Goal: Task Accomplishment & Management: Complete application form

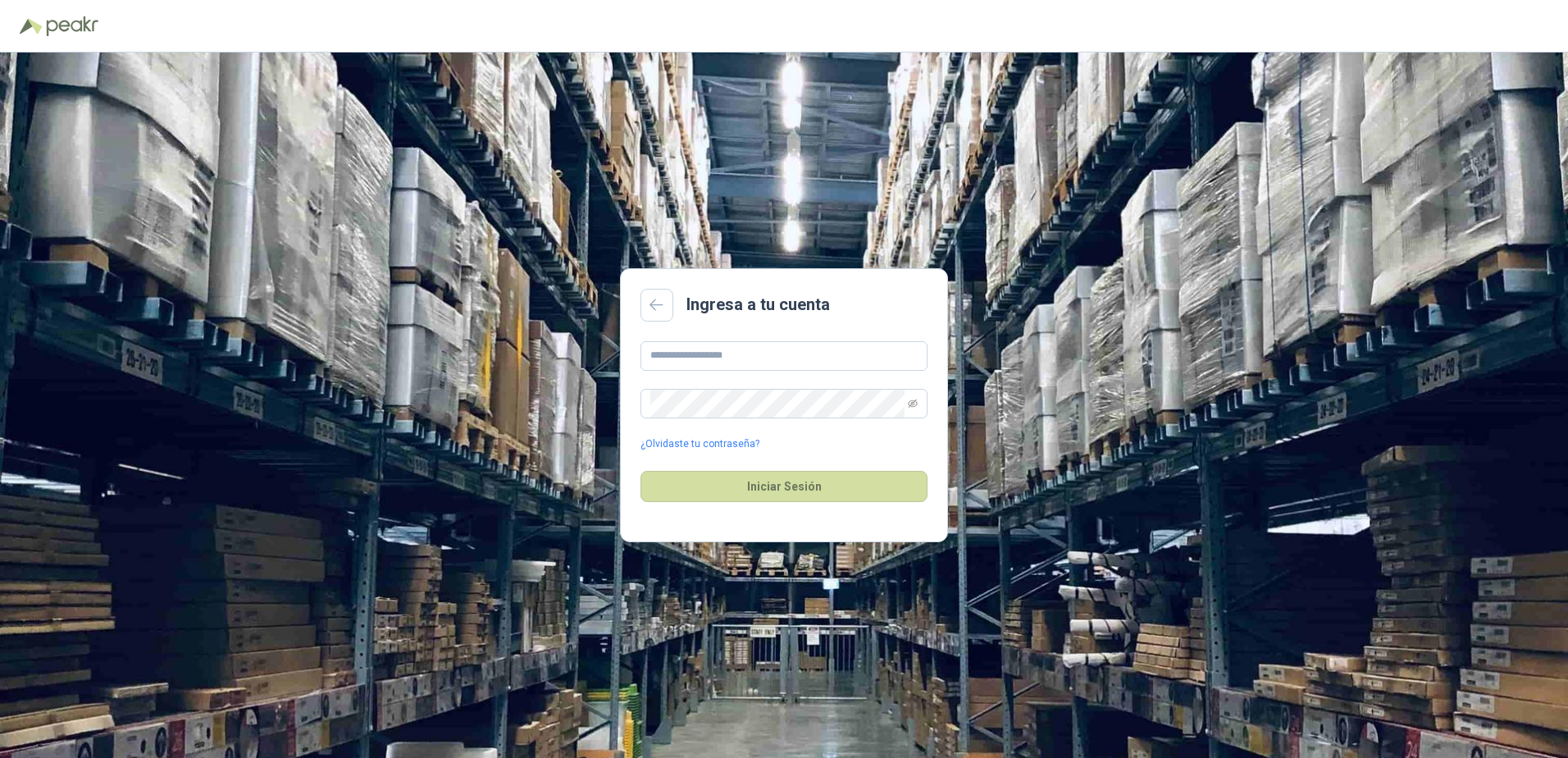
click at [761, 297] on h2 "Ingresa a tu cuenta" at bounding box center [758, 304] width 143 height 25
click at [685, 356] on input "text" at bounding box center [784, 356] width 287 height 30
click at [842, 316] on div "Ingresa a tu cuenta" at bounding box center [784, 305] width 287 height 32
drag, startPoint x: 825, startPoint y: 295, endPoint x: 631, endPoint y: 314, distance: 194.9
click at [631, 314] on main "Ingresa a tu cuenta ¿Olvidaste tu contraseña? Iniciar Sesión" at bounding box center [784, 405] width 329 height 275
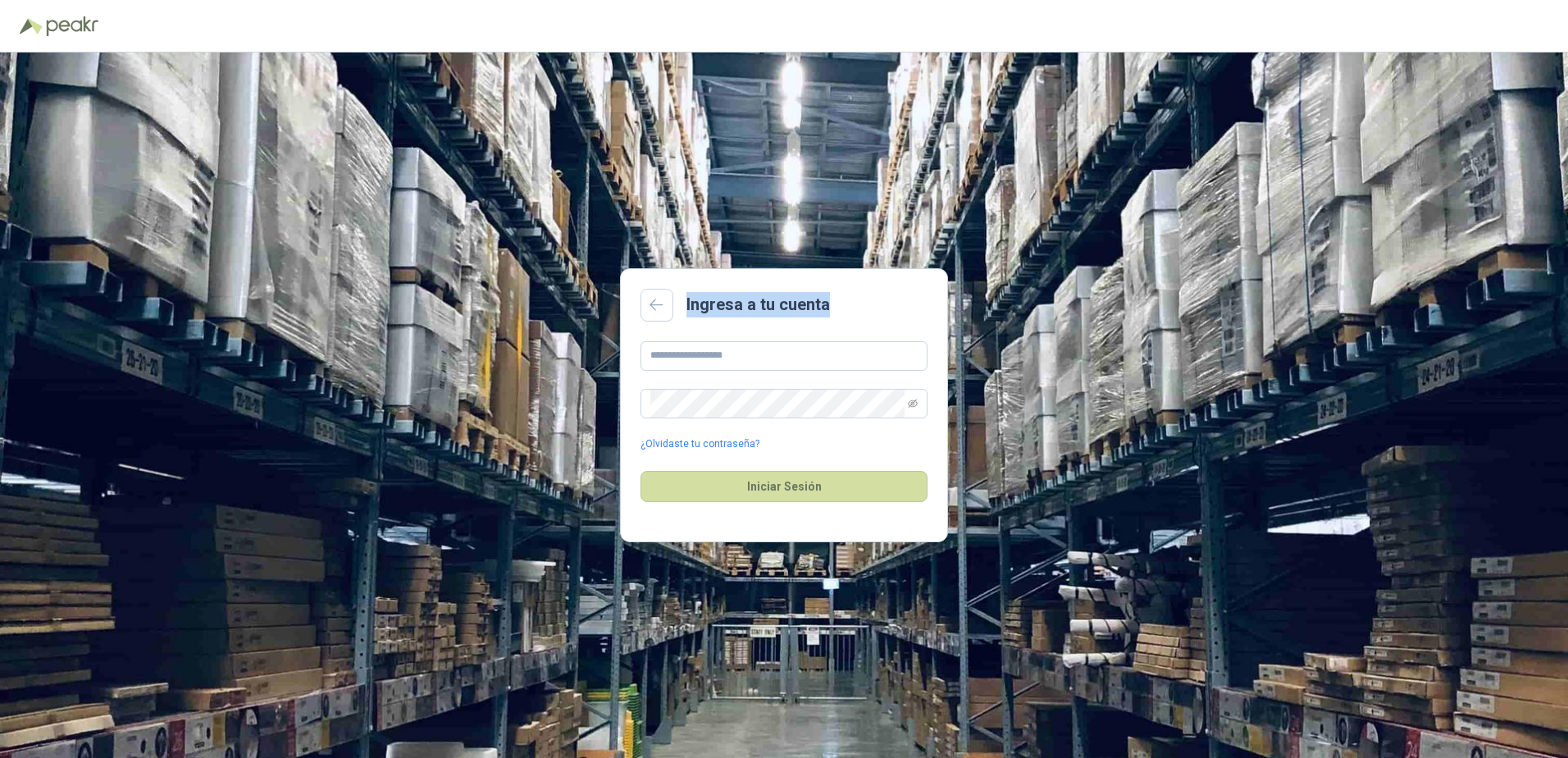
click at [875, 301] on div "Ingresa a tu cuenta" at bounding box center [784, 305] width 287 height 32
click at [723, 352] on input "text" at bounding box center [784, 356] width 287 height 30
click at [522, 361] on div "Ingresa a tu cuenta ¿Olvidaste tu contraseña? Iniciar Sesión" at bounding box center [784, 405] width 1568 height 706
click at [1401, 233] on div "Ingresa a tu cuenta ¿Olvidaste tu contraseña? Iniciar Sesión" at bounding box center [784, 405] width 1568 height 706
click at [788, 362] on input "text" at bounding box center [784, 356] width 287 height 30
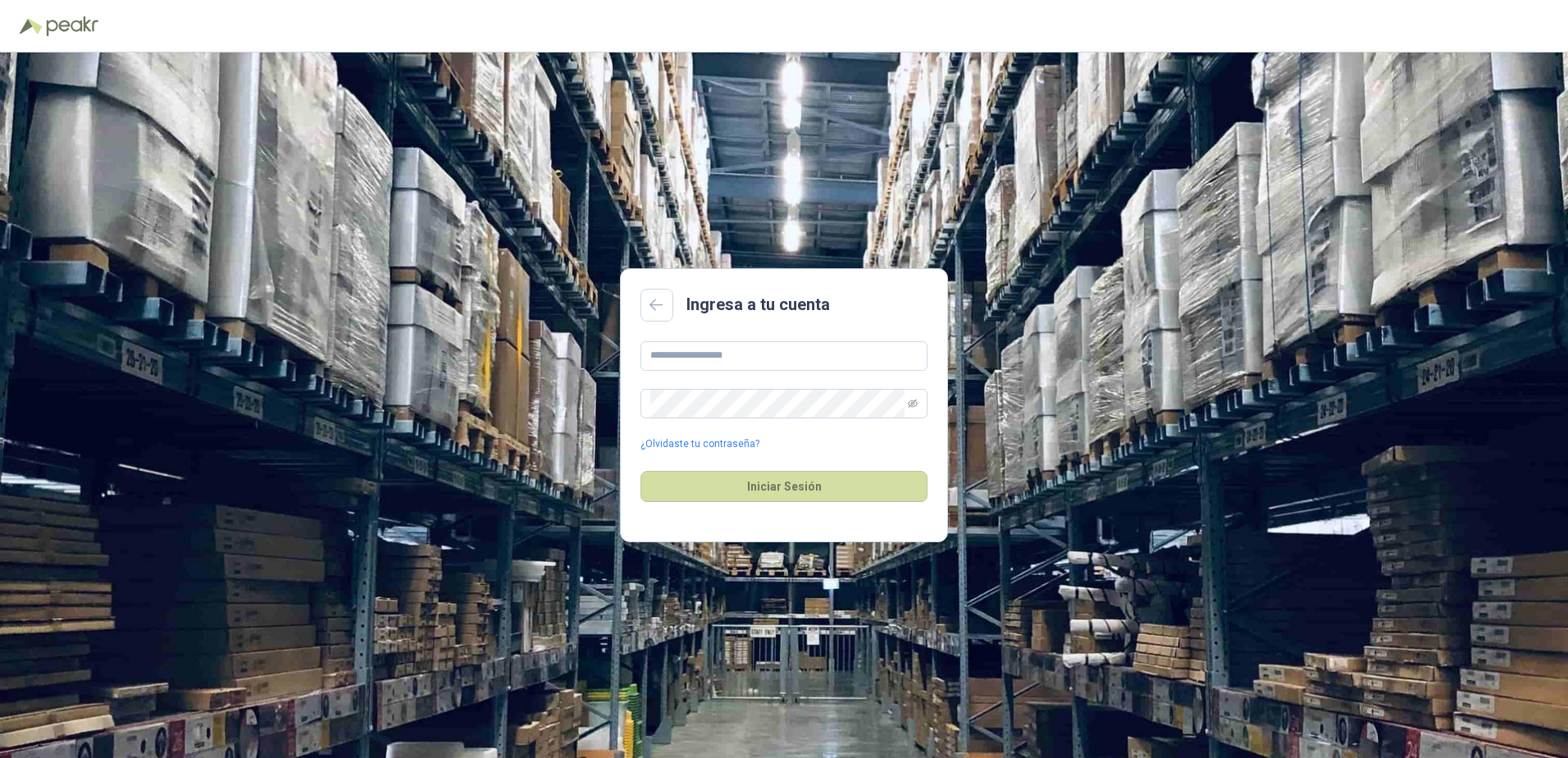
click at [1506, 465] on div "Ingresa a tu cuenta ¿Olvidaste tu contraseña? Iniciar Sesión" at bounding box center [784, 405] width 1568 height 706
click at [760, 361] on input "text" at bounding box center [784, 356] width 287 height 30
paste input "**********"
type input "**********"
click at [753, 485] on button "Iniciar Sesión" at bounding box center [784, 486] width 287 height 32
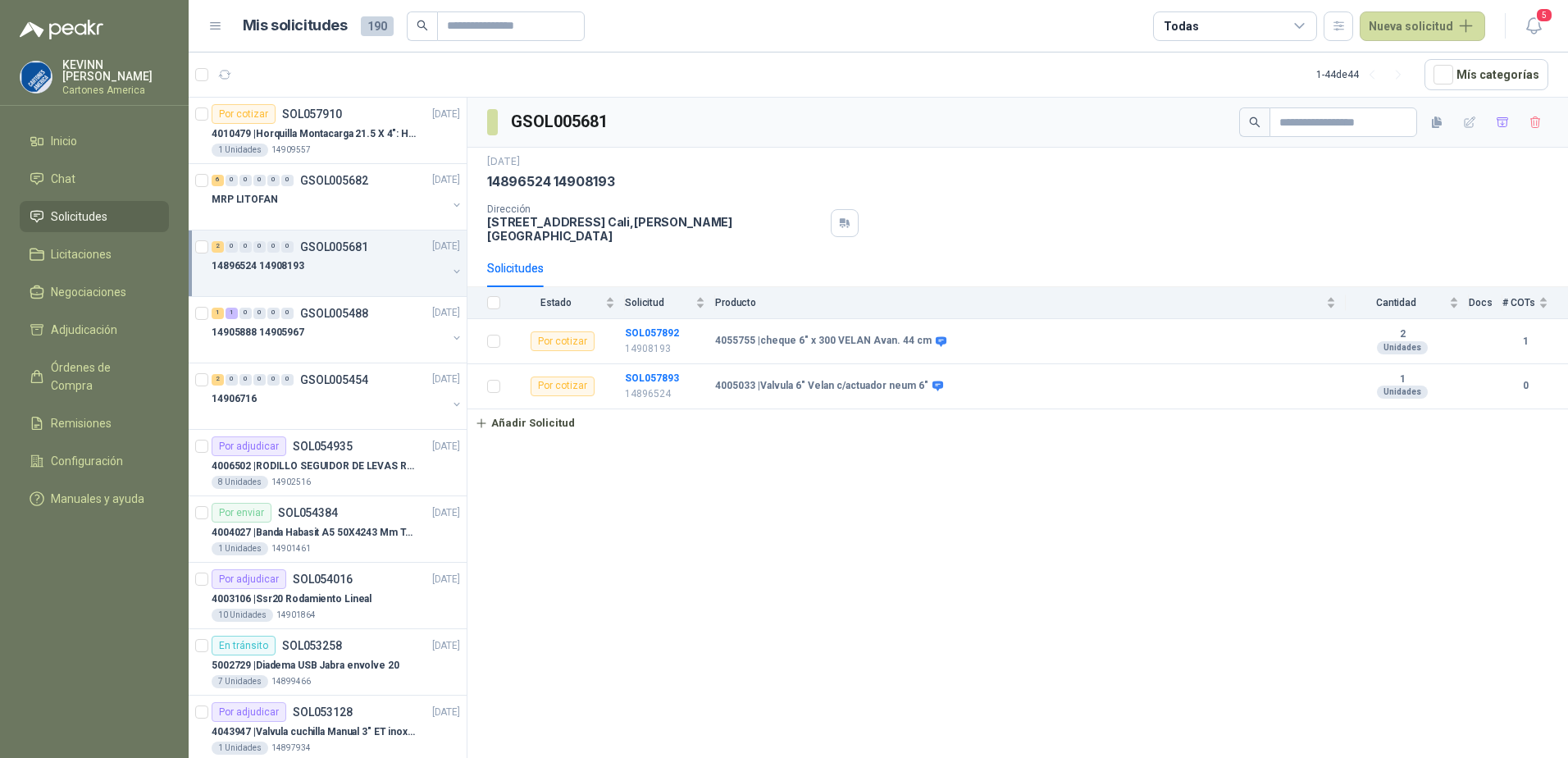
click at [86, 217] on span "Solicitudes" at bounding box center [78, 217] width 57 height 18
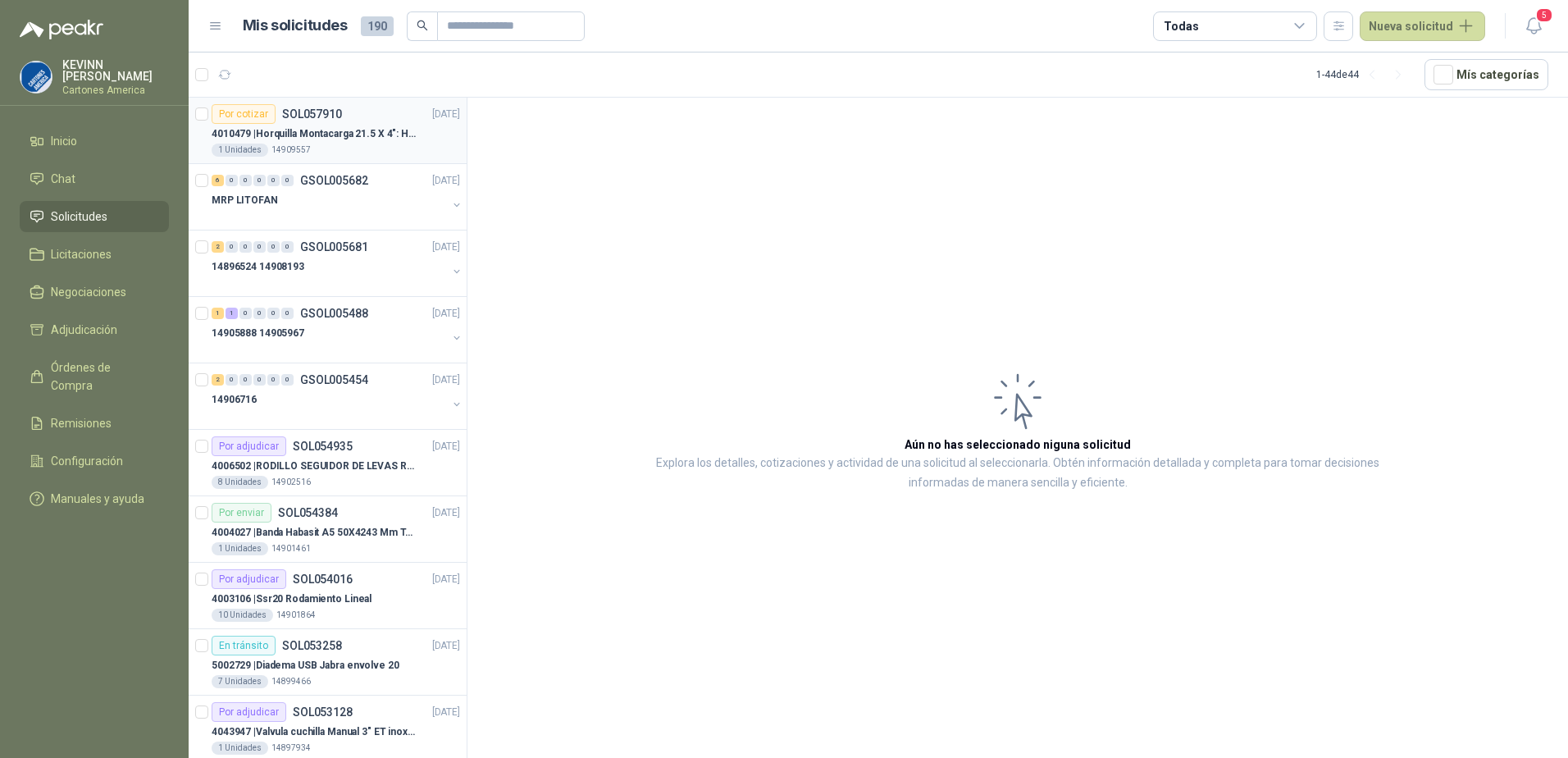
click at [317, 145] on div "1 Unidades 14909557" at bounding box center [336, 149] width 248 height 14
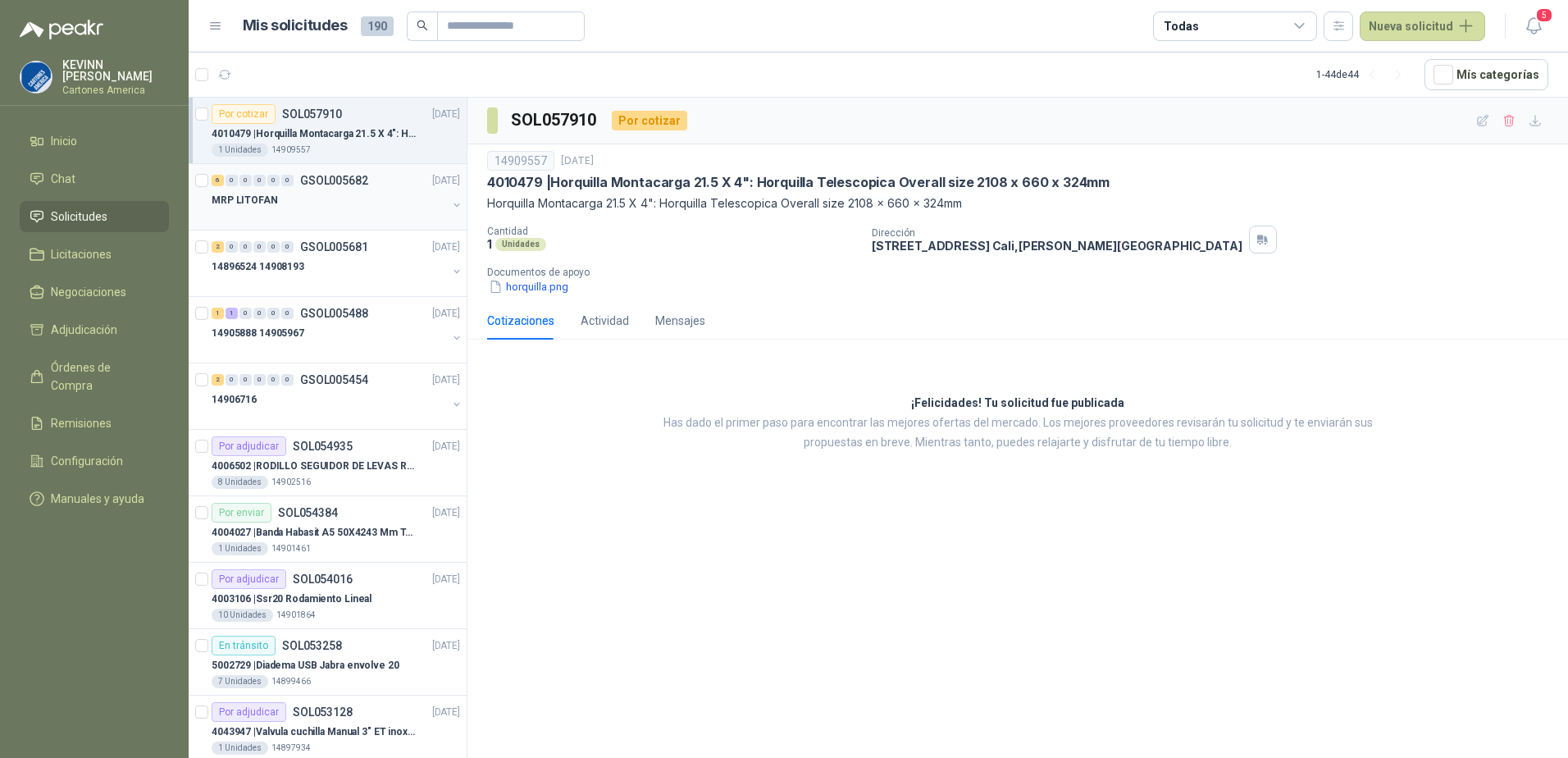
click at [353, 197] on div "MRP LITOFAN" at bounding box center [329, 200] width 236 height 20
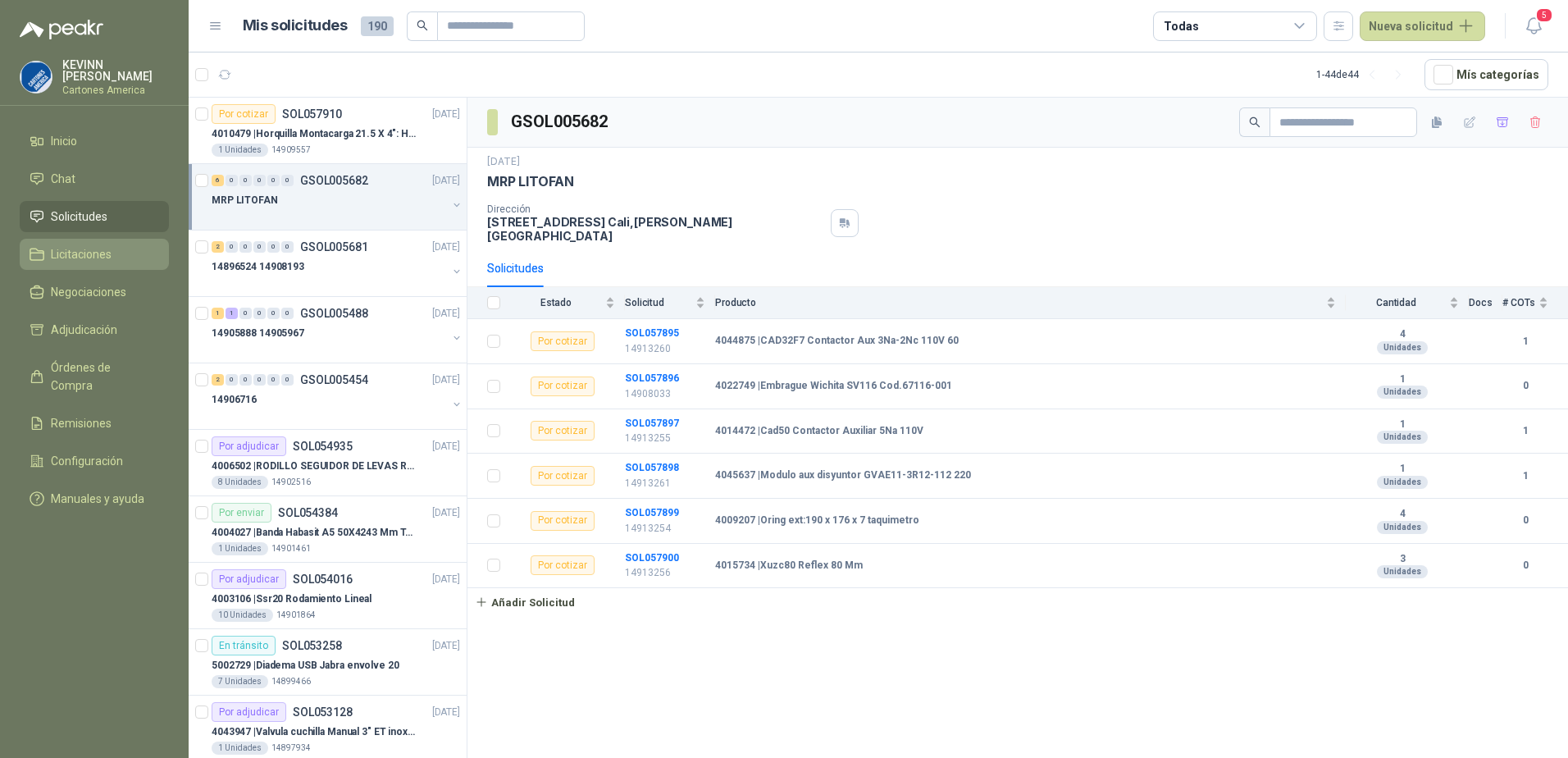
click at [120, 259] on li "Licitaciones" at bounding box center [95, 254] width 130 height 18
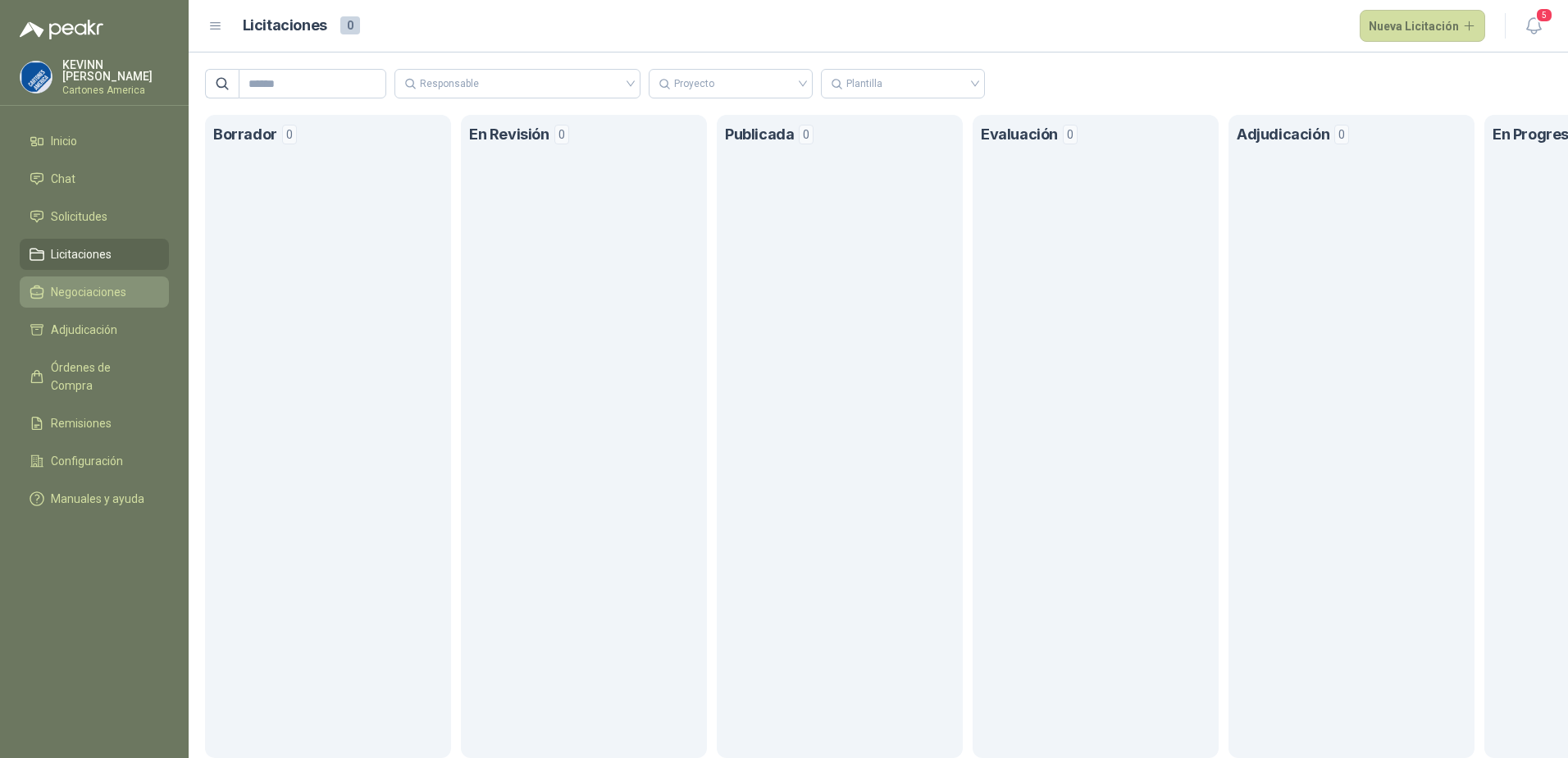
click at [104, 298] on link "Negociaciones" at bounding box center [95, 292] width 149 height 32
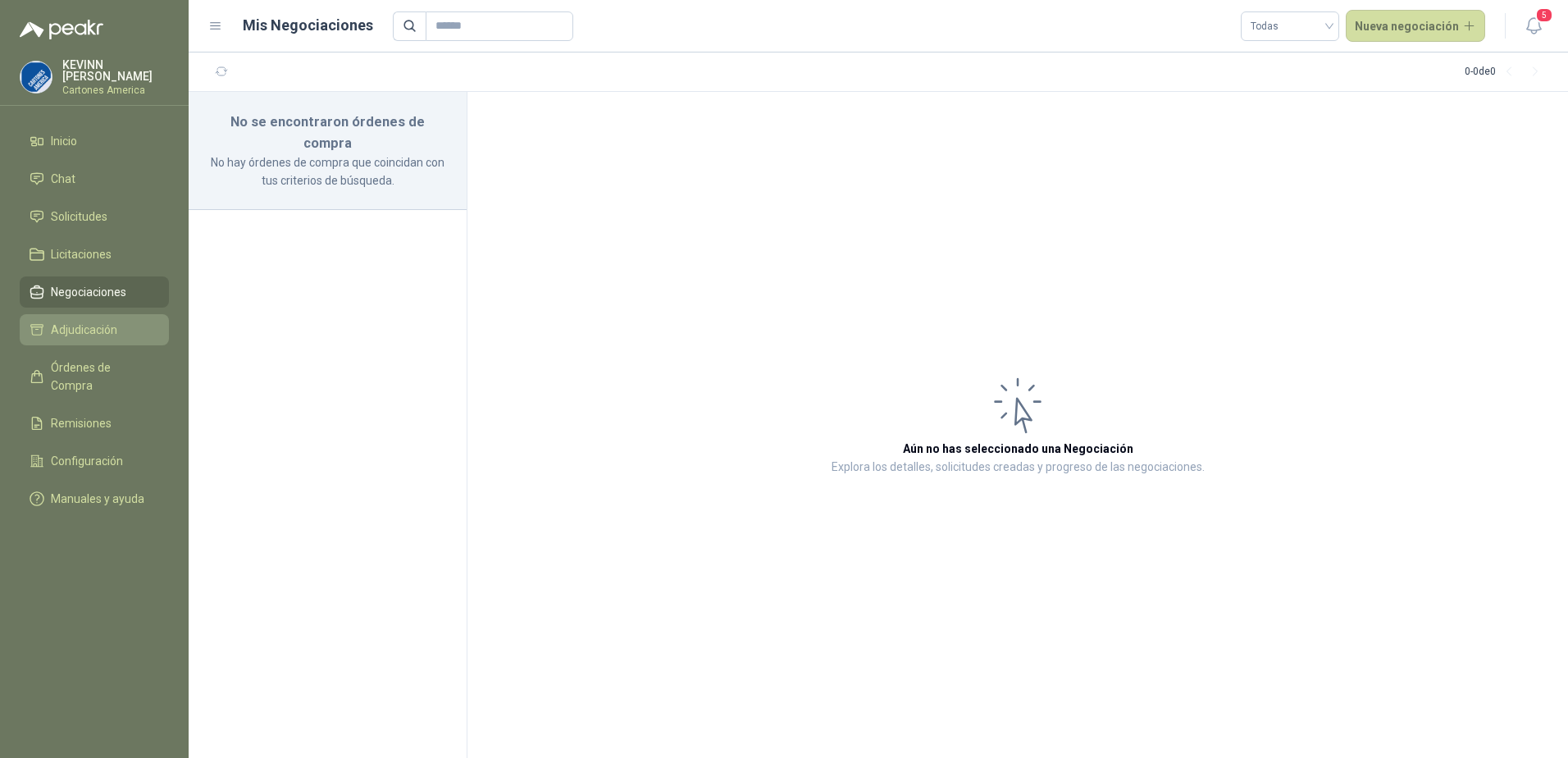
click at [113, 327] on span "Adjudicación" at bounding box center [84, 329] width 67 height 18
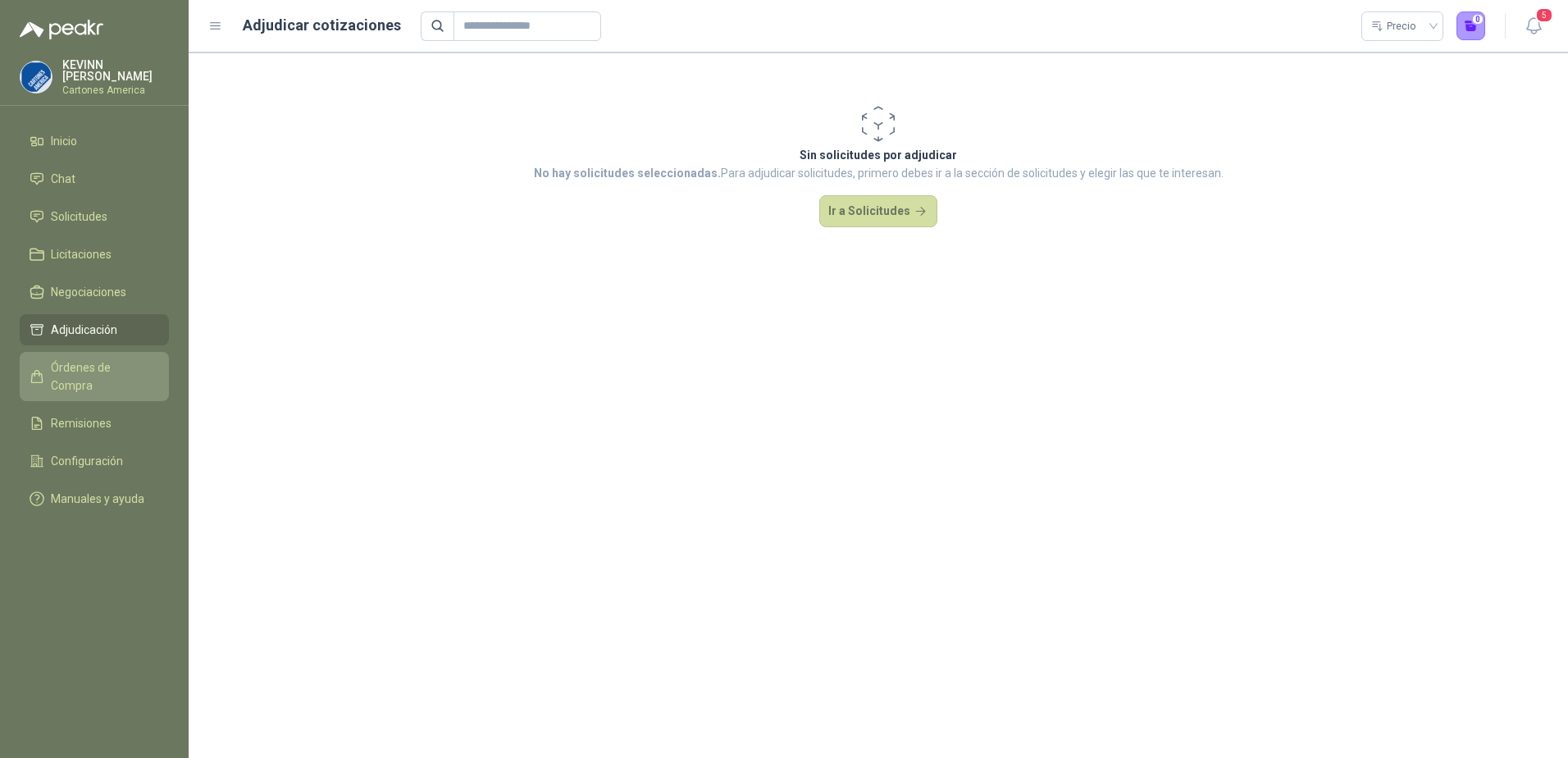
click at [68, 364] on span "Órdenes de Compra" at bounding box center [102, 376] width 103 height 36
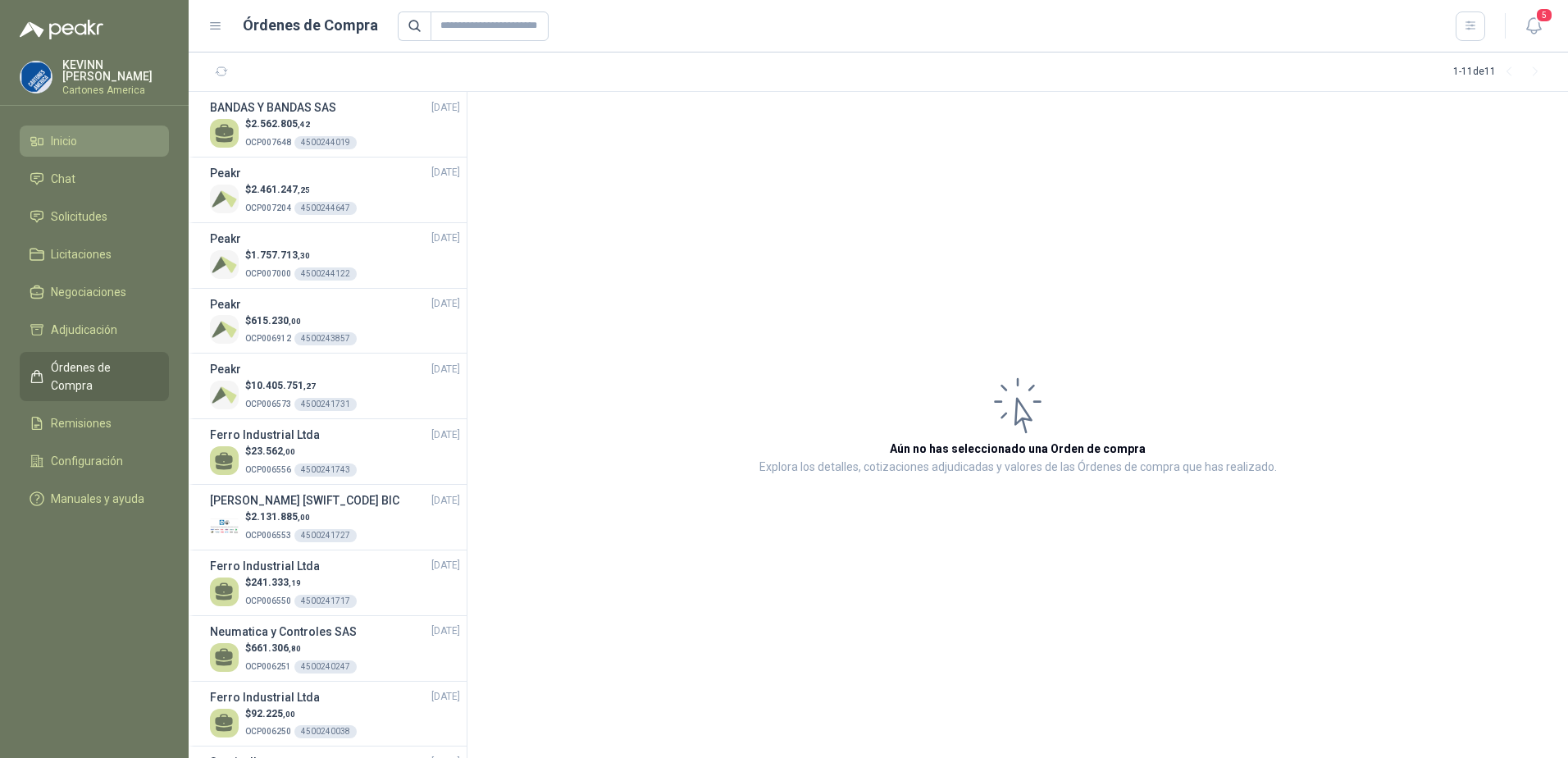
click at [65, 135] on span "Inicio" at bounding box center [63, 141] width 26 height 18
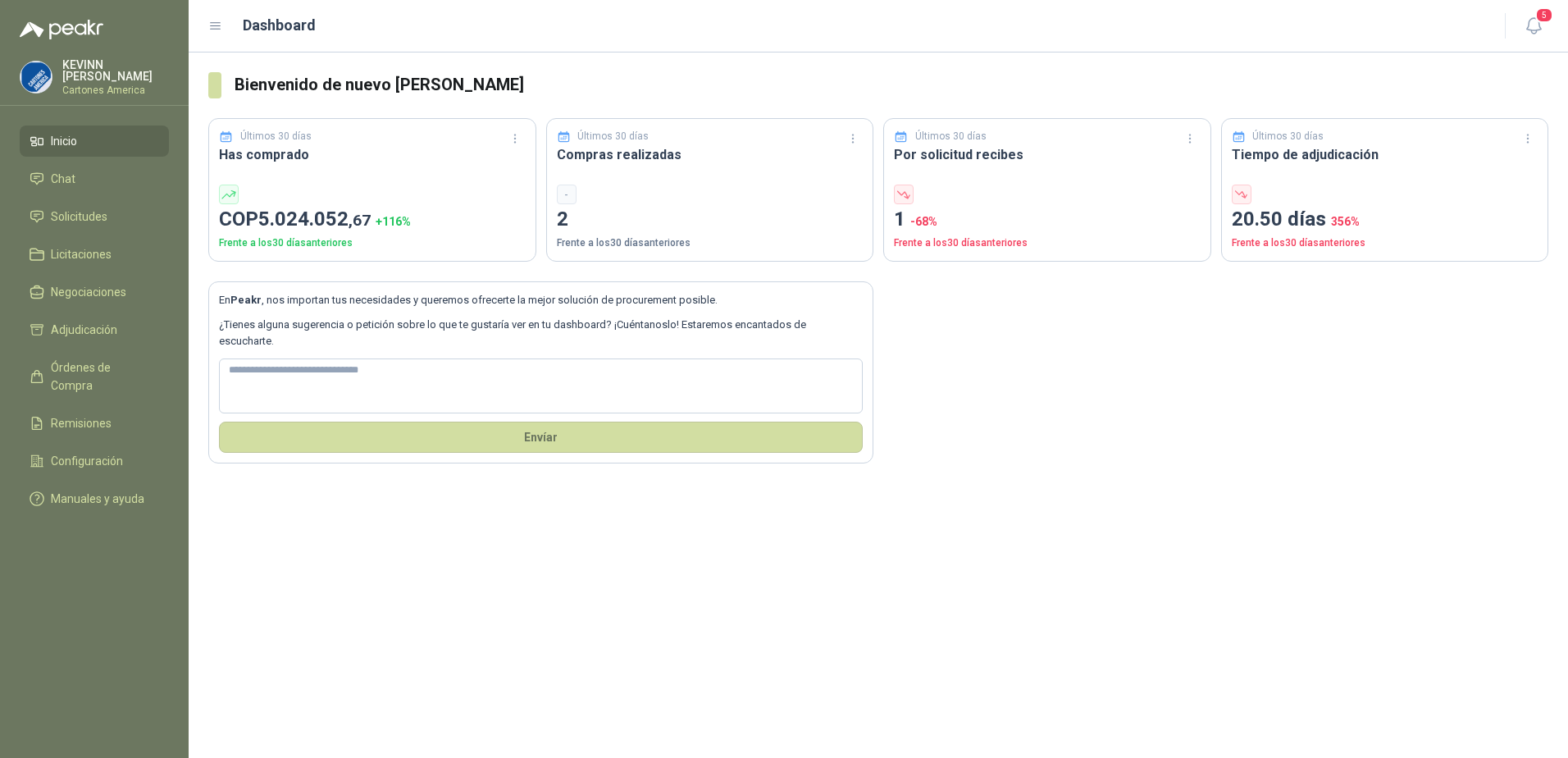
click at [66, 272] on ul "Inicio Chat Solicitudes Licitaciones Negociaciones Adjudicación Órdenes de Comp…" at bounding box center [95, 322] width 189 height 395
click at [71, 283] on span "Negociaciones" at bounding box center [88, 292] width 76 height 18
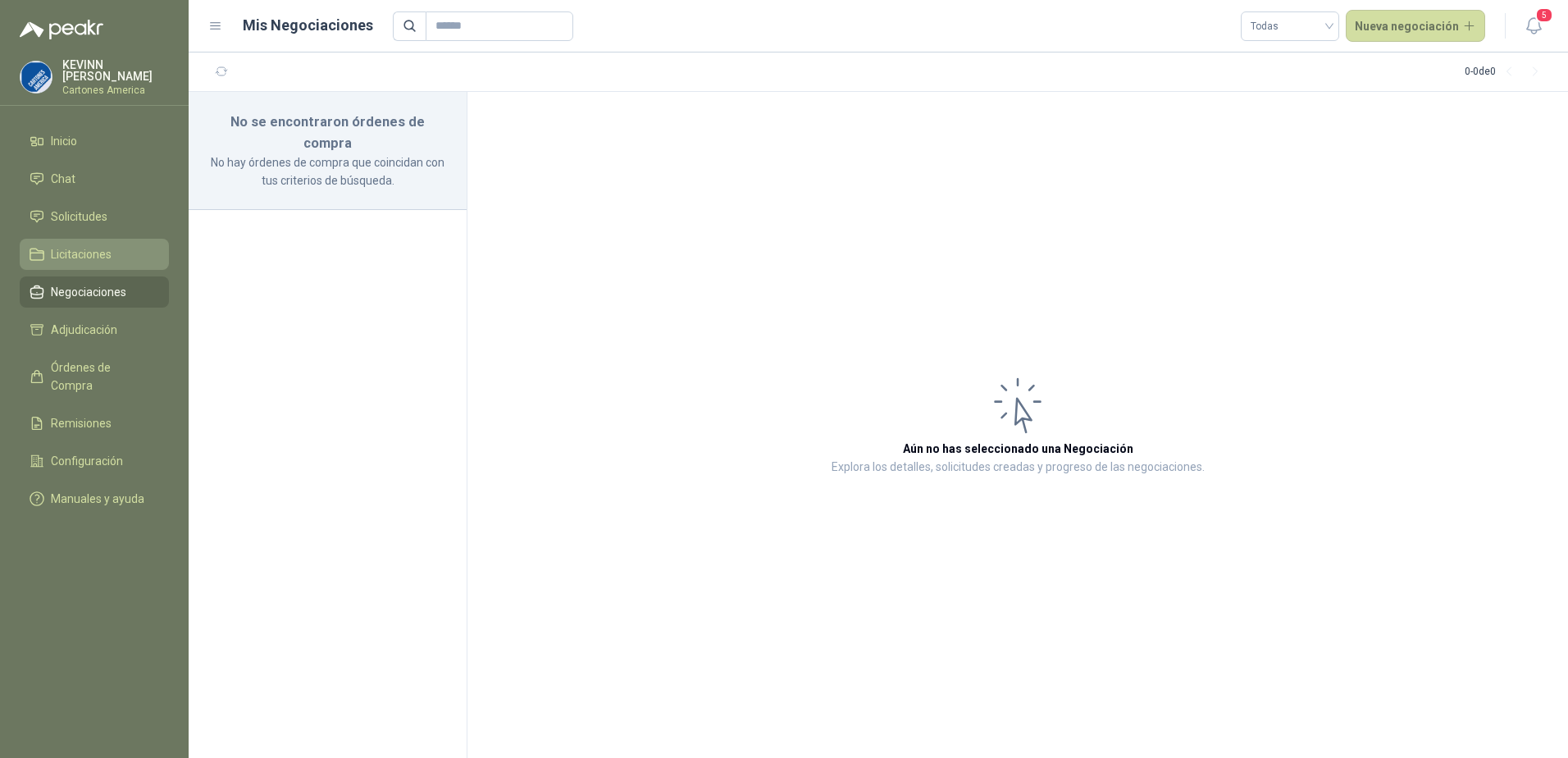
click at [65, 240] on link "Licitaciones" at bounding box center [95, 254] width 149 height 32
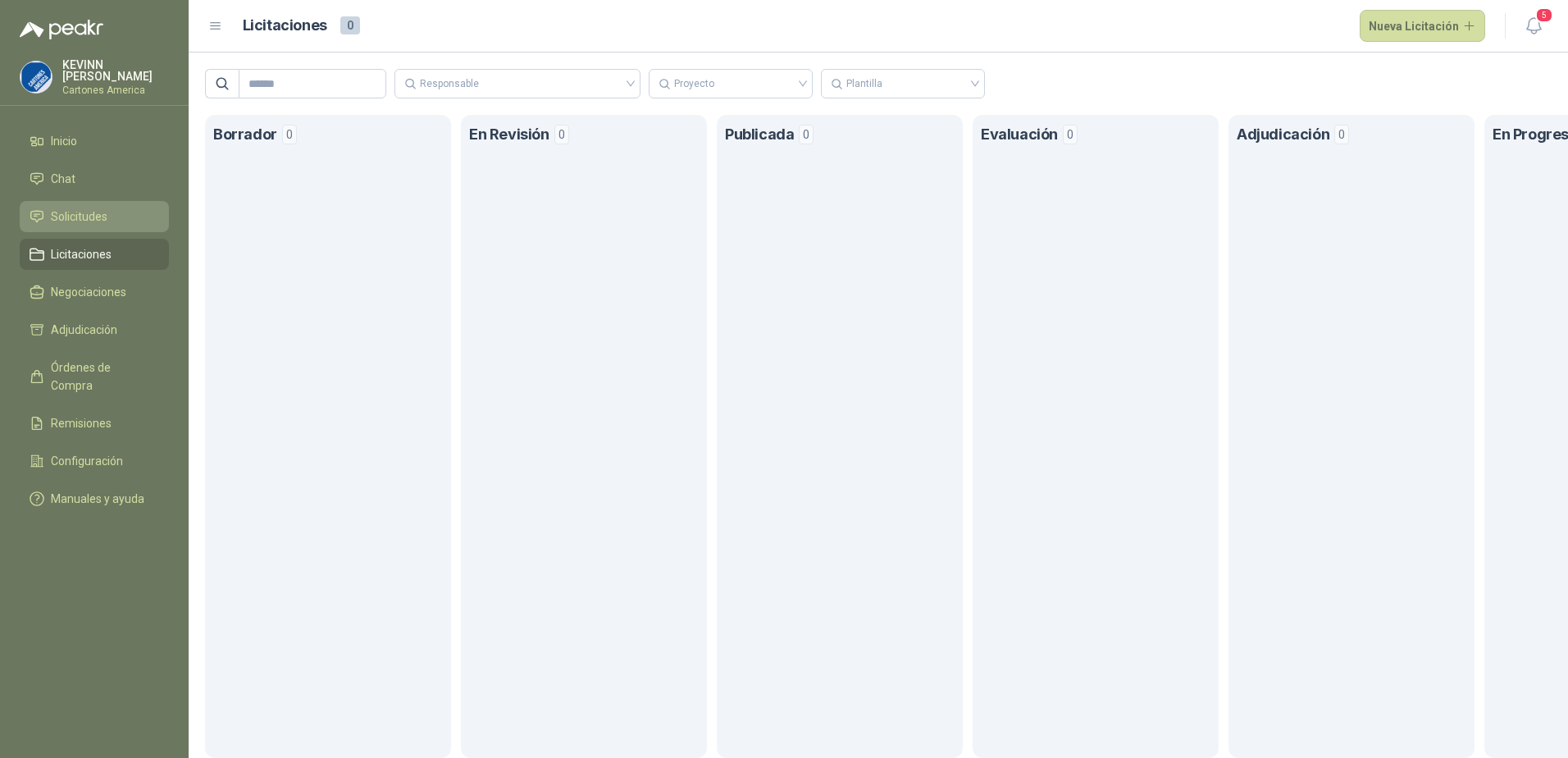
click at [71, 208] on span "Solicitudes" at bounding box center [78, 217] width 57 height 18
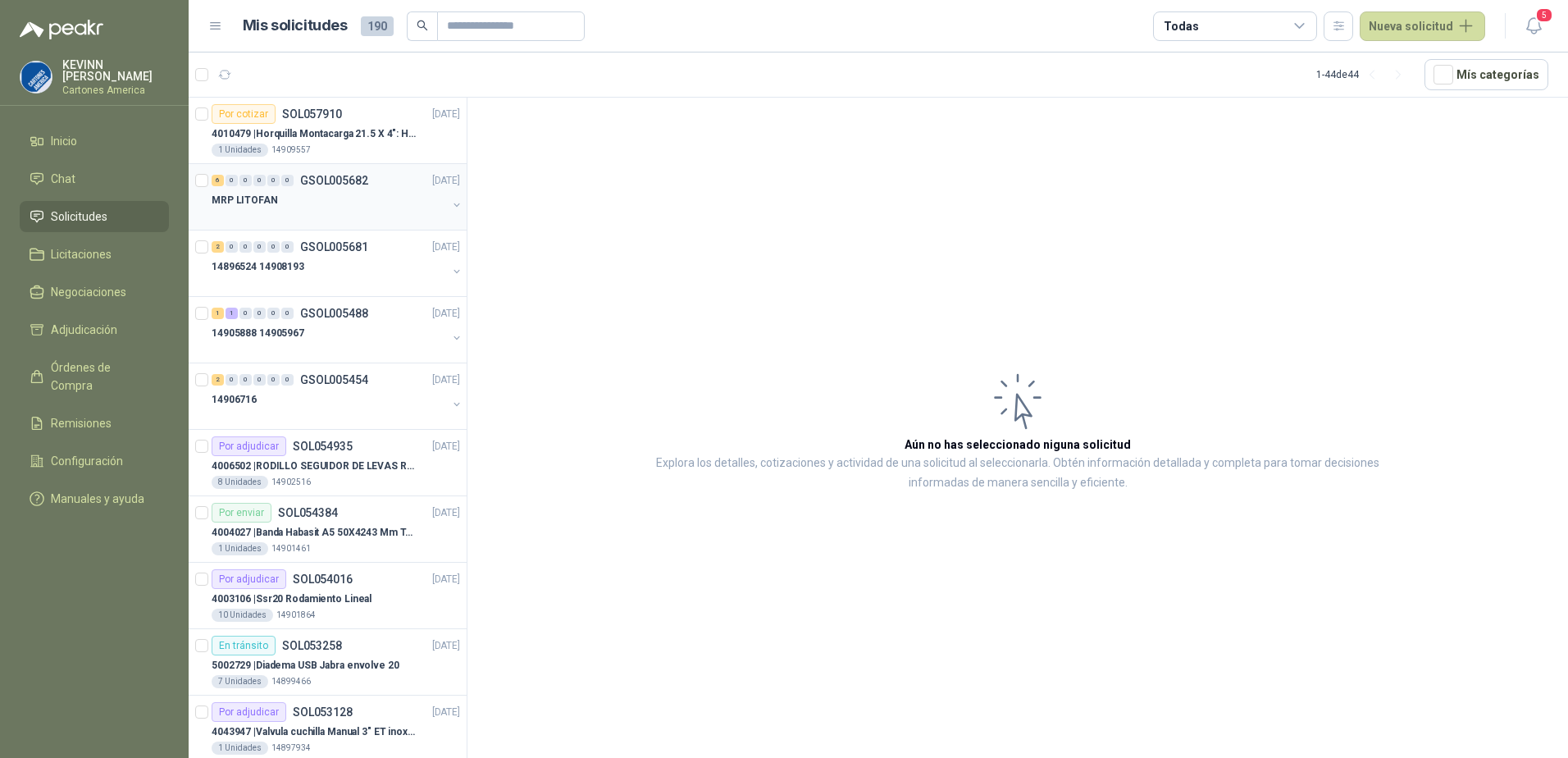
click at [362, 190] on div "6 0 0 0 0 0 GSOL005682 [DATE]" at bounding box center [338, 181] width 252 height 20
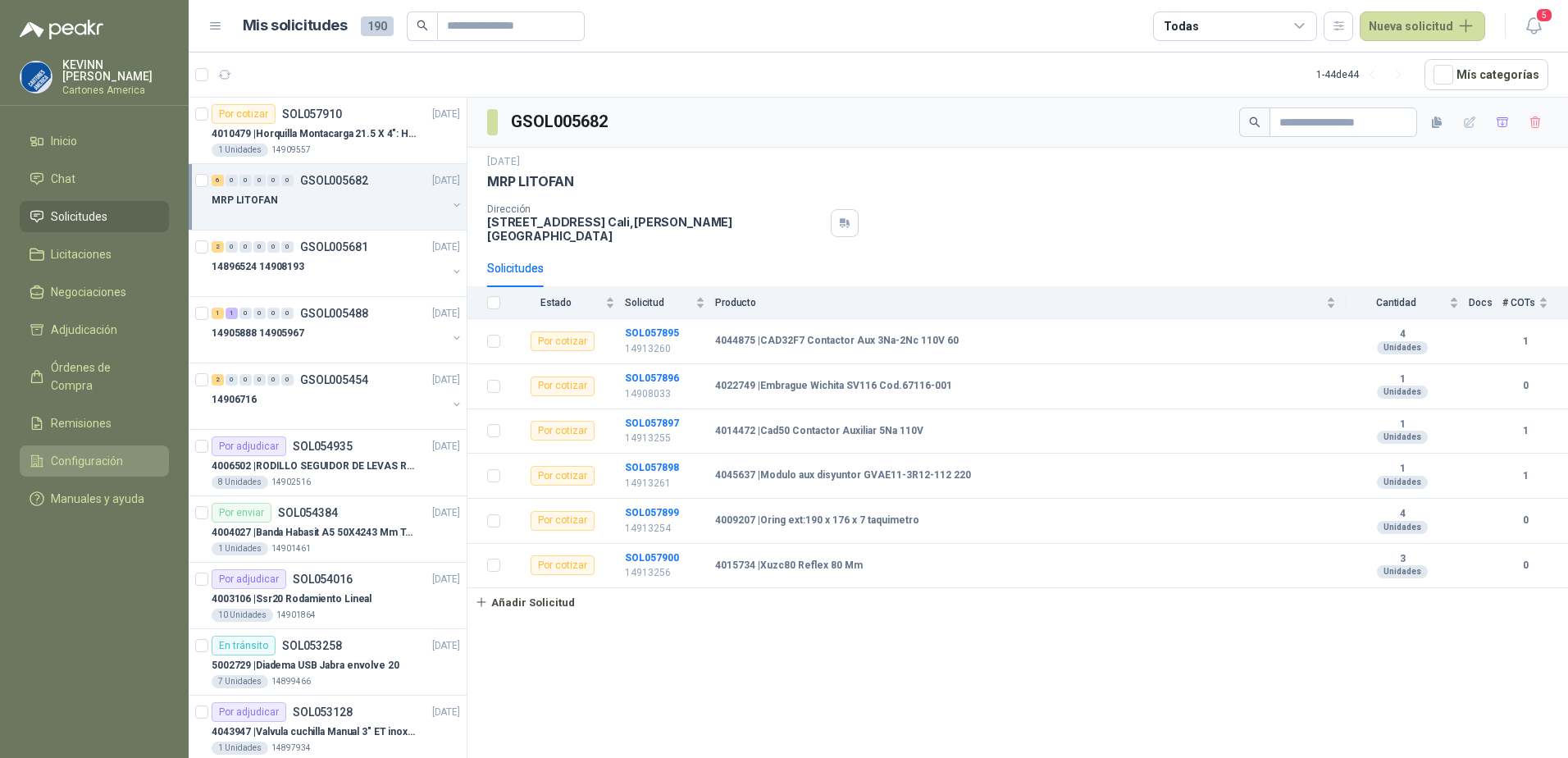
click at [96, 452] on span "Configuración" at bounding box center [86, 461] width 72 height 18
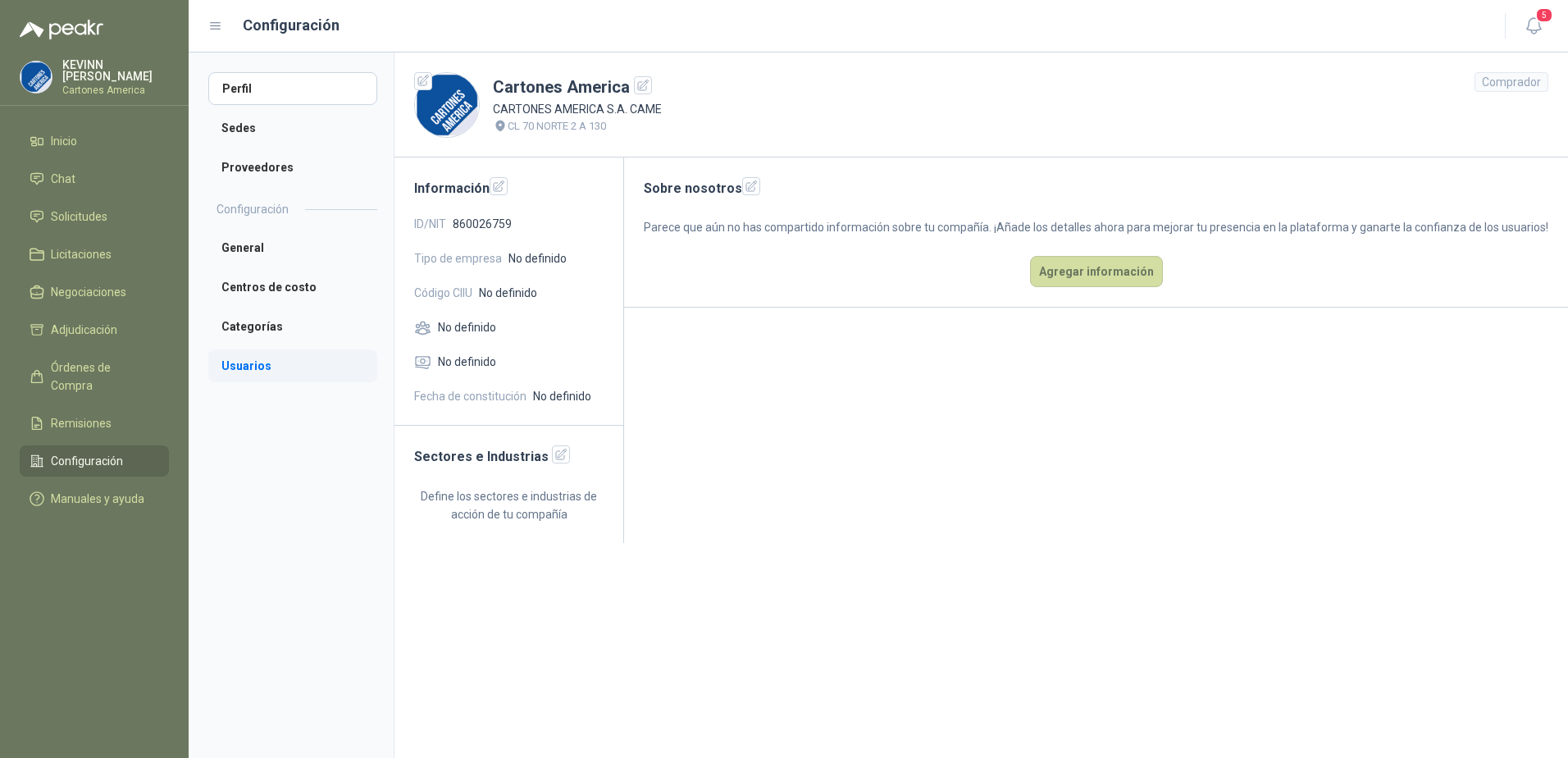
click at [266, 367] on li "Usuarios" at bounding box center [293, 365] width 169 height 32
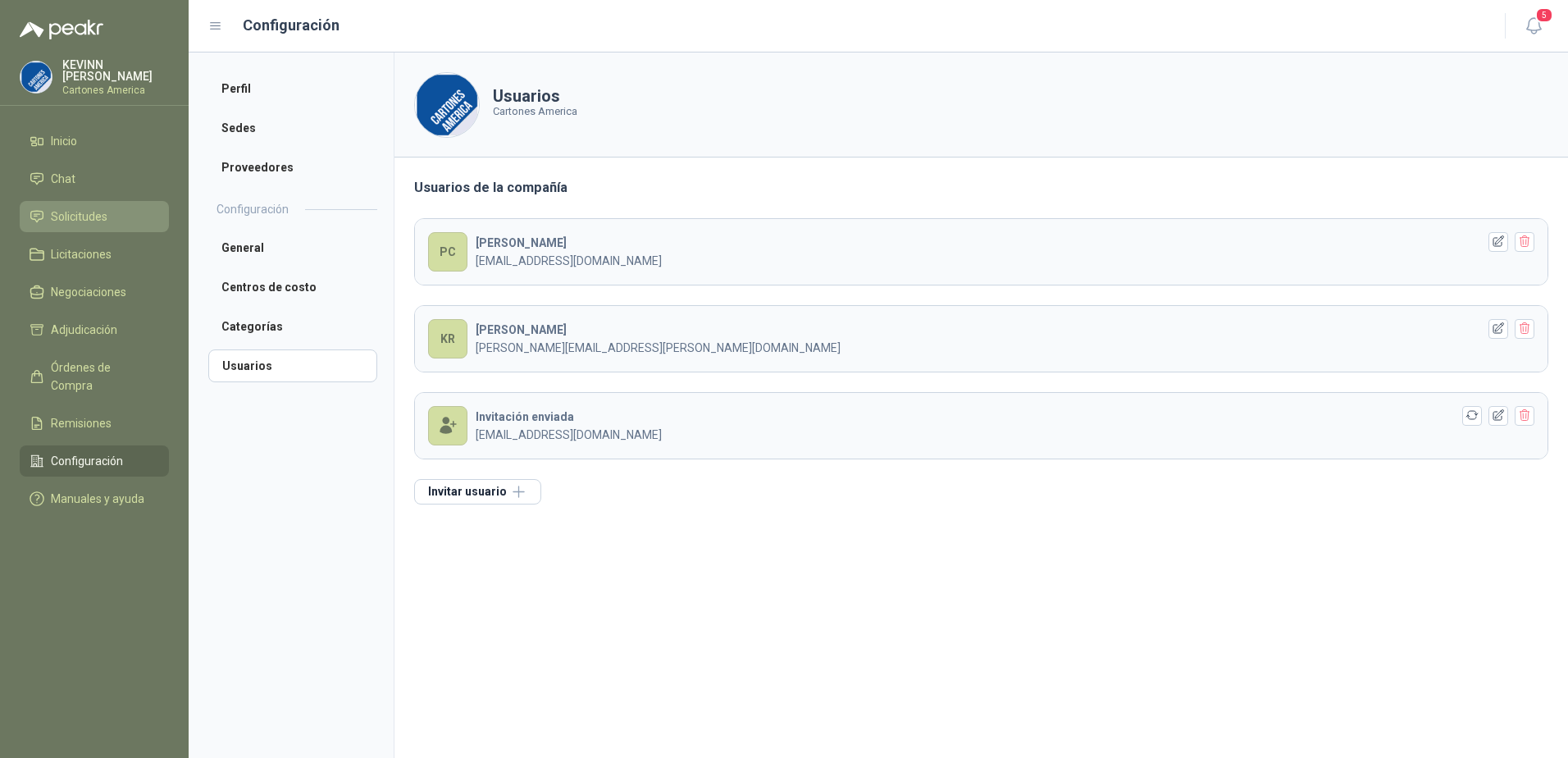
click at [85, 221] on span "Solicitudes" at bounding box center [78, 217] width 57 height 18
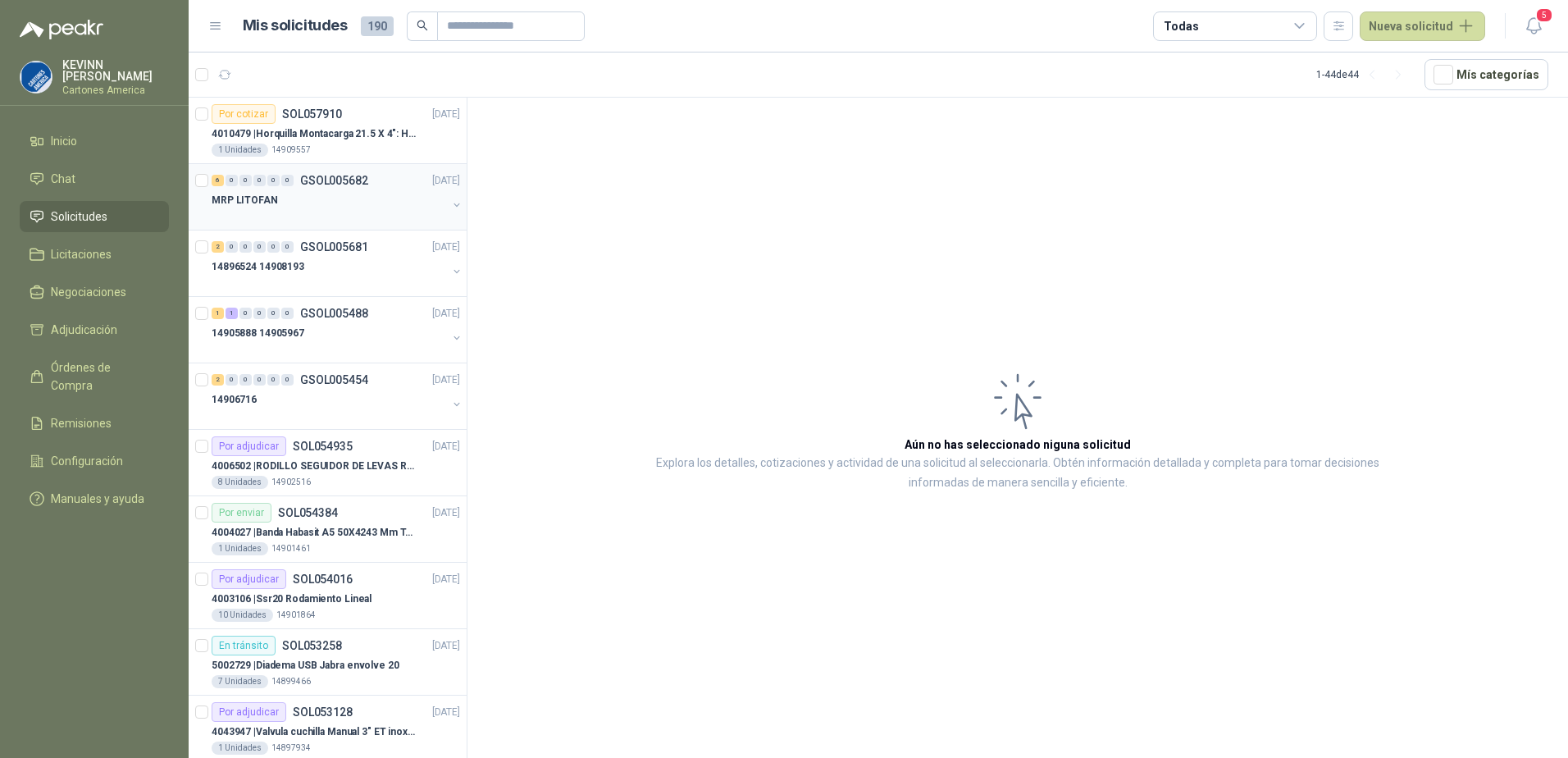
click at [359, 217] on div at bounding box center [329, 216] width 236 height 14
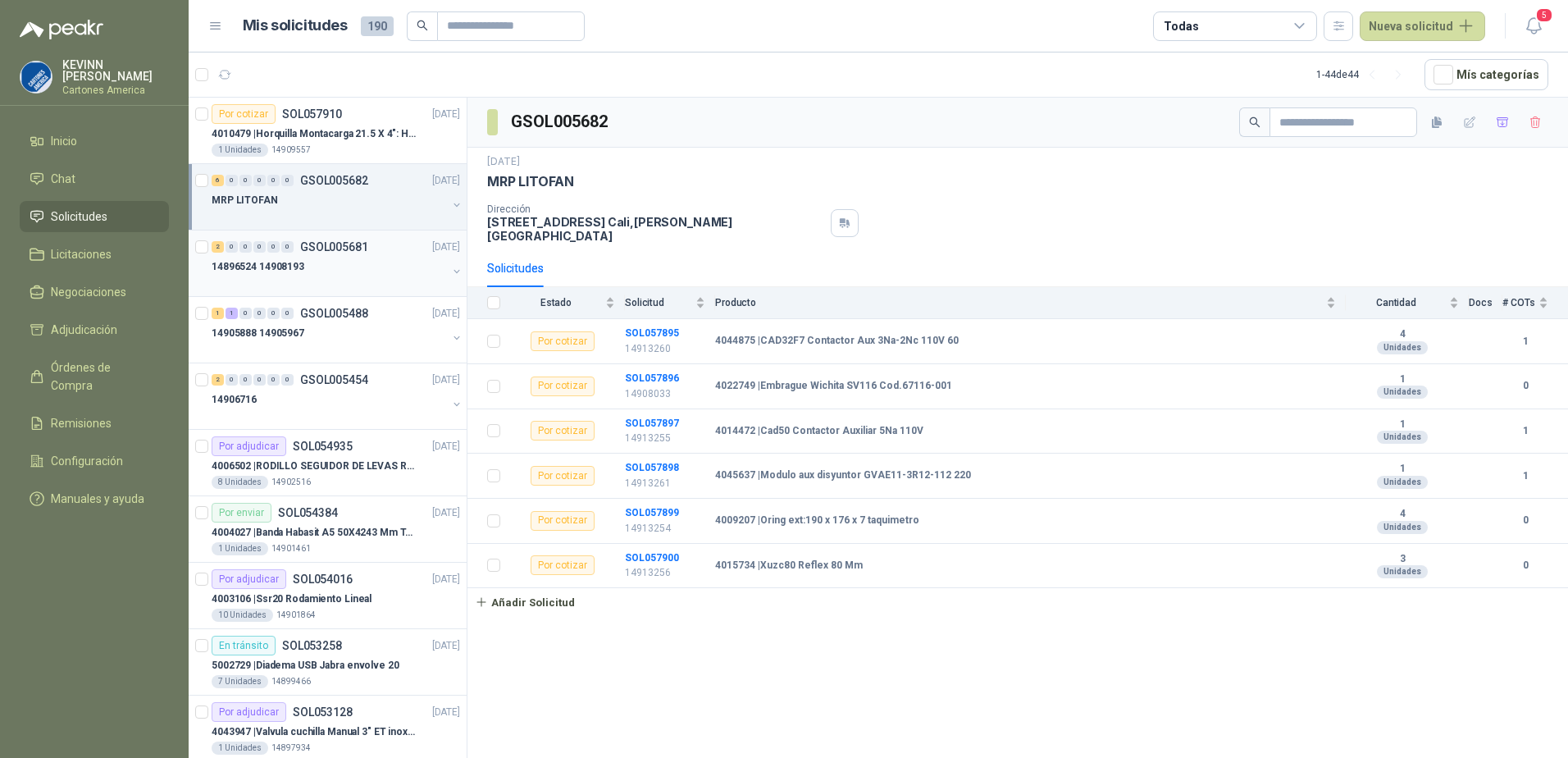
click at [338, 272] on div "14896524 14908193" at bounding box center [329, 266] width 236 height 20
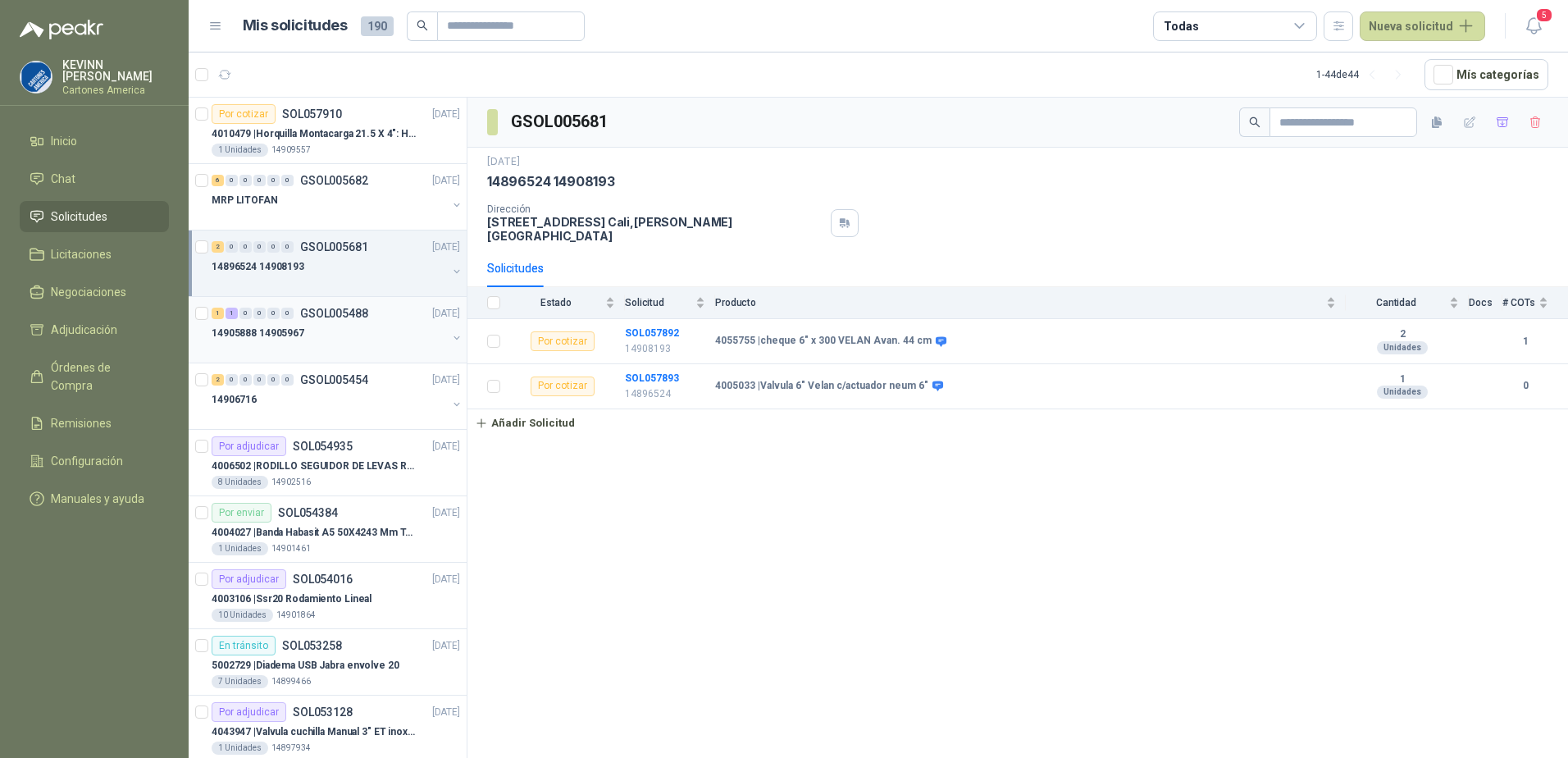
click at [344, 336] on div "14905888 14905967" at bounding box center [329, 333] width 236 height 20
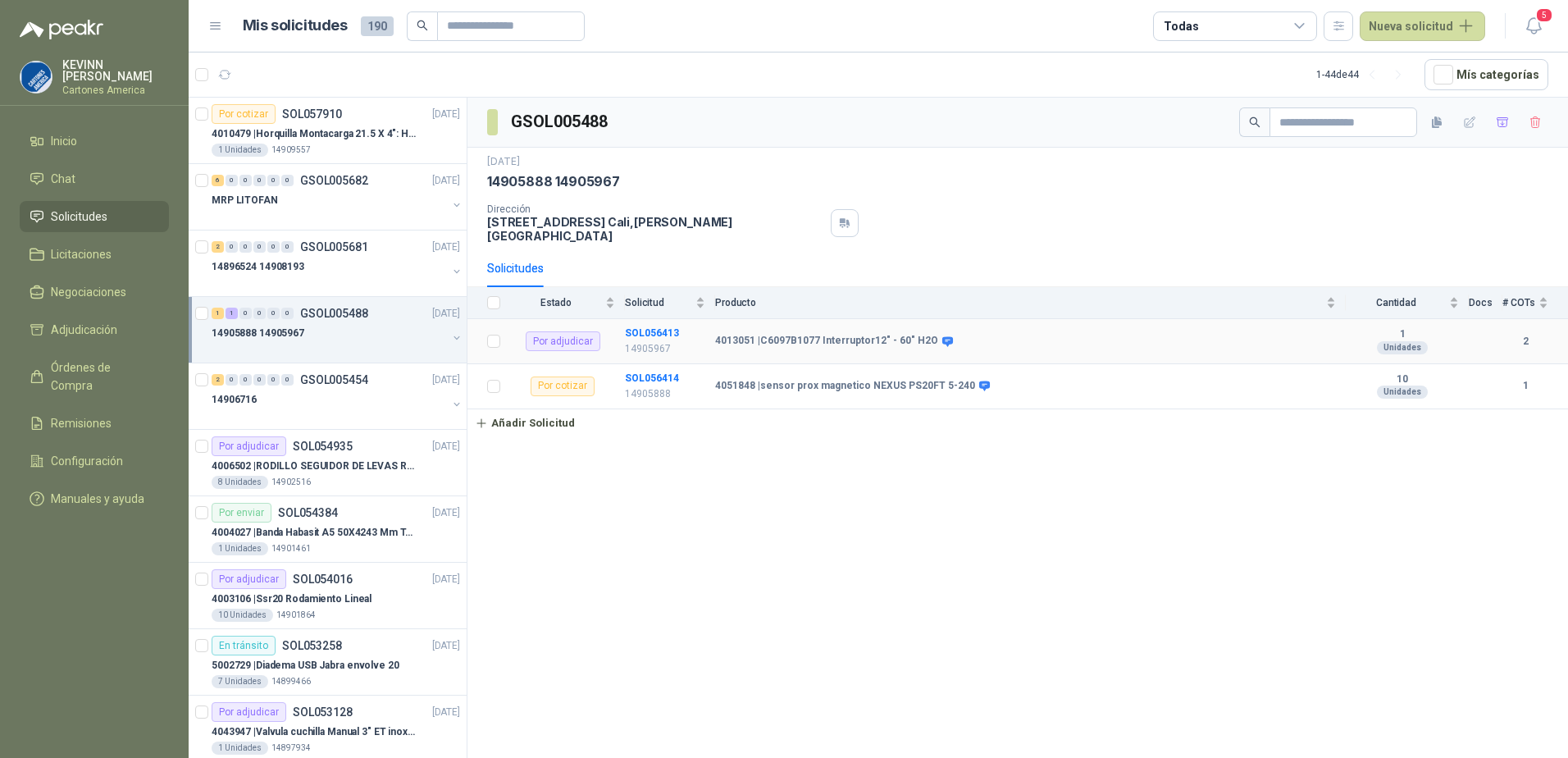
click at [881, 335] on b "4013051 | C6097B1077 Interruptor12" - 60" H2O" at bounding box center [827, 341] width 223 height 14
click at [661, 328] on b "SOL056413" at bounding box center [652, 333] width 54 height 12
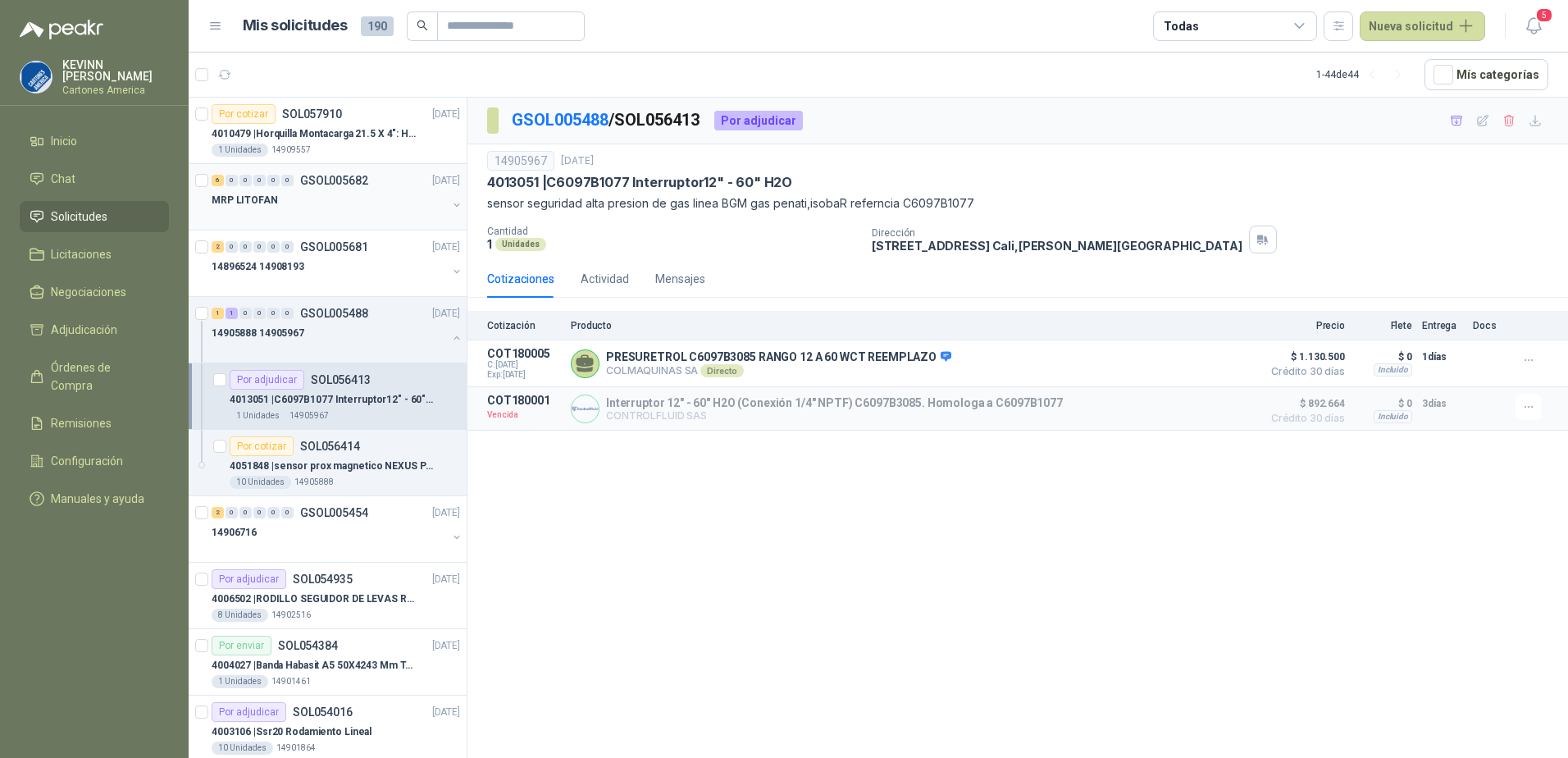
click at [365, 176] on p "GSOL005682" at bounding box center [335, 180] width 68 height 12
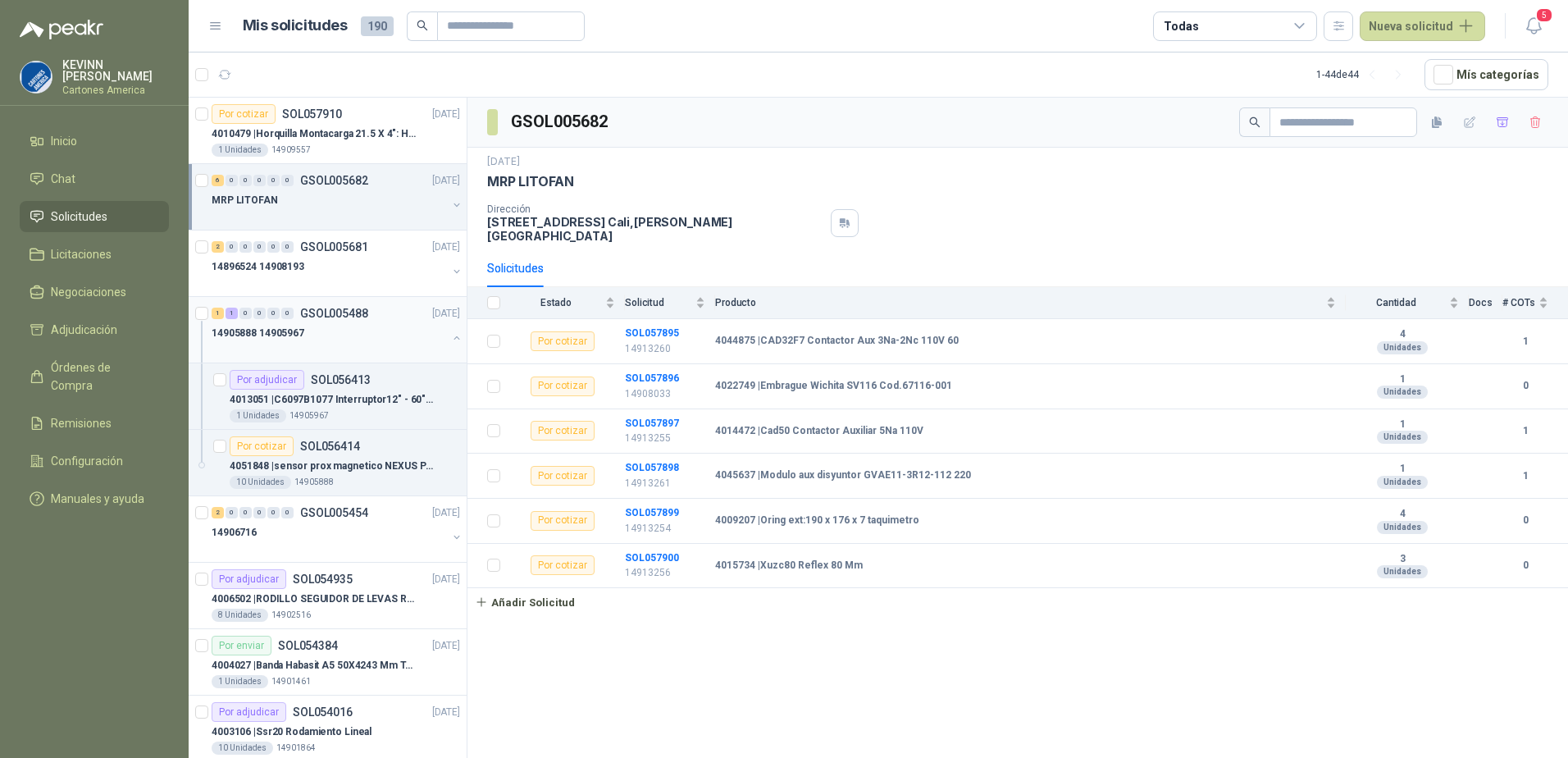
click at [328, 320] on div "1 1 0 0 0 0 GSOL005488 [DATE]" at bounding box center [338, 313] width 252 height 20
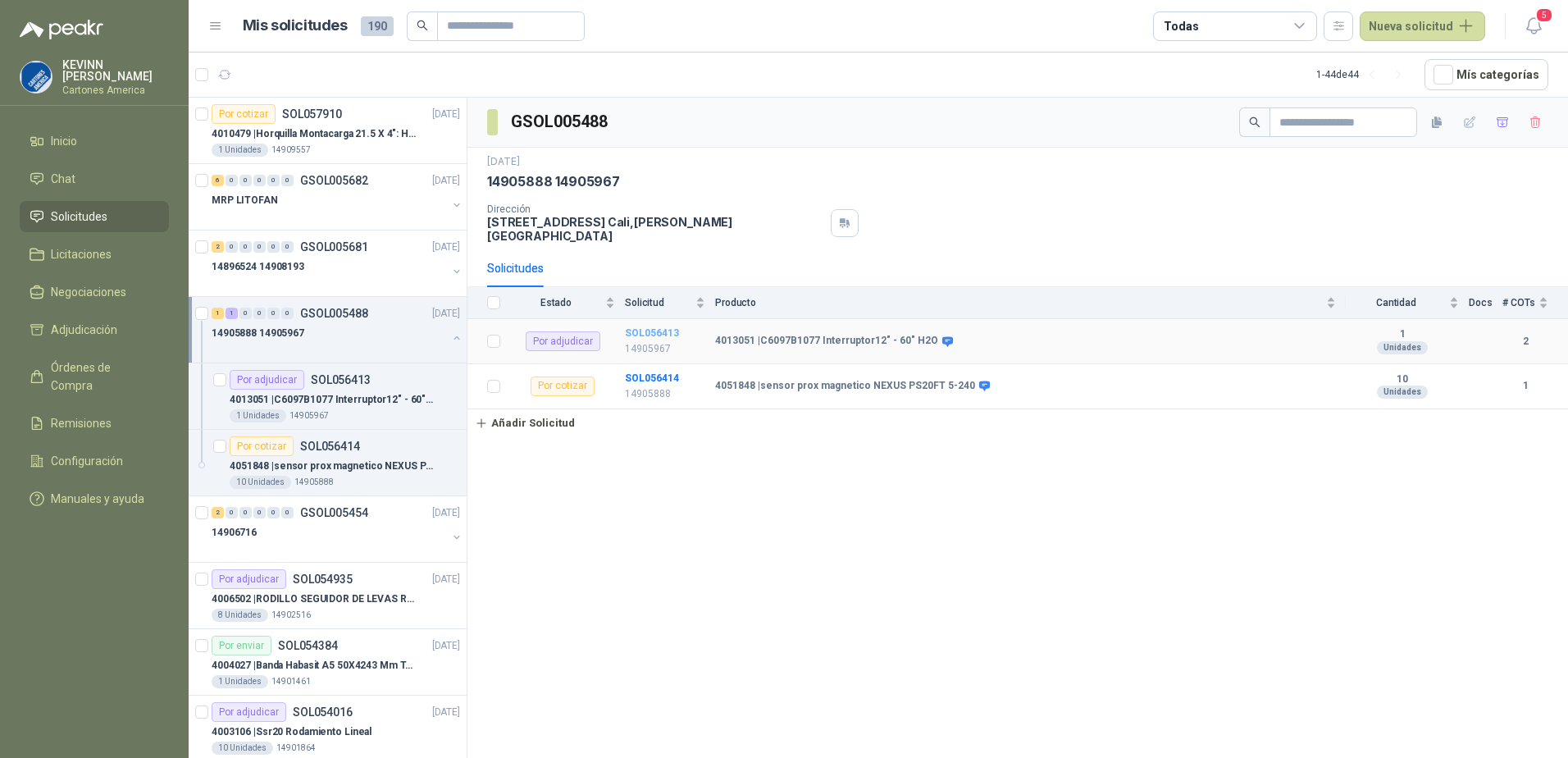
click at [653, 328] on b "SOL056413" at bounding box center [652, 333] width 54 height 12
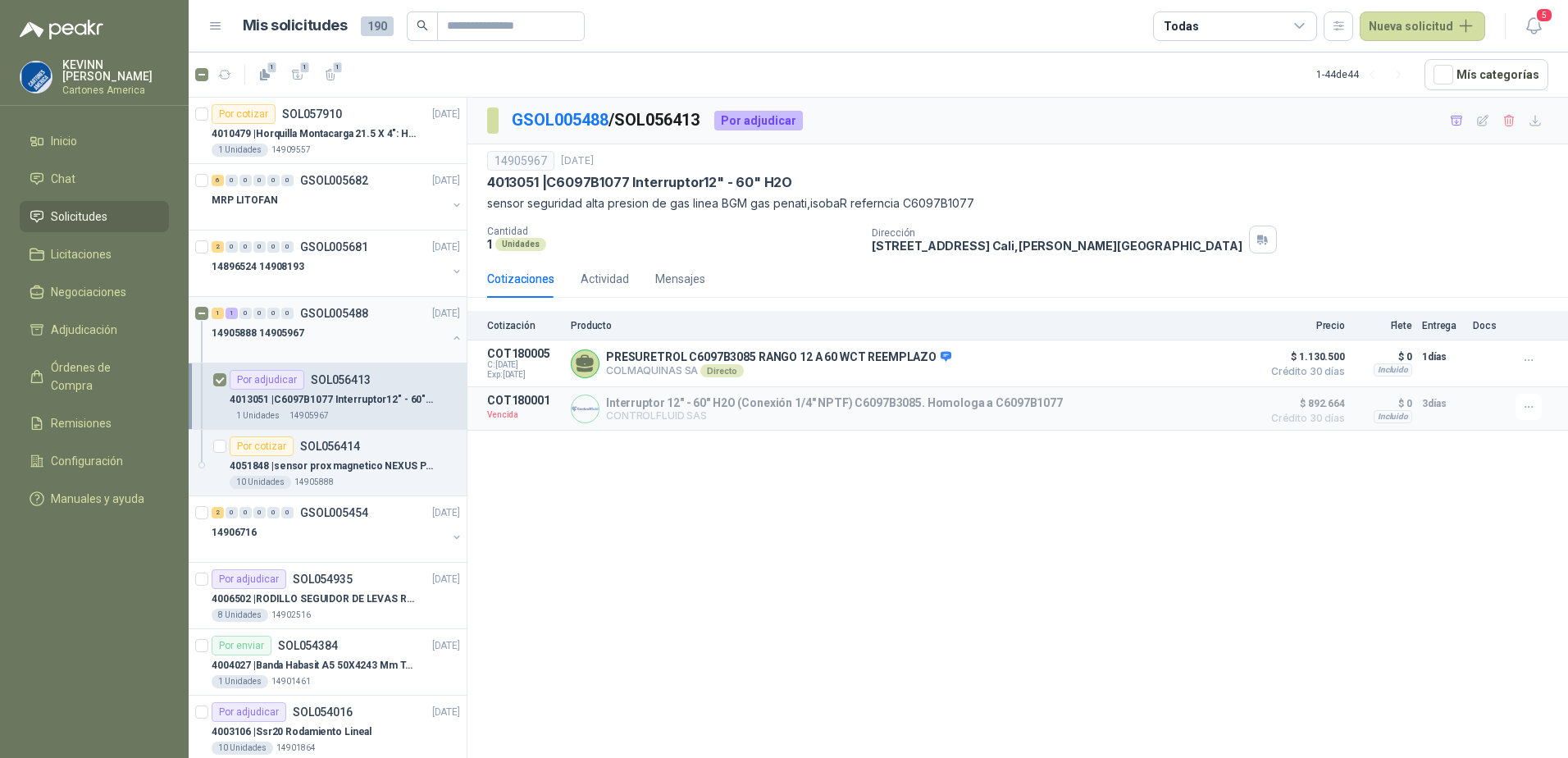
click at [450, 334] on button "button" at bounding box center [456, 338] width 14 height 14
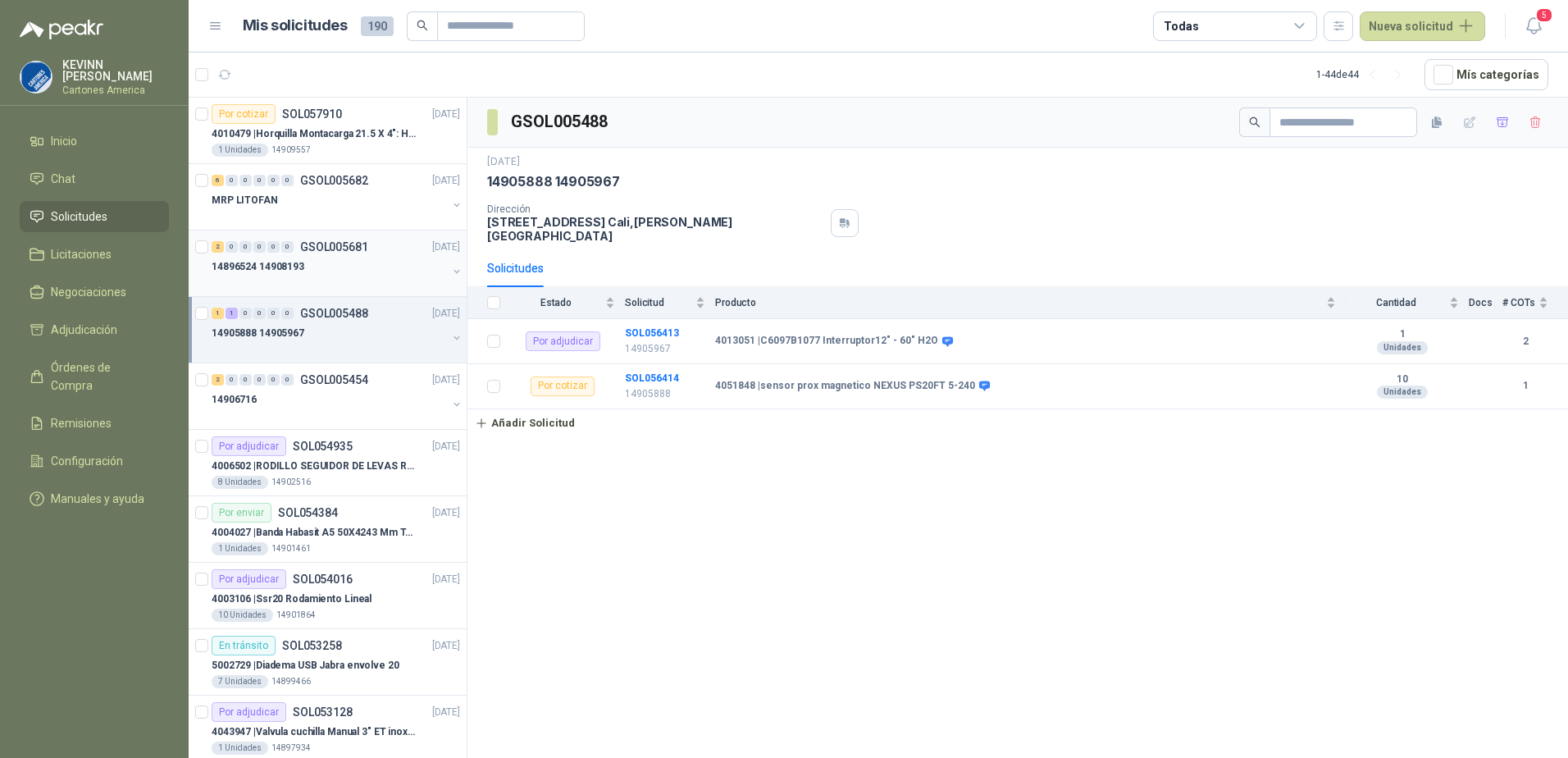
click at [450, 271] on button "button" at bounding box center [456, 271] width 14 height 14
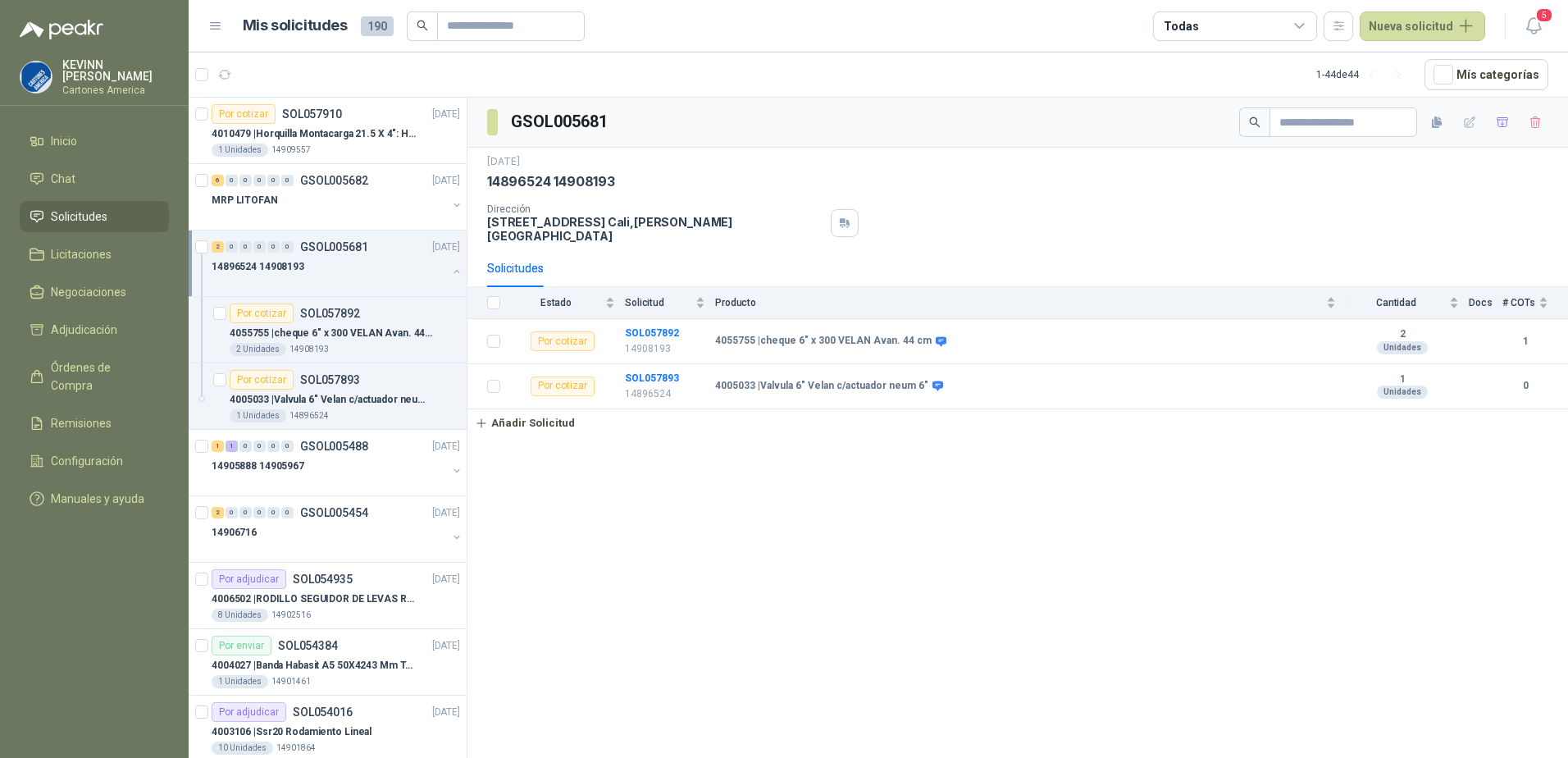
click at [450, 275] on button "button" at bounding box center [456, 271] width 14 height 14
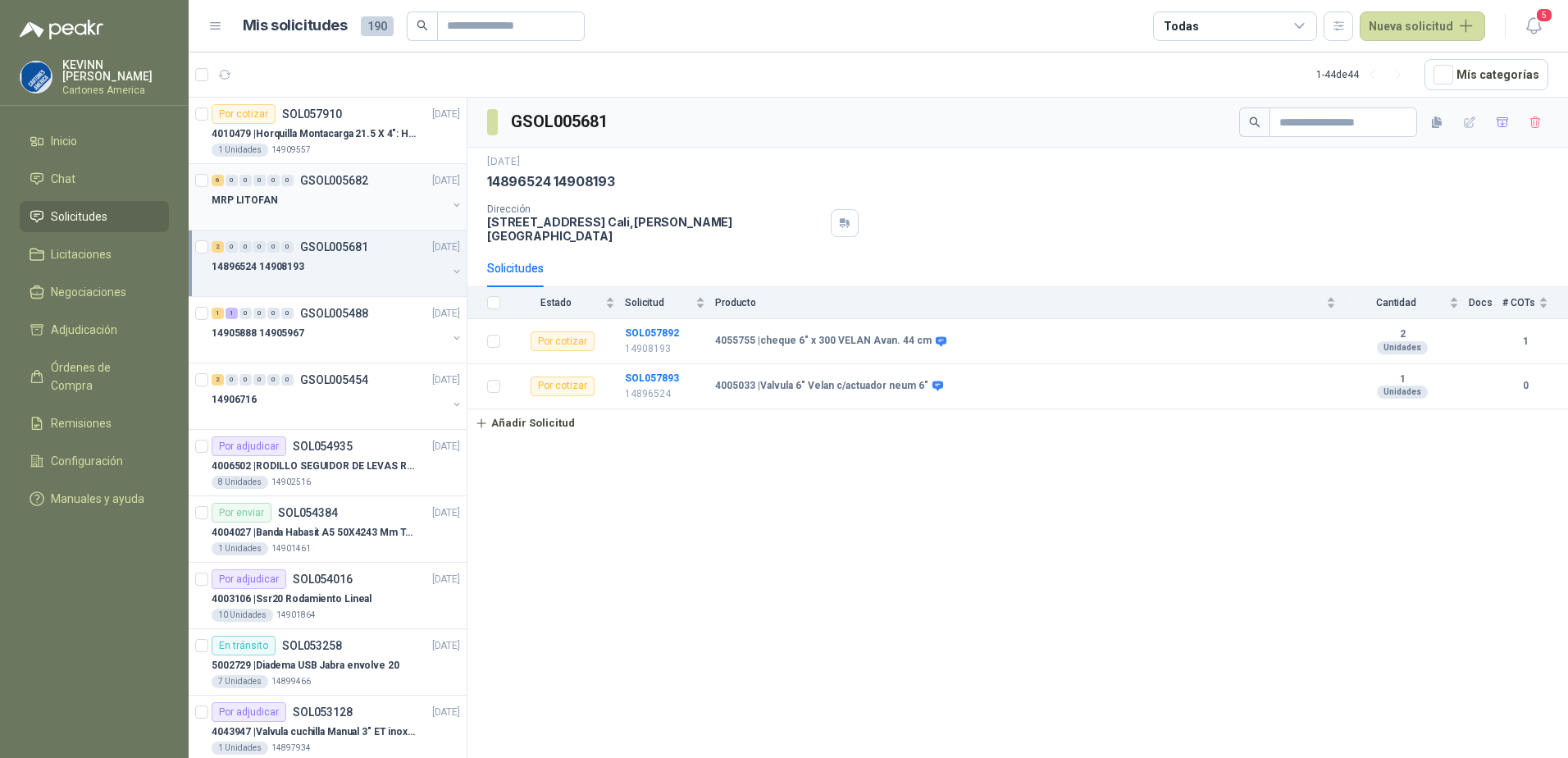
click at [365, 212] on div at bounding box center [329, 216] width 236 height 14
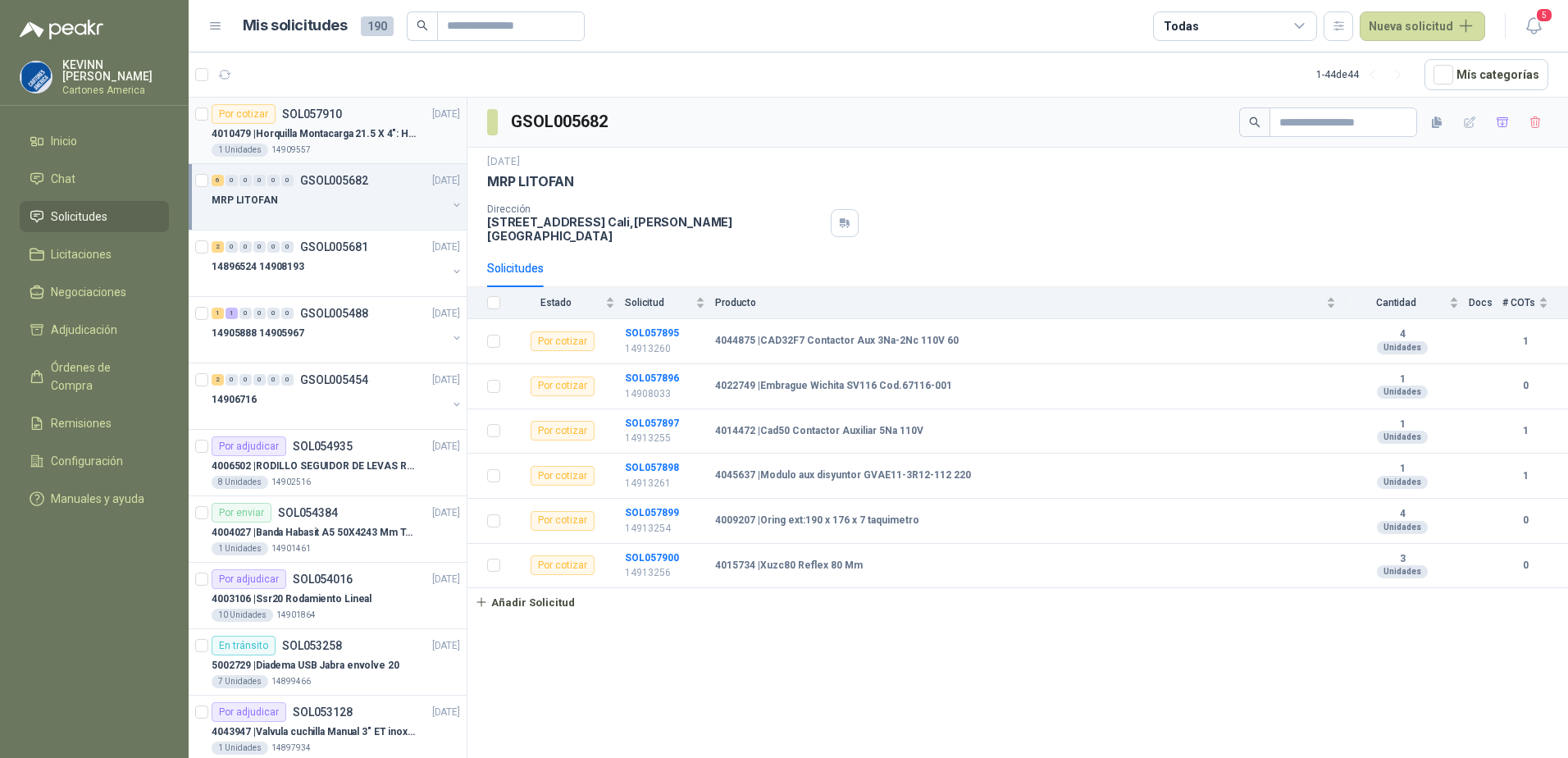
click at [384, 152] on div "1 Unidades 14909557" at bounding box center [336, 149] width 248 height 14
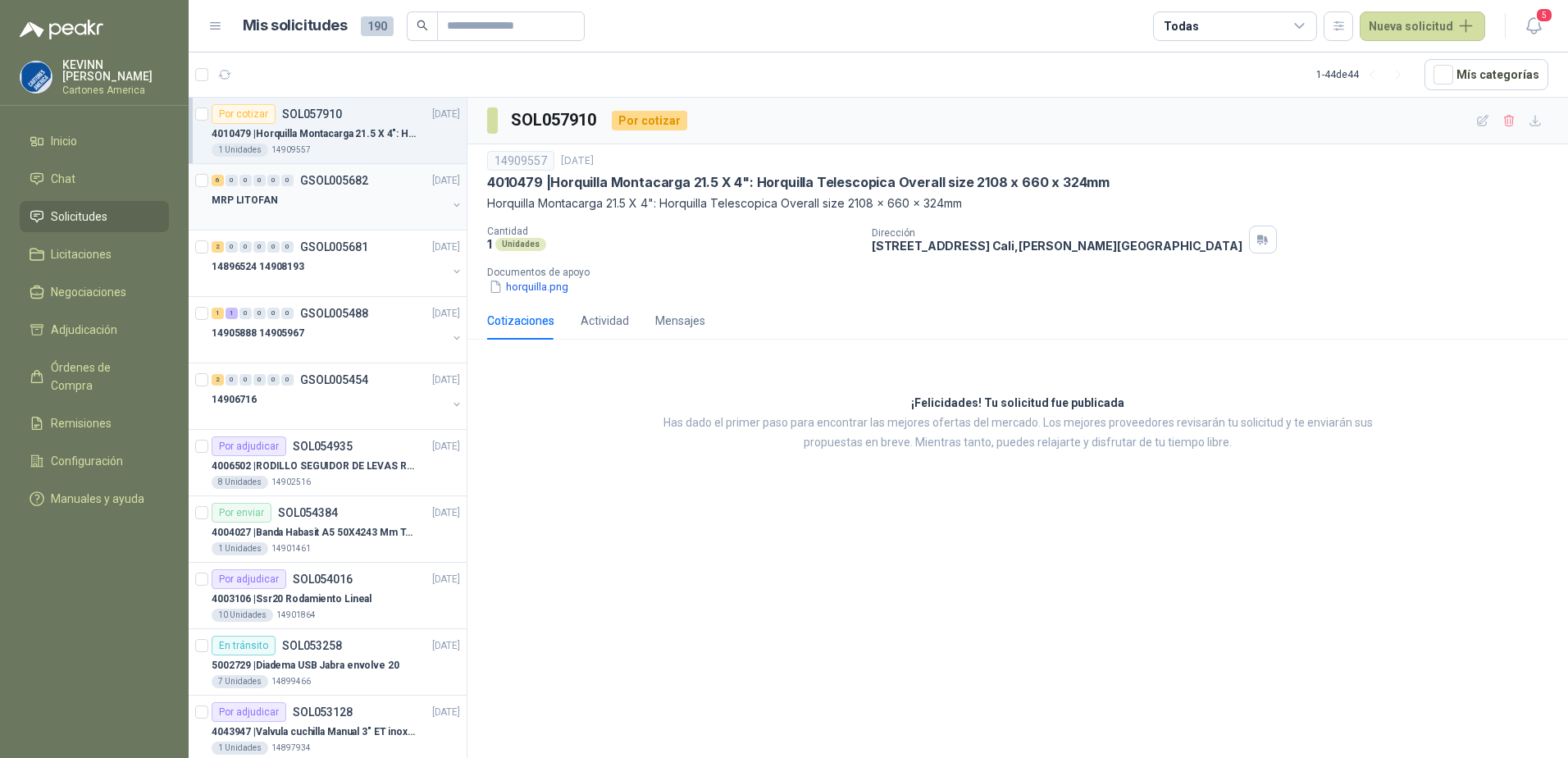
click at [338, 207] on div "MRP LITOFAN" at bounding box center [329, 200] width 236 height 20
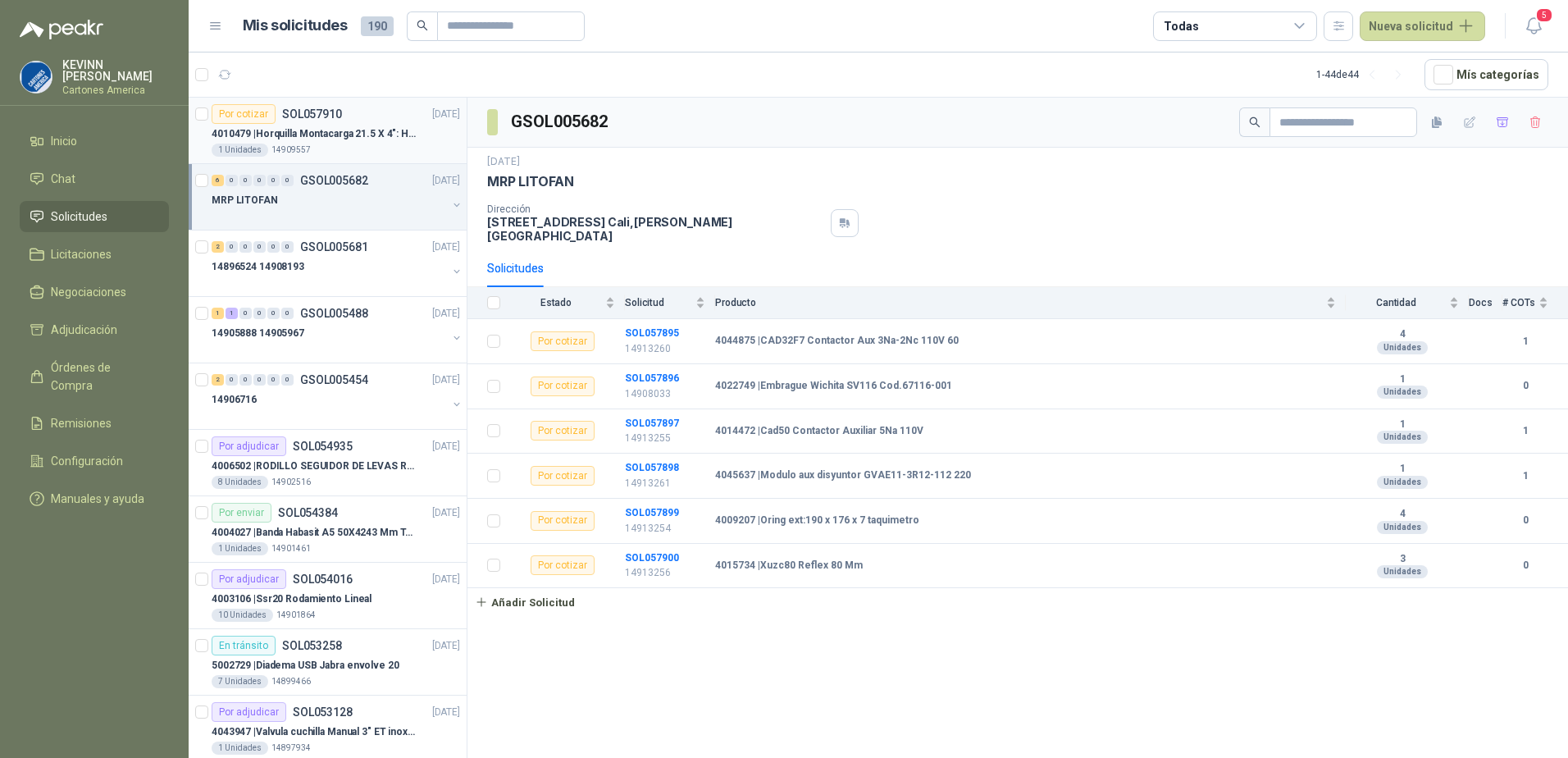
click at [338, 150] on div "1 Unidades 14909557" at bounding box center [336, 149] width 248 height 14
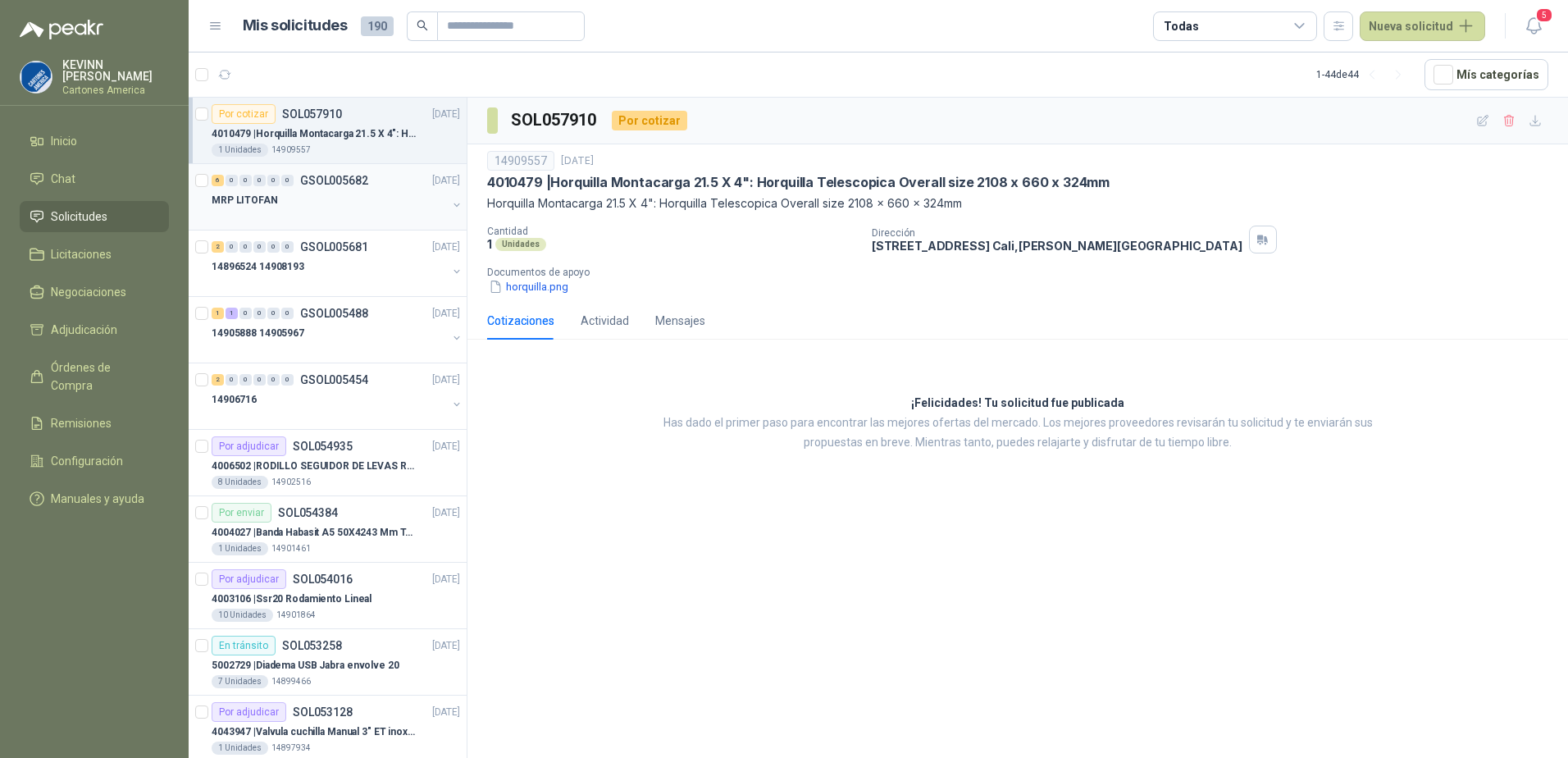
click at [365, 185] on p "GSOL005682" at bounding box center [335, 180] width 68 height 12
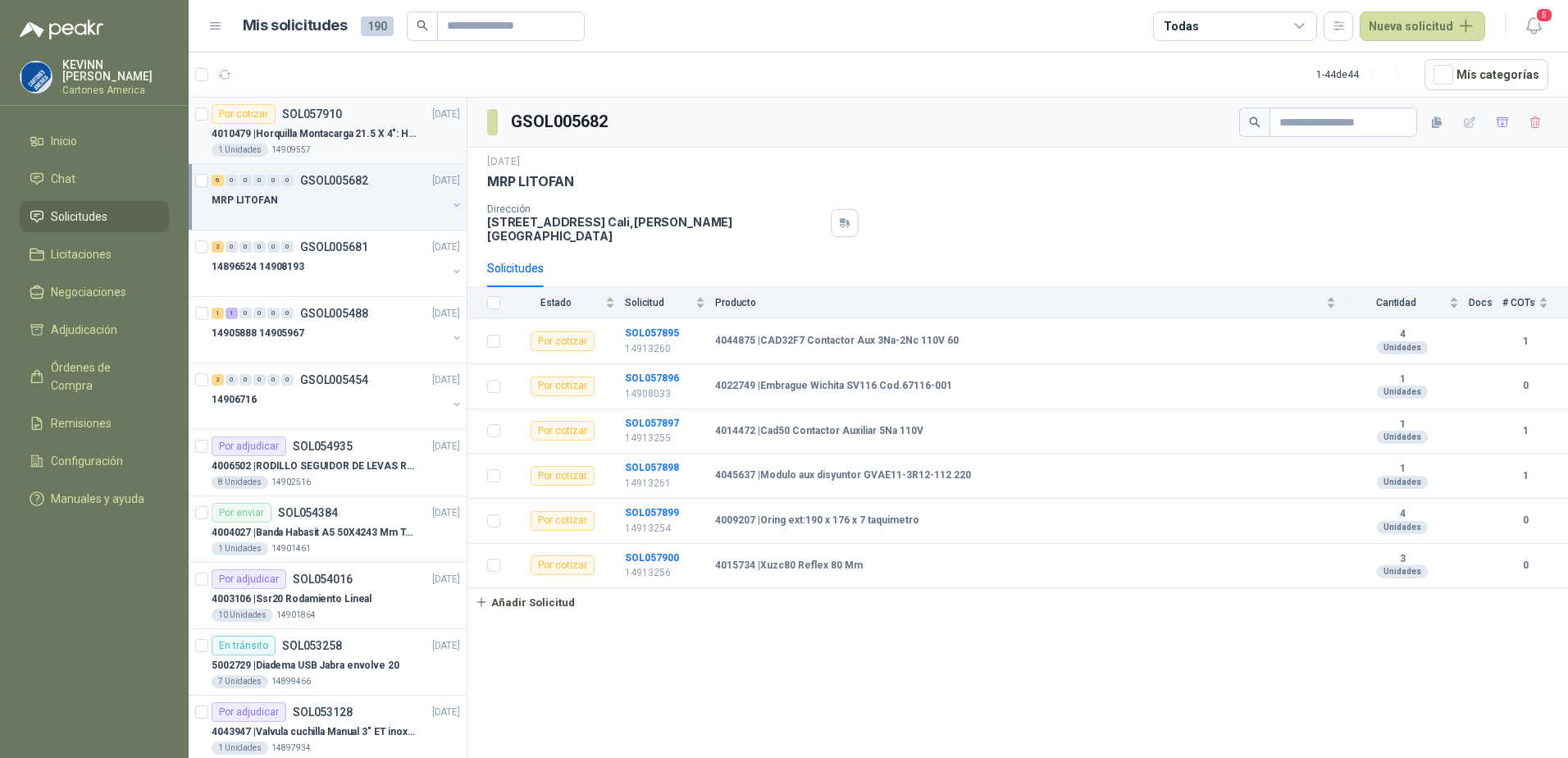
click at [370, 145] on div "1 Unidades 14909557" at bounding box center [336, 149] width 248 height 14
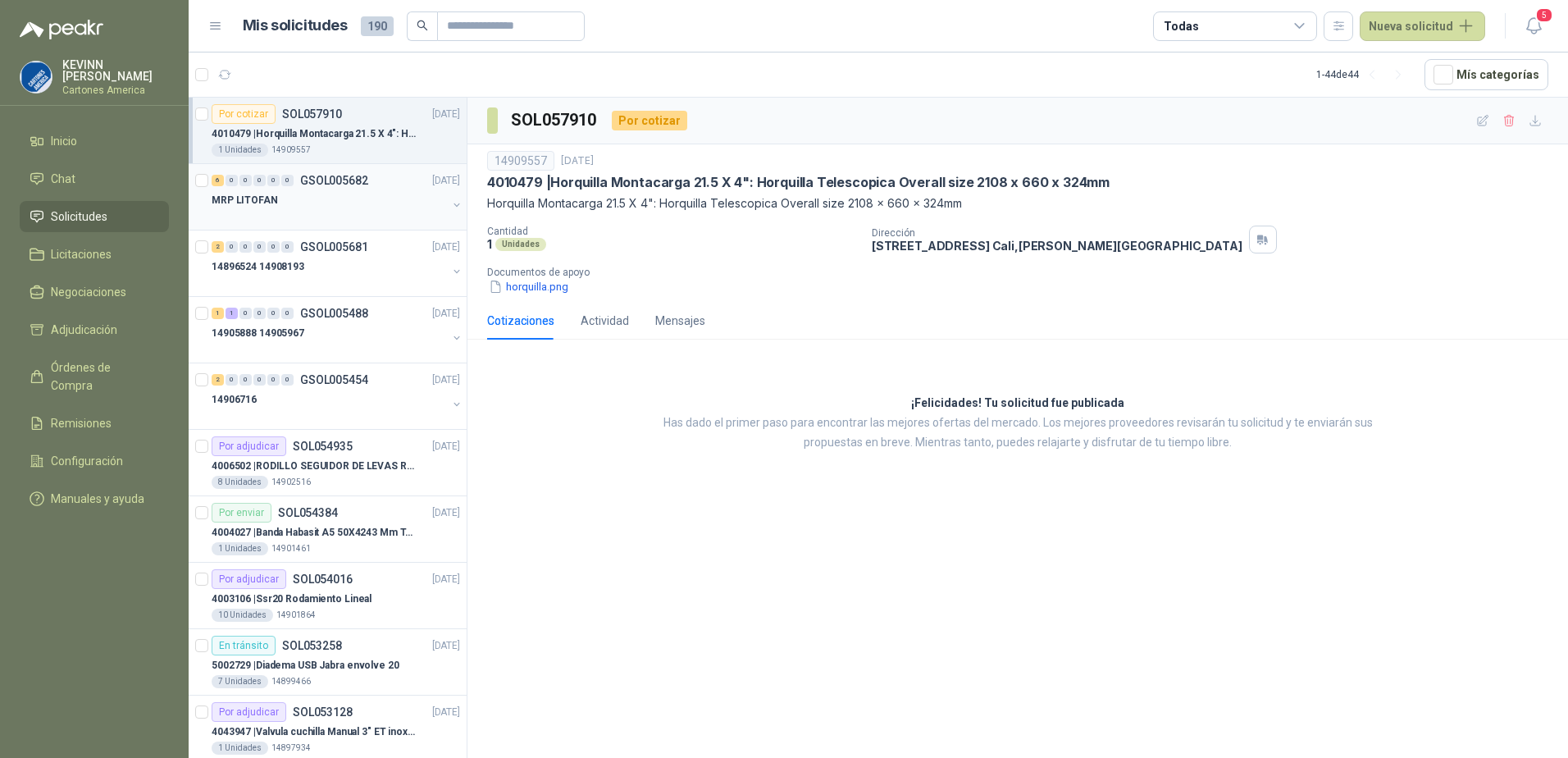
click at [372, 190] on div "MRP LITOFAN" at bounding box center [329, 200] width 236 height 20
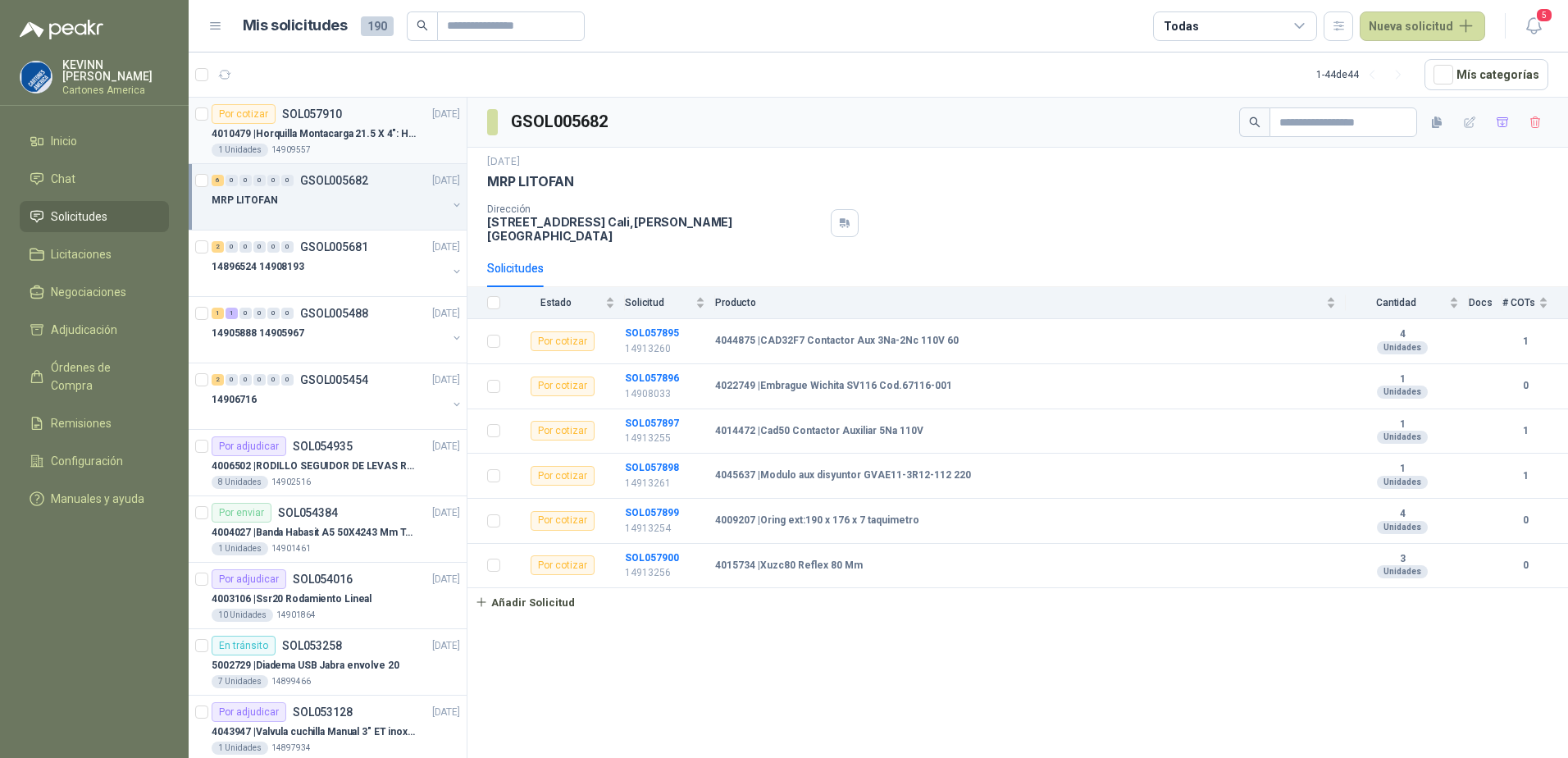
click at [365, 140] on p "4010479 | Horquilla Montacarga 21.5 X 4": Horquilla Telescopica Overall size 21…" at bounding box center [313, 133] width 204 height 15
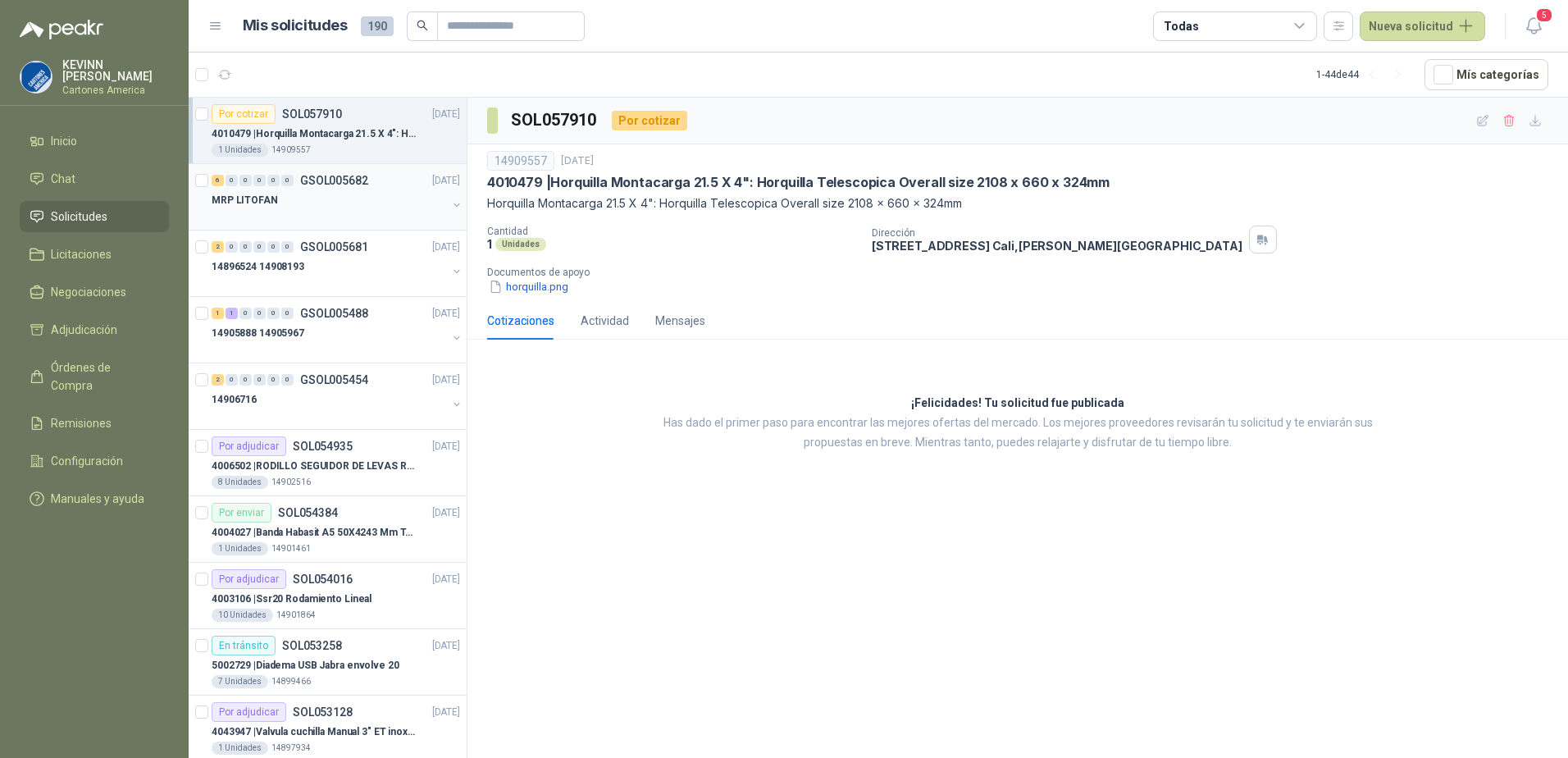
click at [366, 185] on p "GSOL005682" at bounding box center [335, 180] width 68 height 12
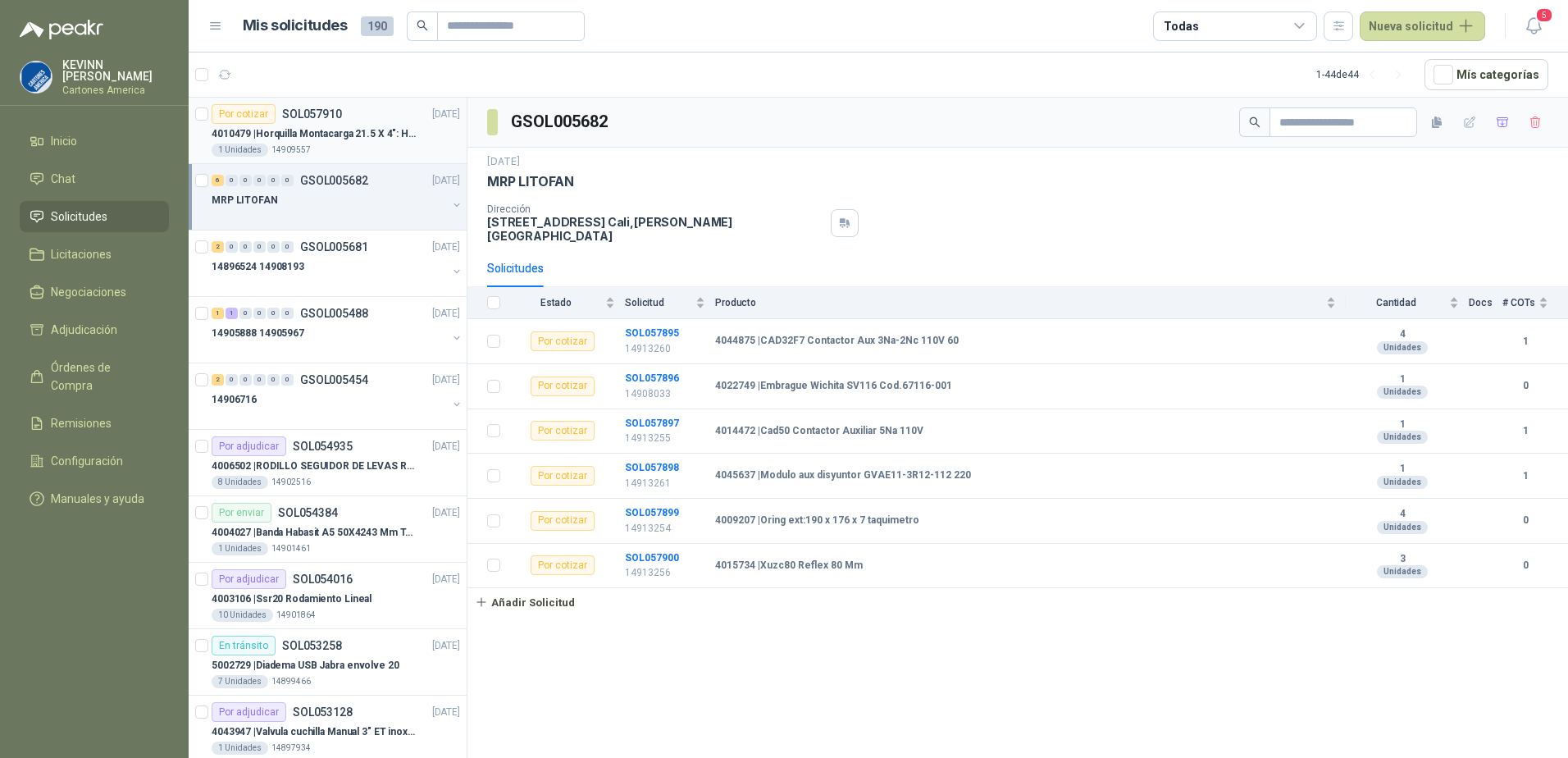
click at [332, 140] on p "4010479 | Horquilla Montacarga 21.5 X 4": Horquilla Telescopica Overall size 21…" at bounding box center [313, 133] width 204 height 15
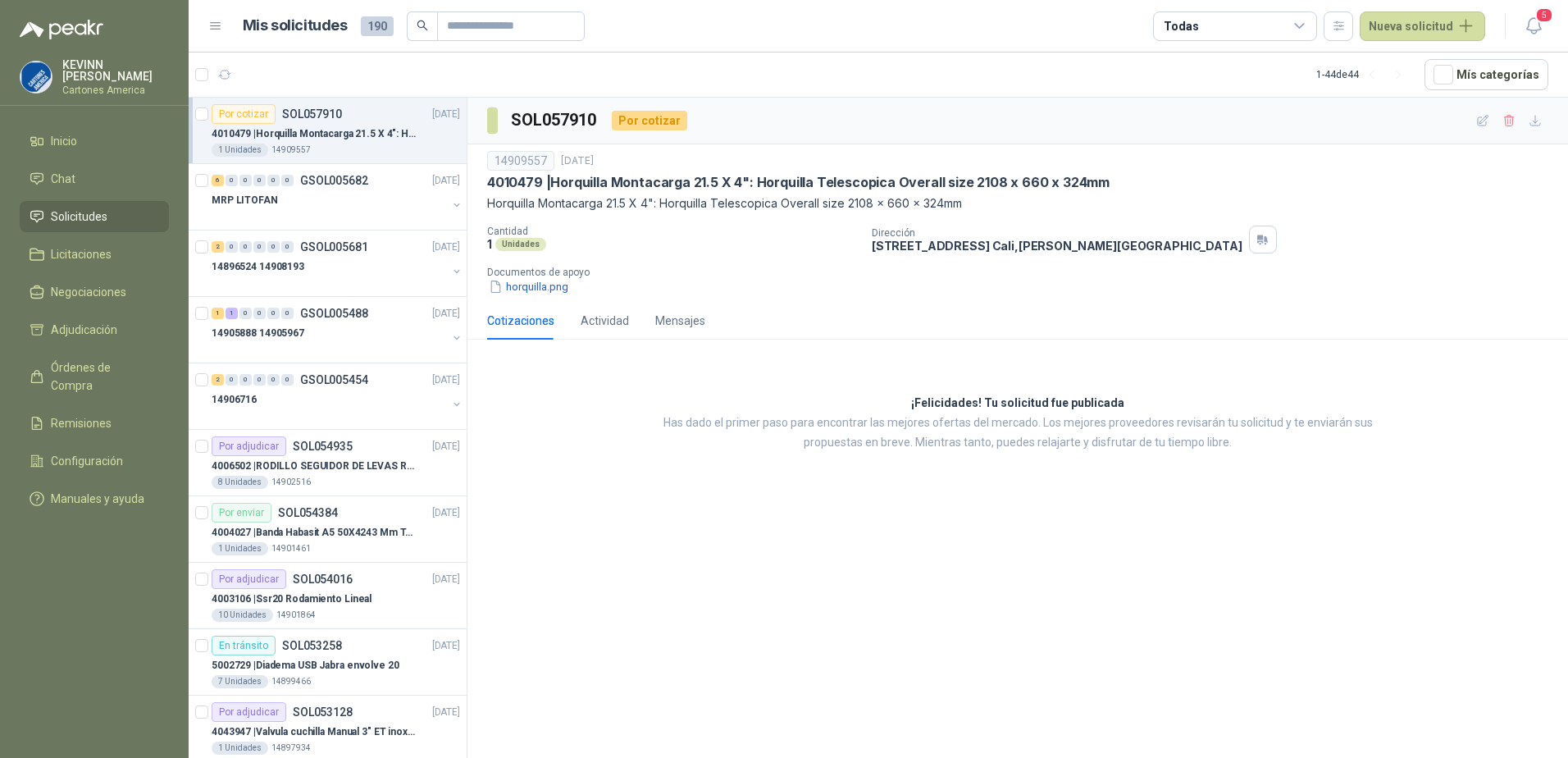
click at [691, 526] on div "SOL057910 Por cotizar 14909557 [DATE] 4010479 | Horquilla Montacarga 21.5 X 4":…" at bounding box center [1017, 430] width 1101 height 666
click at [338, 462] on p "4006502 | RODILLO SEGUIDOR DE LEVAS REF. NATV-17-PPA [PERSON_NAME]" at bounding box center [313, 465] width 204 height 15
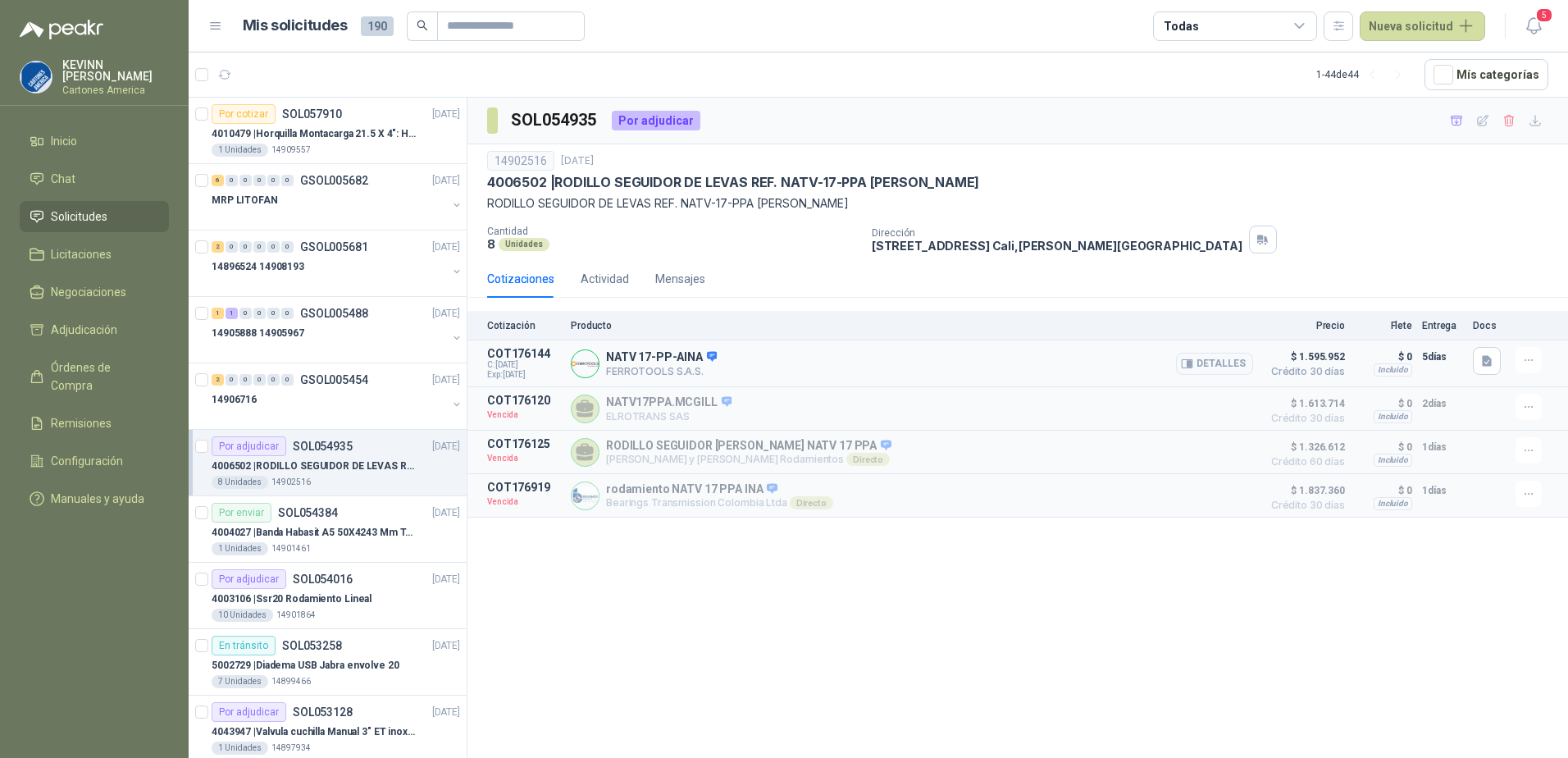
click at [516, 359] on p "COT176144" at bounding box center [524, 353] width 74 height 14
click at [1215, 364] on button "Detalles" at bounding box center [1215, 364] width 77 height 23
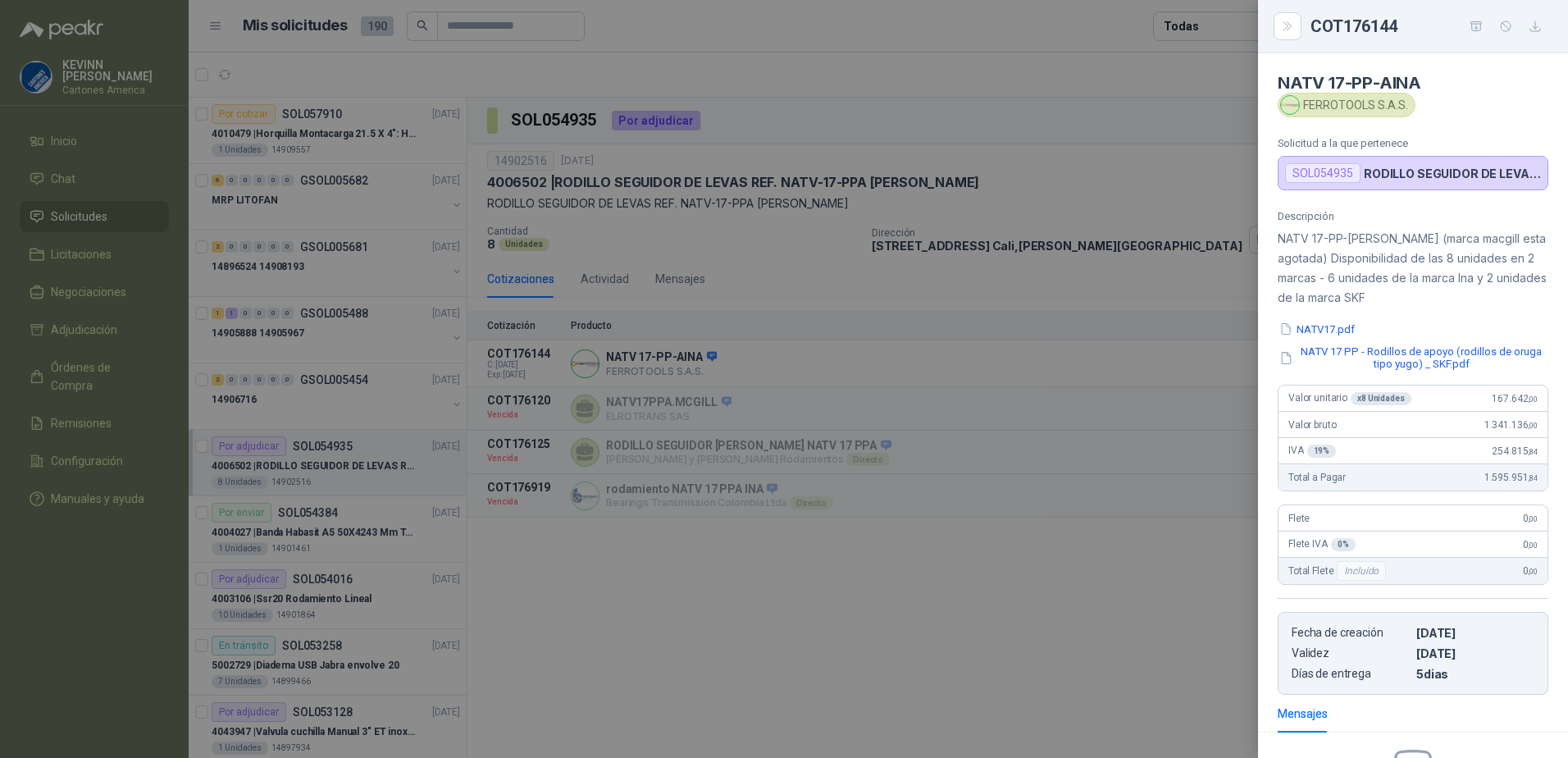
scroll to position [203, 0]
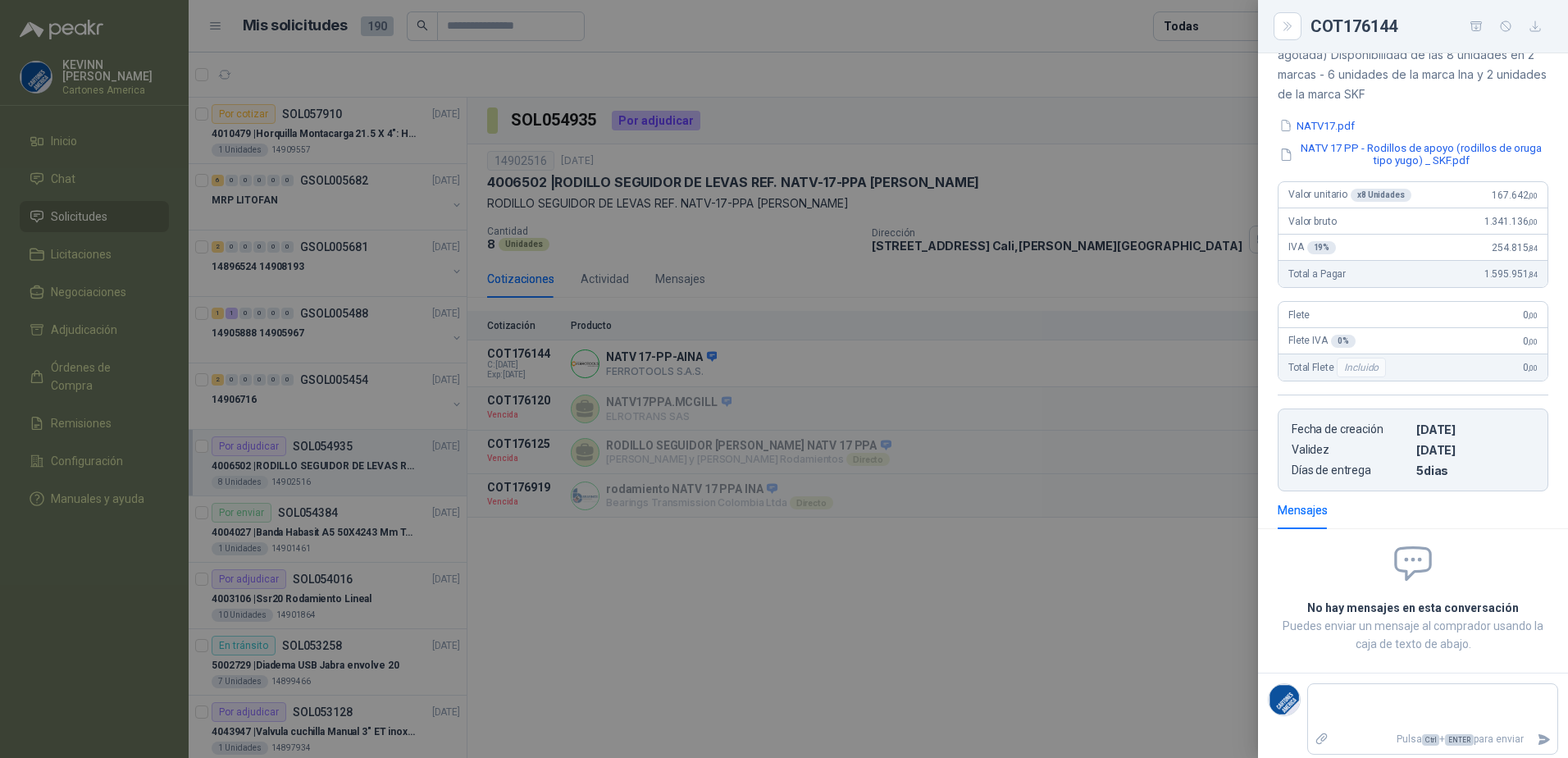
click at [1086, 633] on div at bounding box center [784, 379] width 1568 height 758
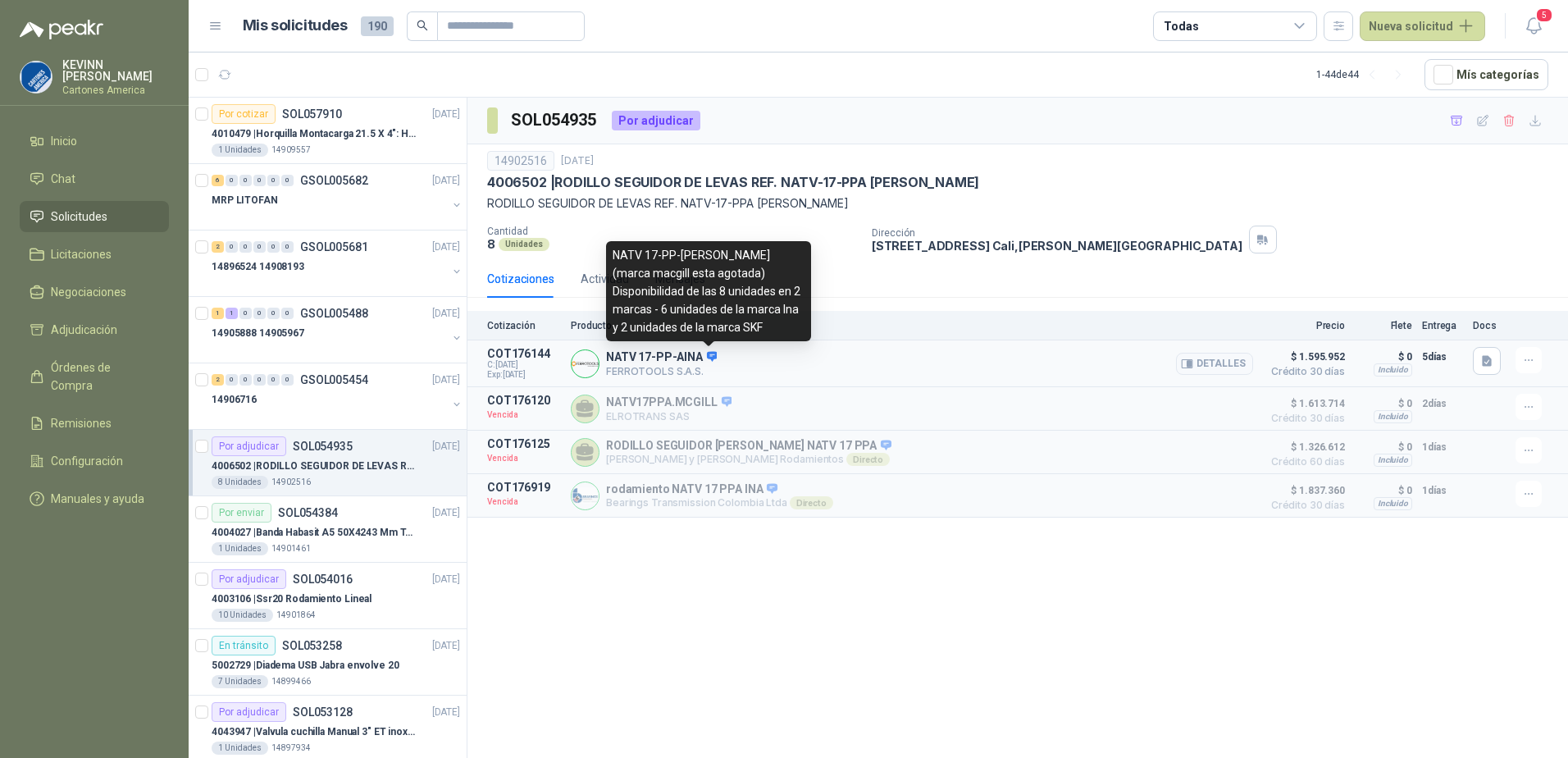
click at [710, 356] on icon at bounding box center [713, 356] width 13 height 13
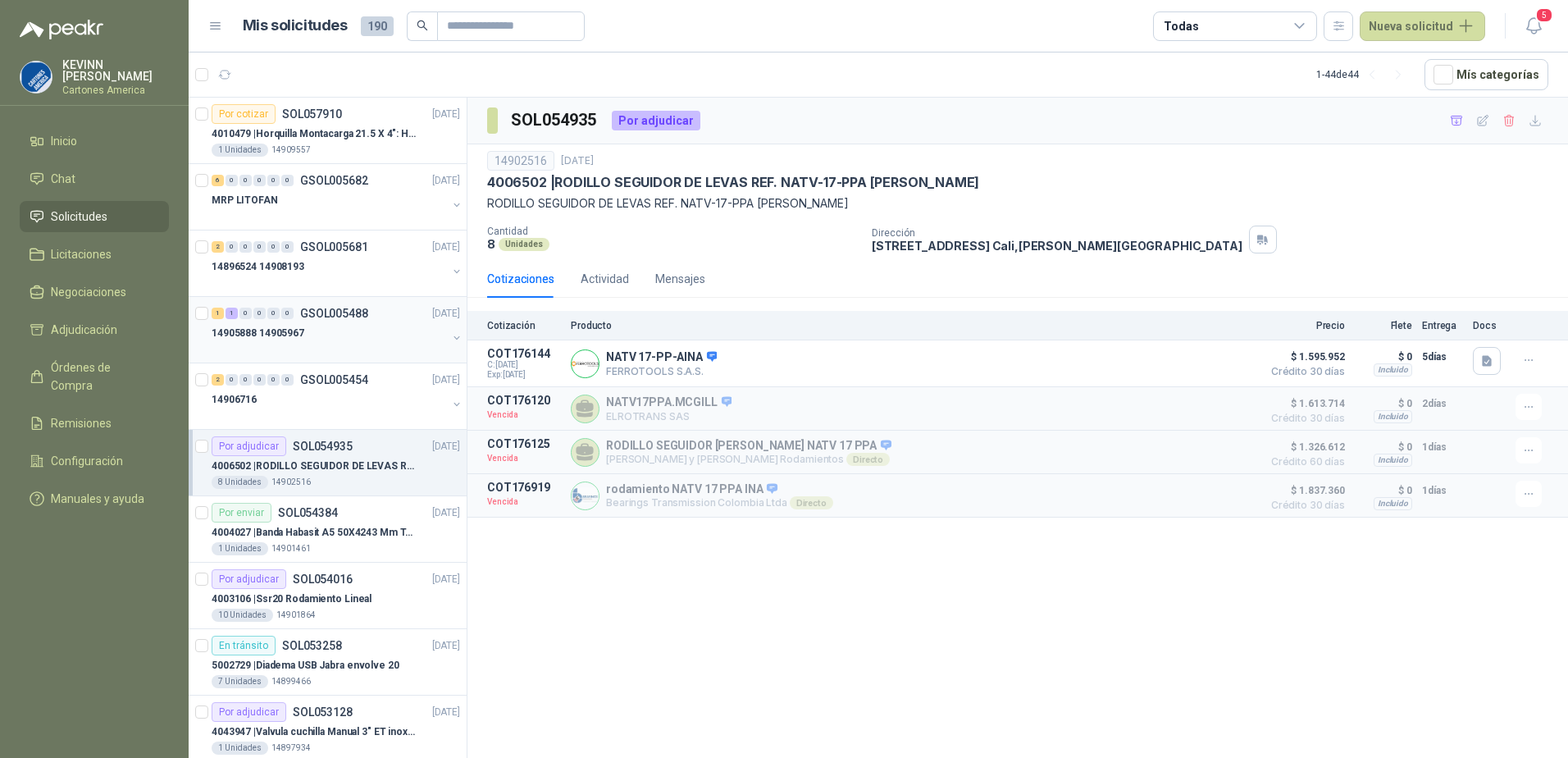
click at [347, 332] on div "14905888 14905967" at bounding box center [329, 333] width 236 height 20
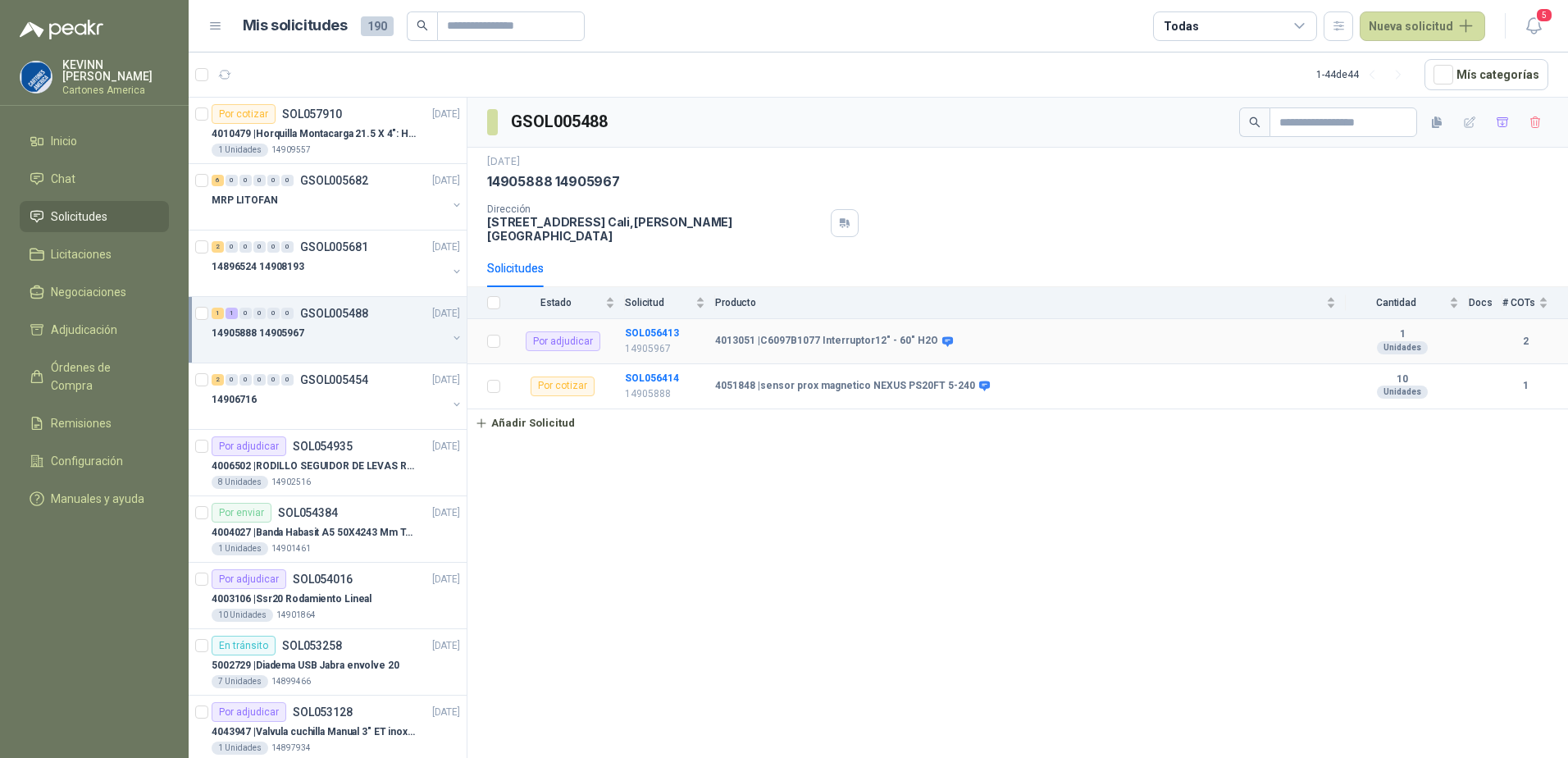
click at [869, 335] on b "4013051 | C6097B1077 Interruptor12" - 60" H2O" at bounding box center [827, 341] width 223 height 14
click at [640, 328] on b "SOL056413" at bounding box center [652, 333] width 54 height 12
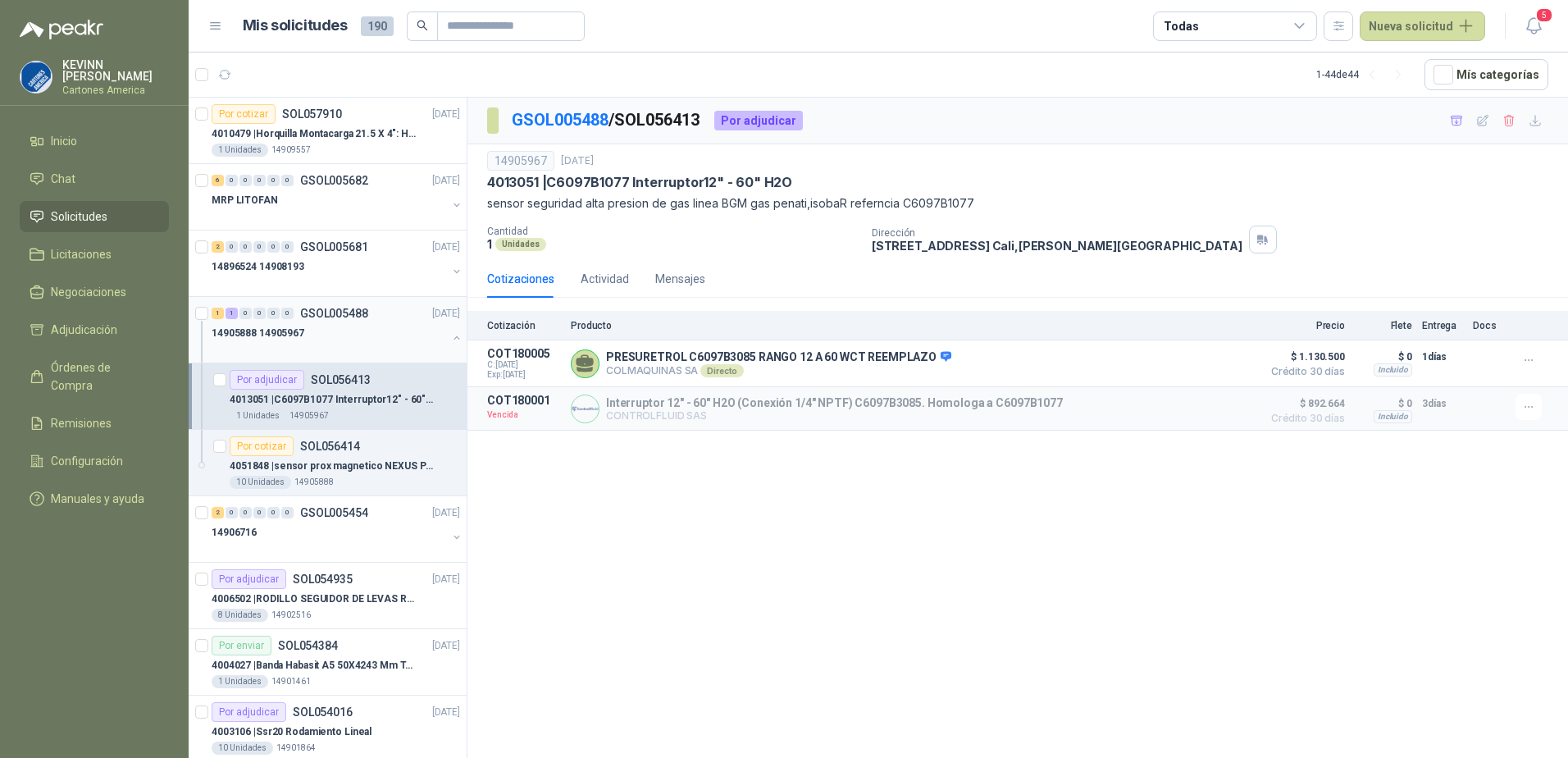
click at [450, 338] on button "button" at bounding box center [456, 338] width 14 height 14
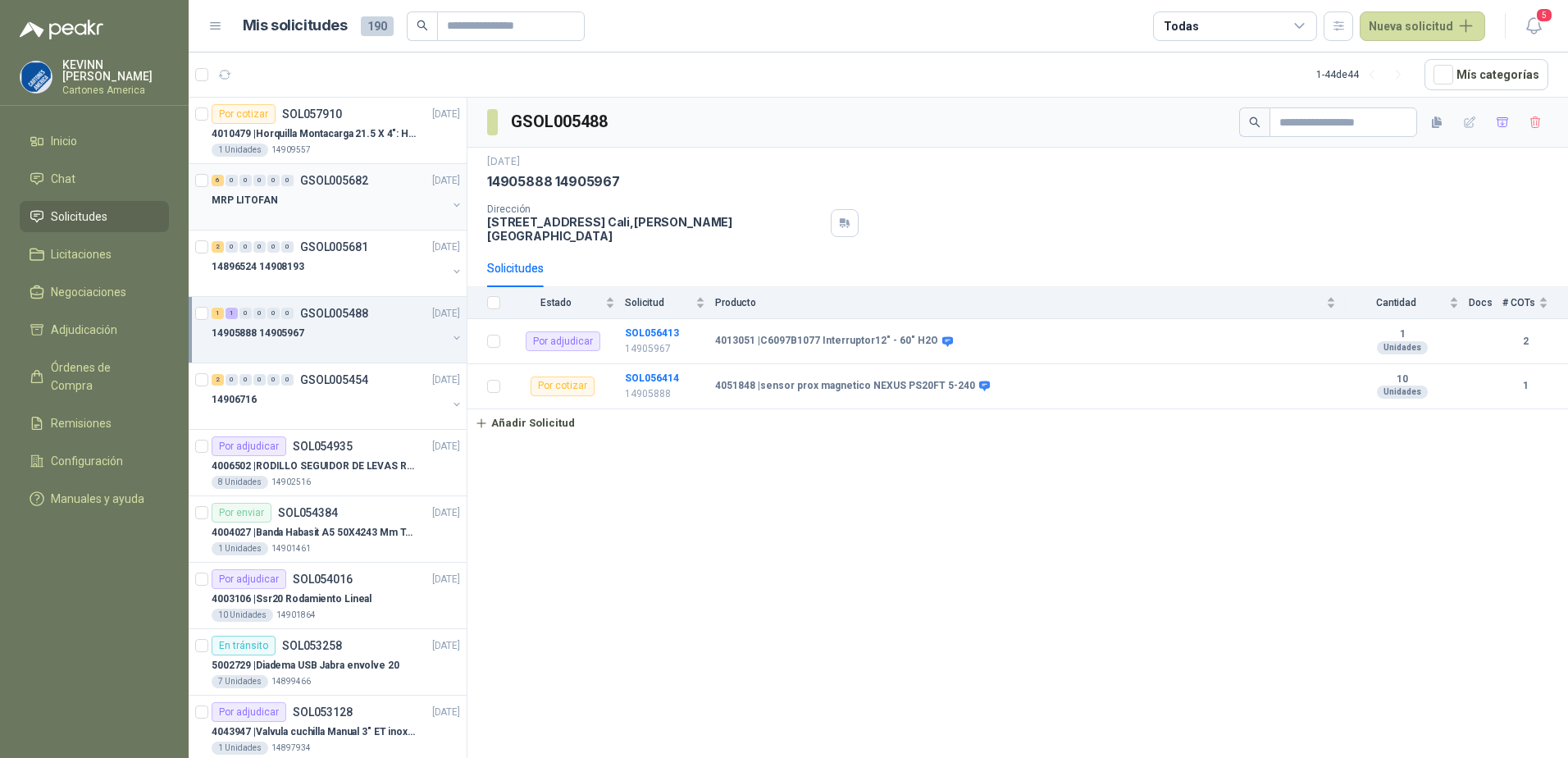
click at [383, 193] on div "MRP LITOFAN" at bounding box center [329, 200] width 236 height 20
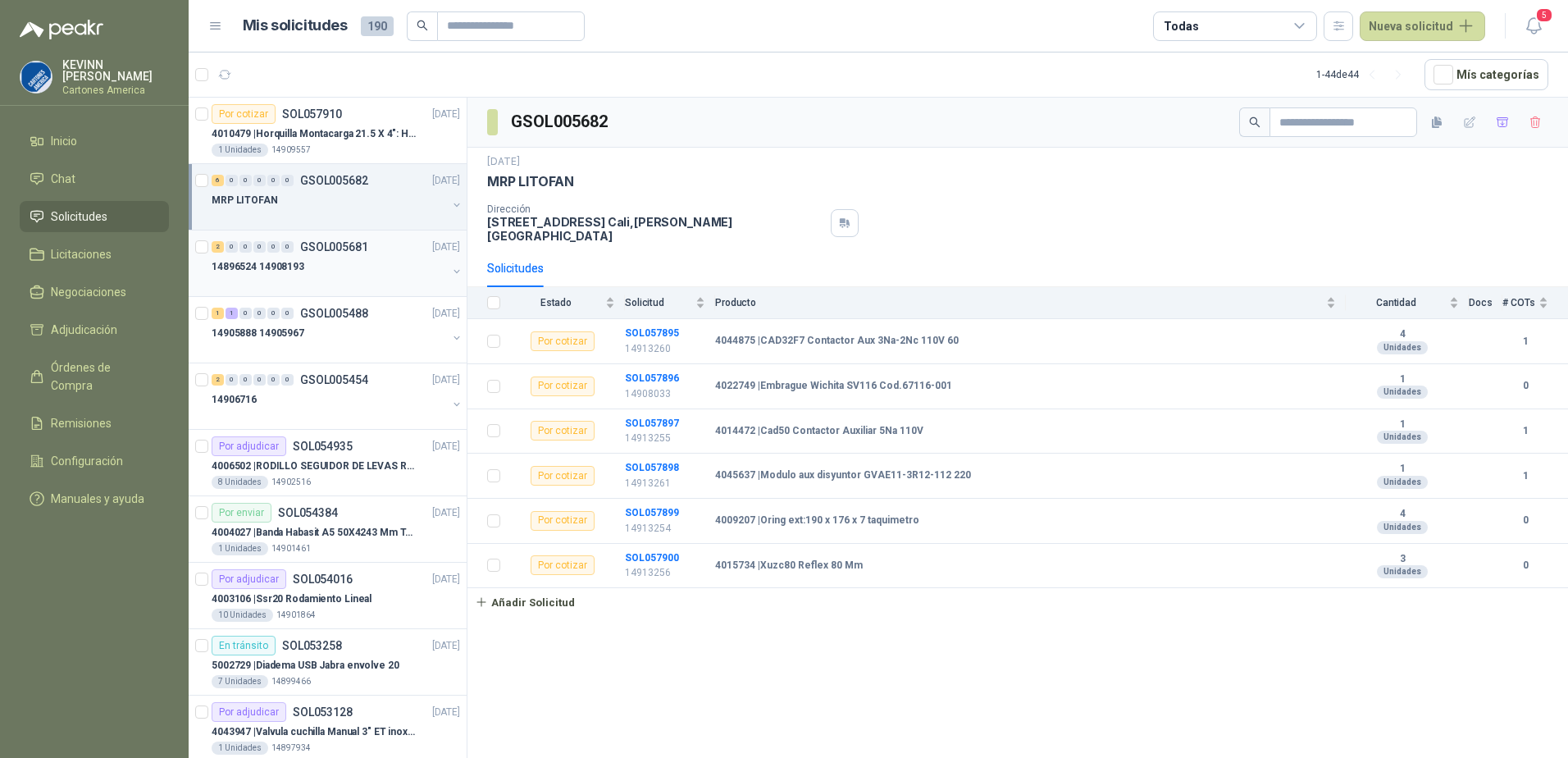
click at [365, 281] on div at bounding box center [329, 283] width 236 height 14
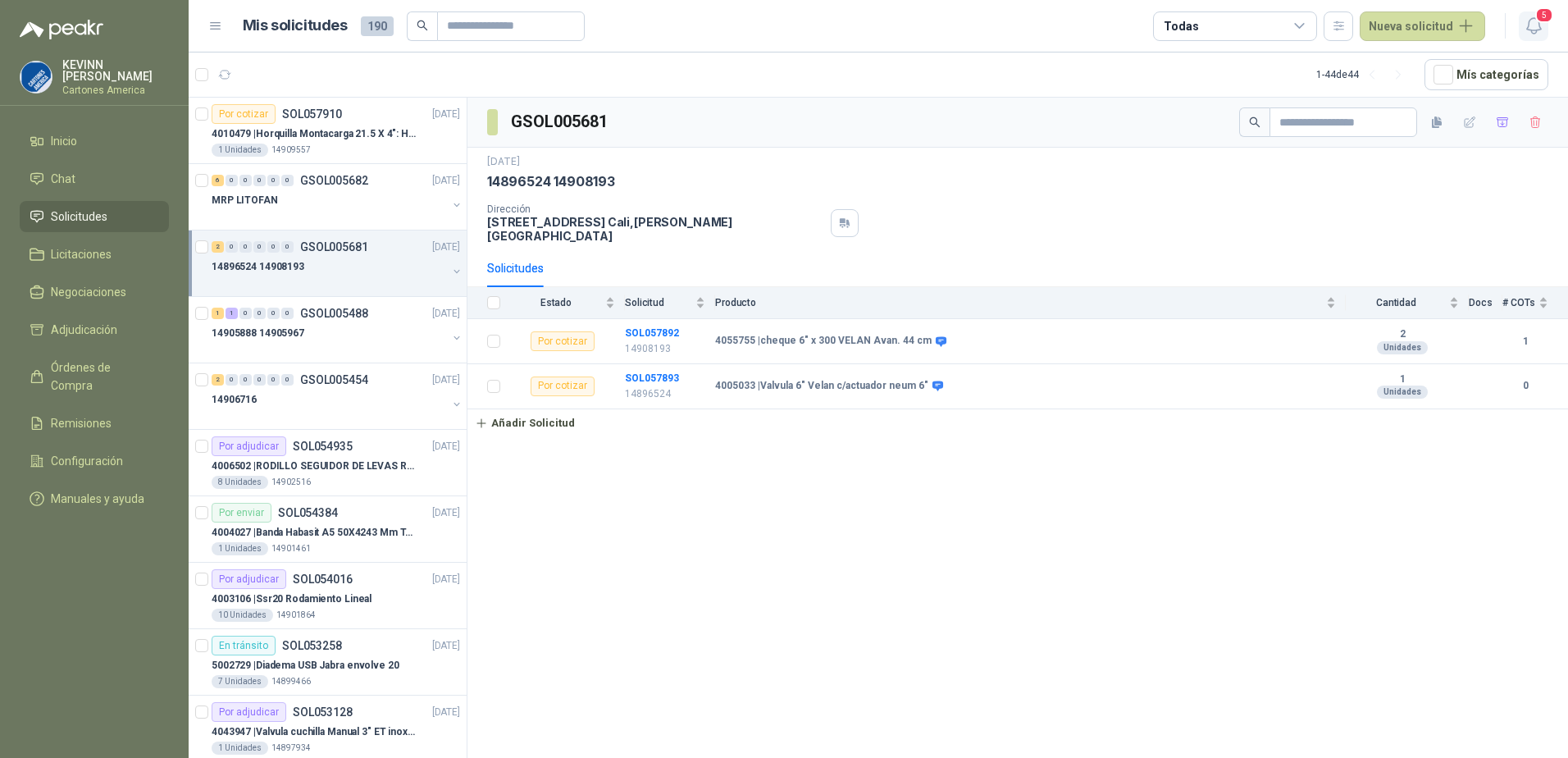
click at [1538, 19] on span "5" at bounding box center [1545, 14] width 18 height 15
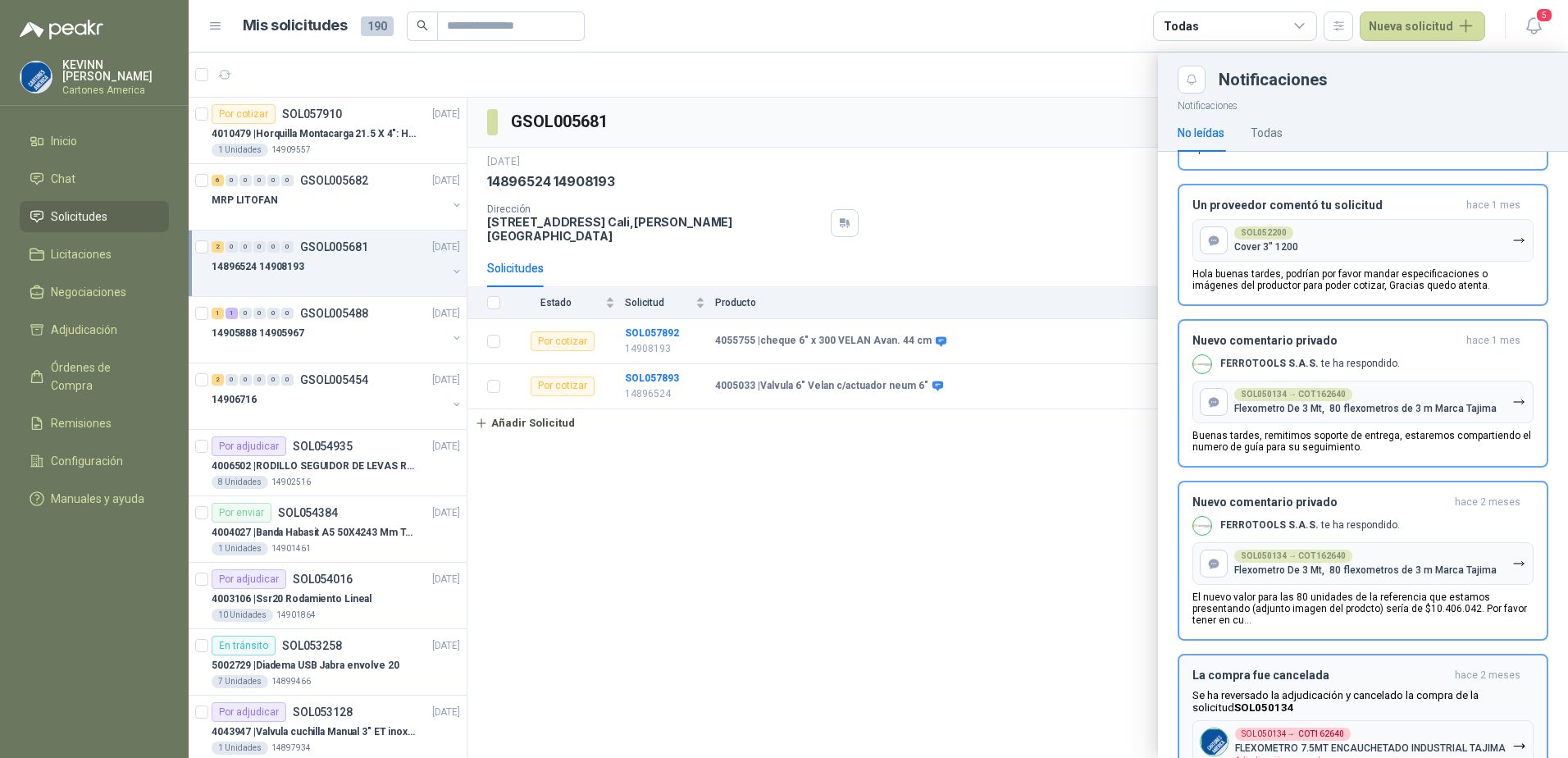
scroll to position [160, 0]
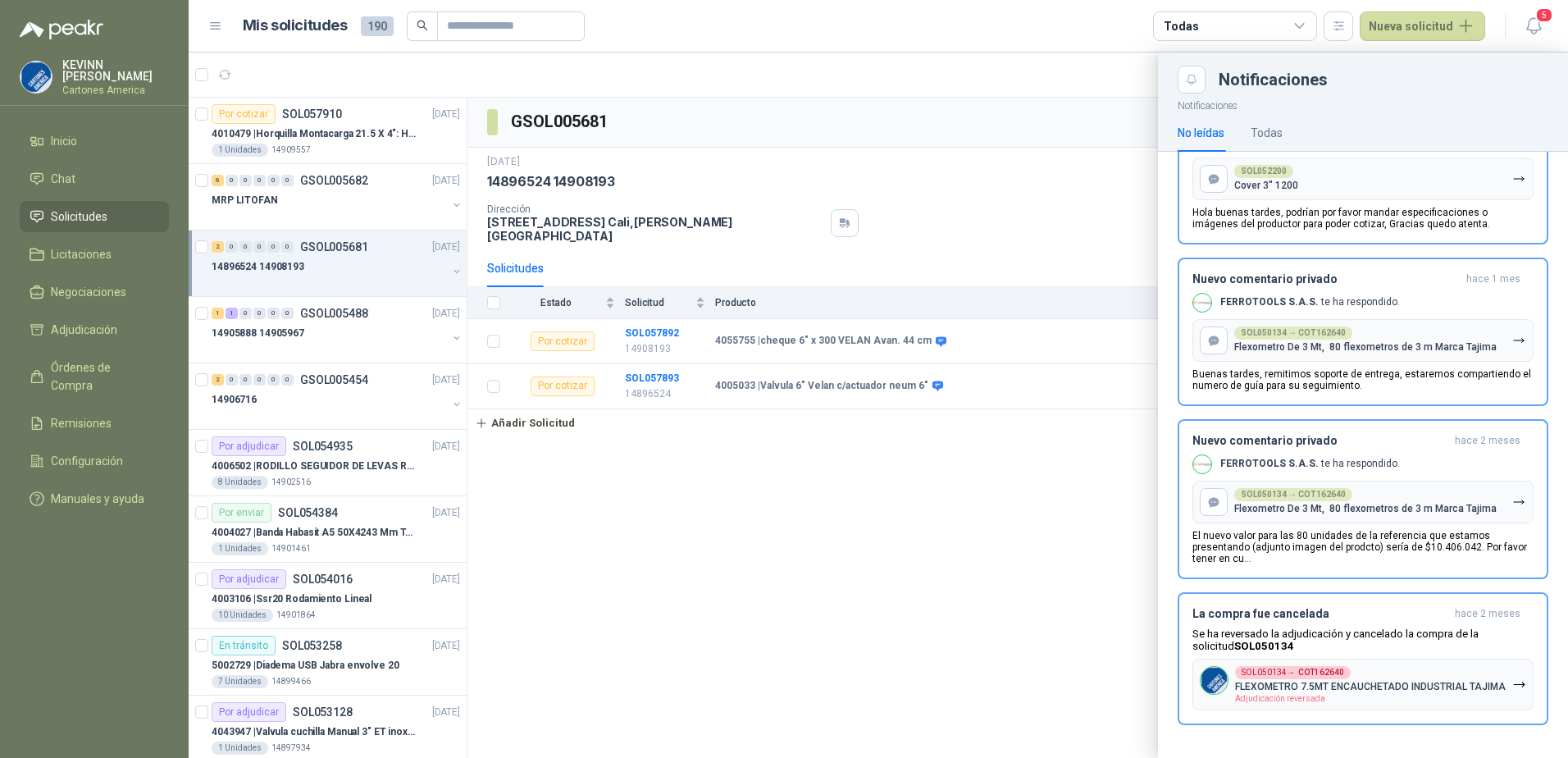
click at [942, 584] on div at bounding box center [879, 405] width 1380 height 706
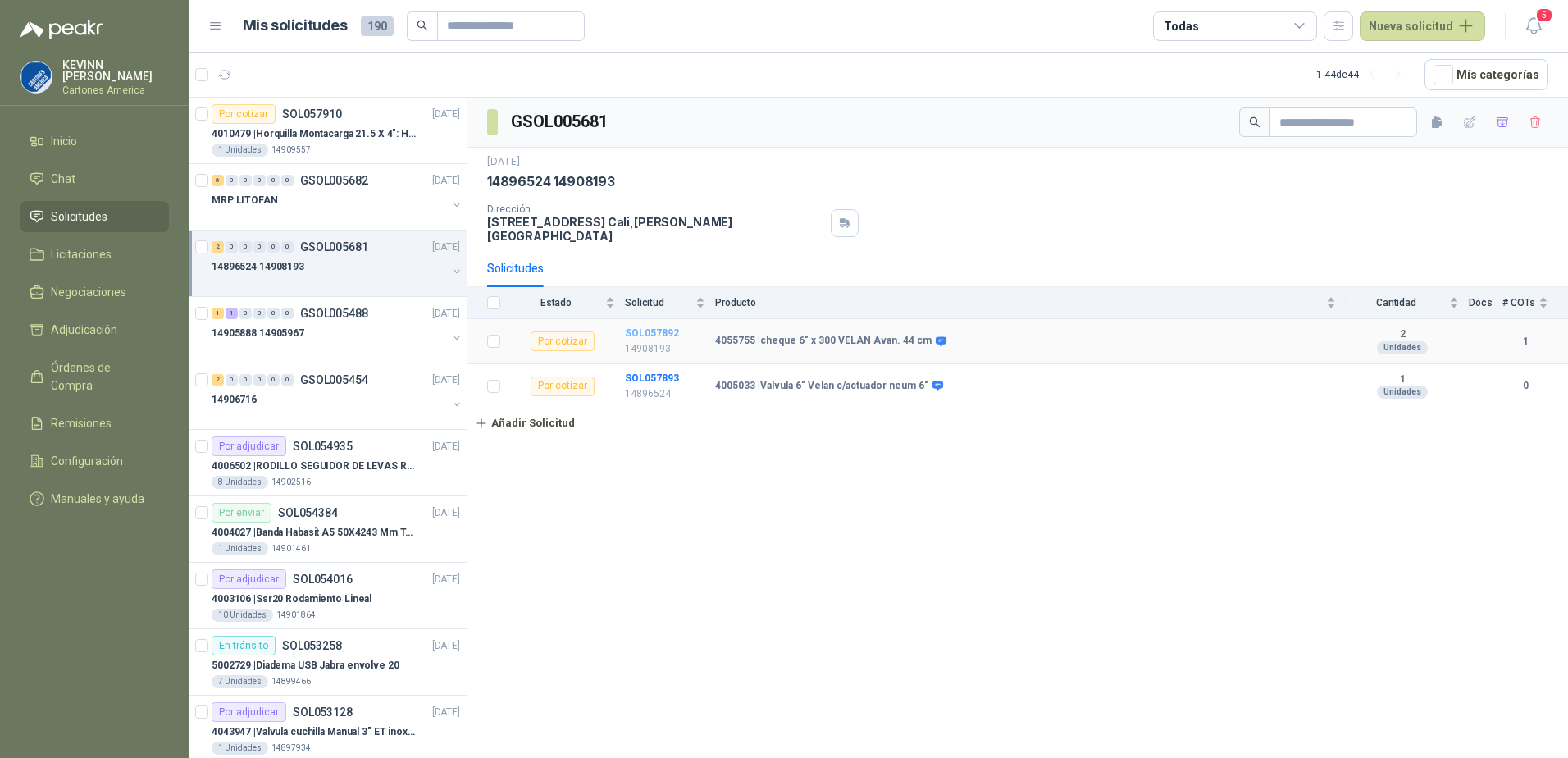
click at [638, 328] on b "SOL057892" at bounding box center [652, 333] width 54 height 12
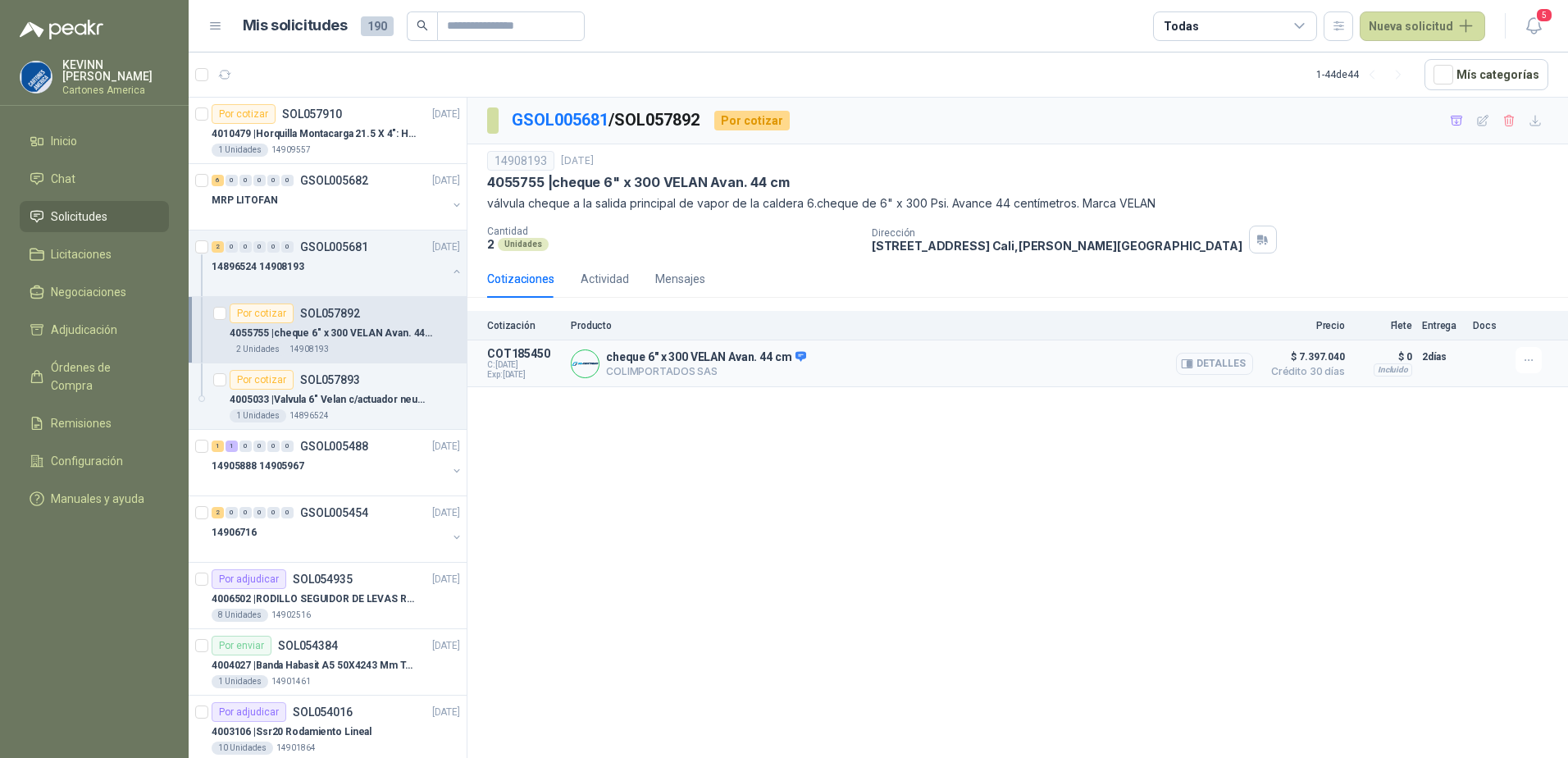
click at [1187, 354] on button "Detalles" at bounding box center [1215, 364] width 77 height 23
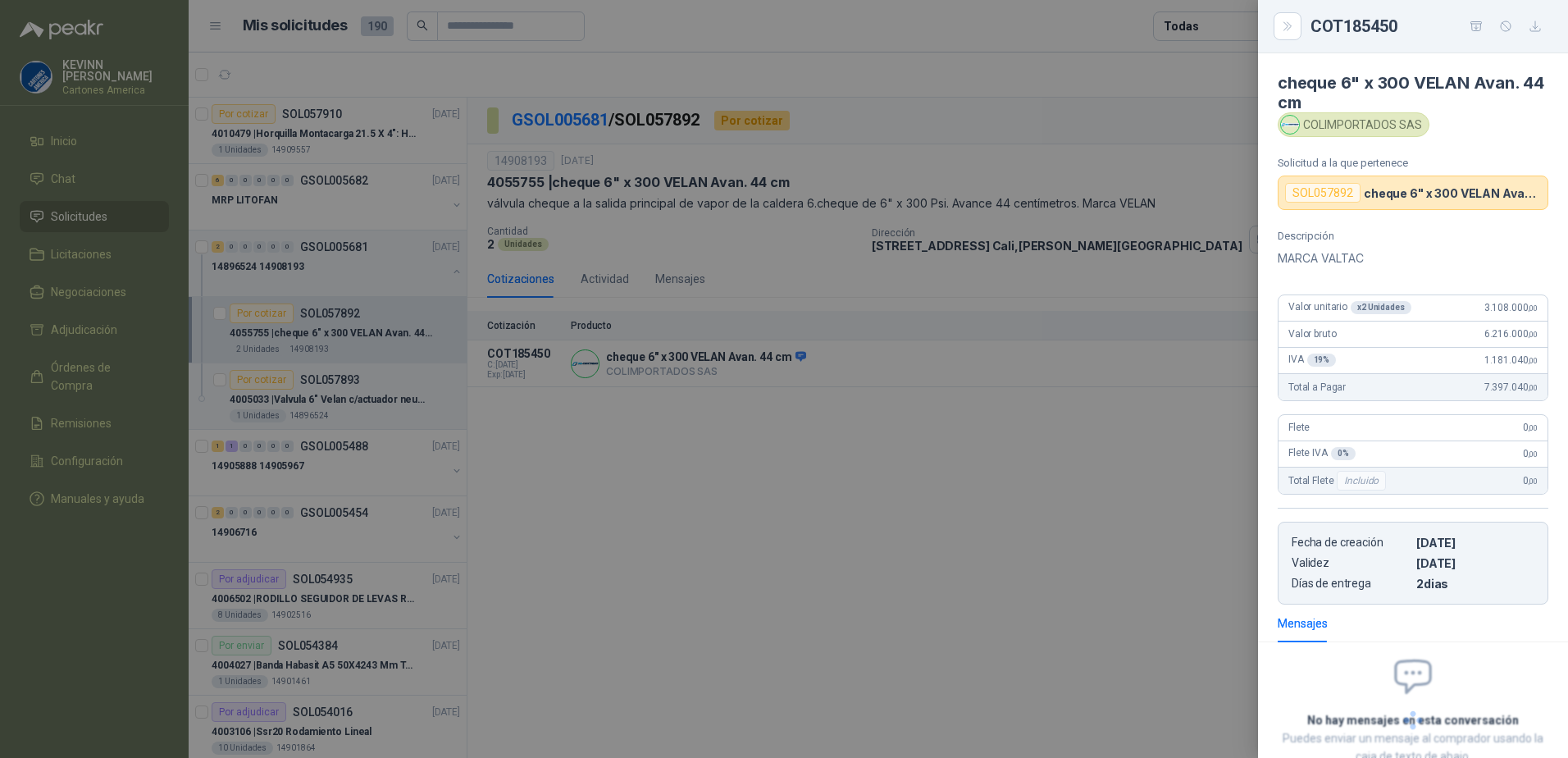
scroll to position [111, 0]
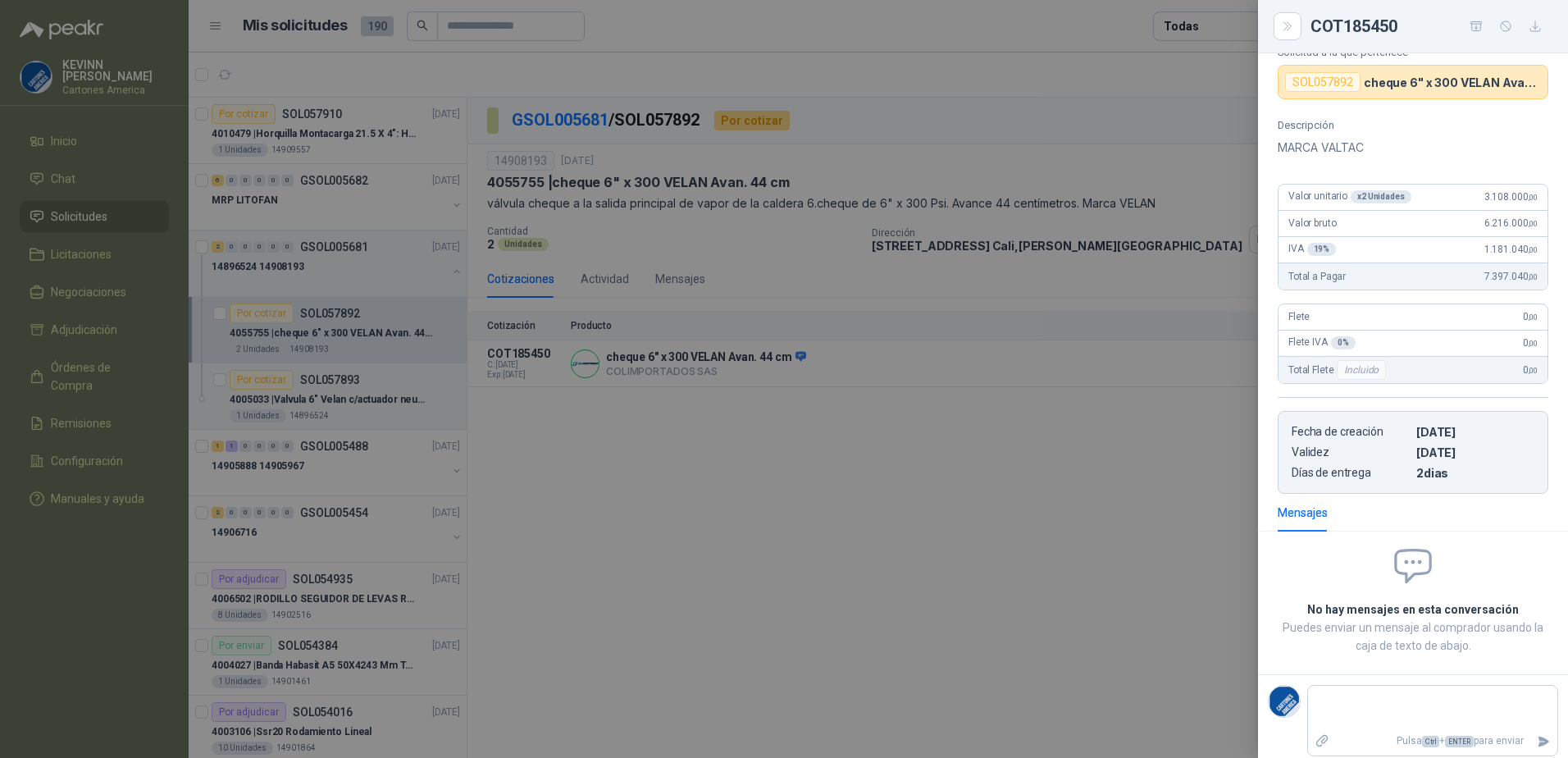
click at [917, 559] on div at bounding box center [784, 379] width 1568 height 758
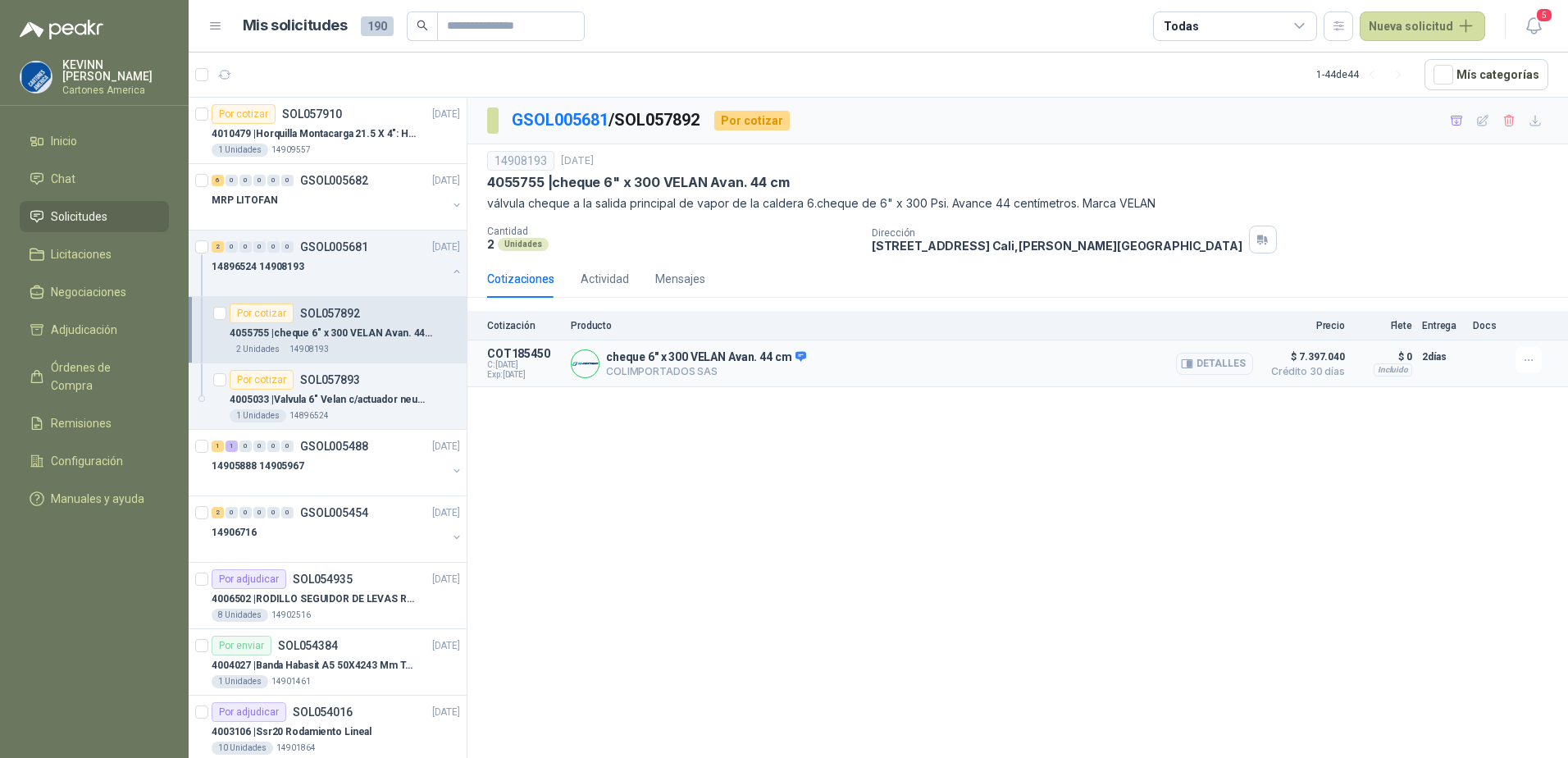
click at [635, 356] on p "cheque 6" x 300 VELAN Avan. 44 cm" at bounding box center [706, 357] width 200 height 14
click at [506, 354] on p "COT185450" at bounding box center [524, 353] width 74 height 14
click at [627, 272] on div "Cotizaciones Actividad Mensajes" at bounding box center [596, 279] width 218 height 38
click at [617, 277] on div "Actividad" at bounding box center [605, 279] width 49 height 18
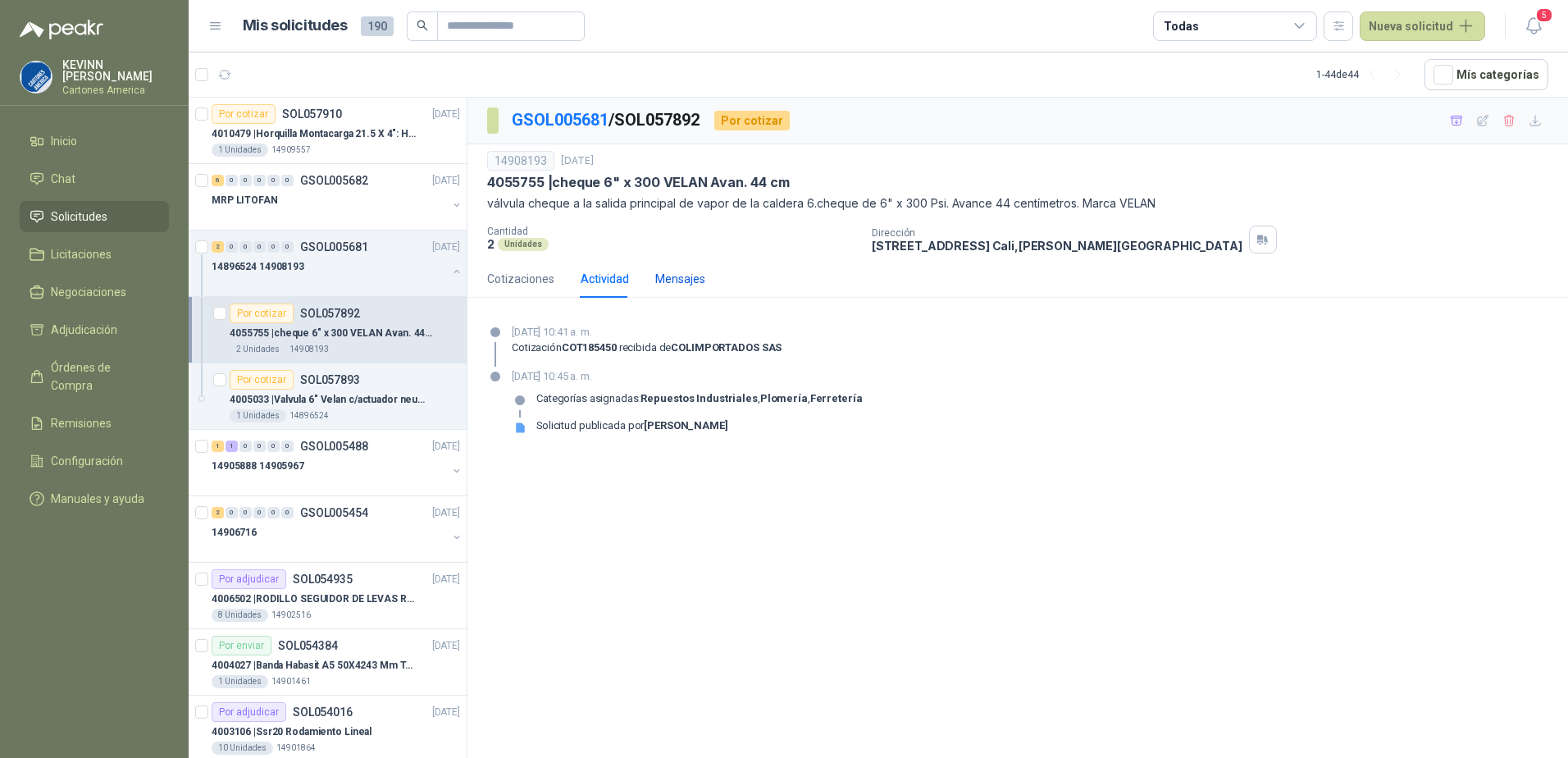
click at [680, 282] on div "Mensajes" at bounding box center [680, 279] width 50 height 18
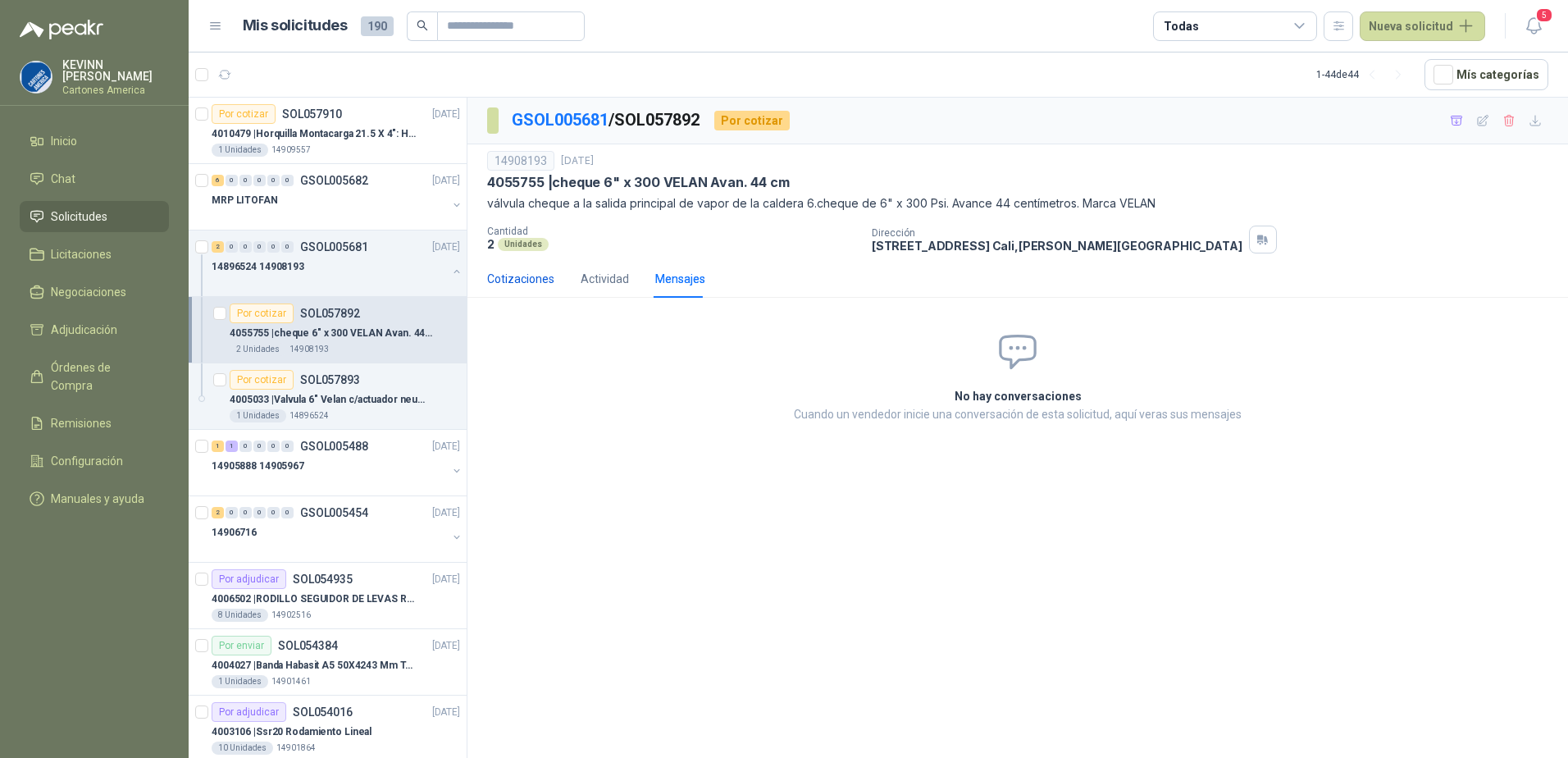
click at [518, 278] on div "Cotizaciones" at bounding box center [520, 279] width 68 height 18
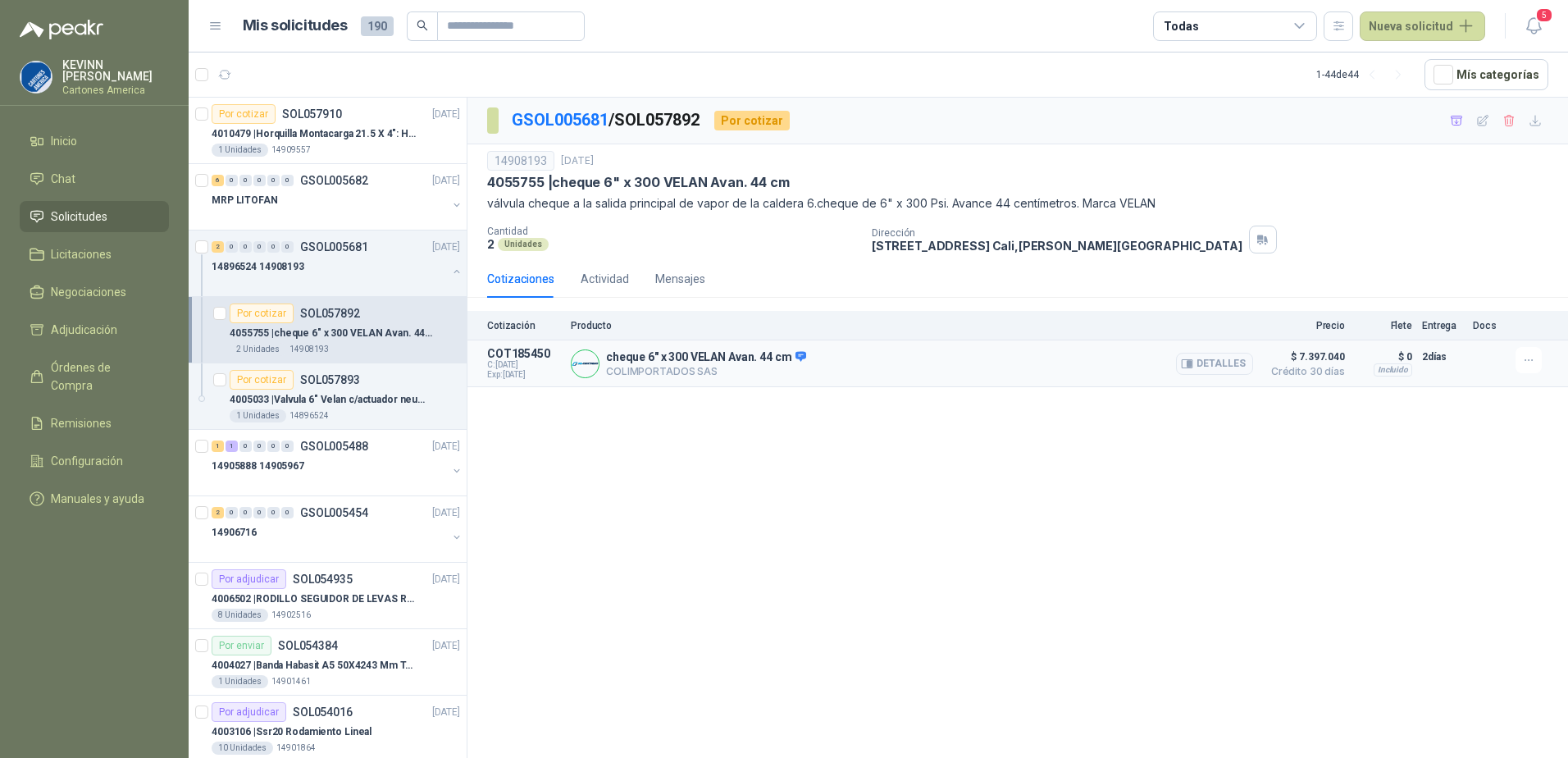
click at [503, 356] on p "COT185450" at bounding box center [524, 353] width 74 height 14
click at [1229, 364] on button "Detalles" at bounding box center [1215, 364] width 77 height 23
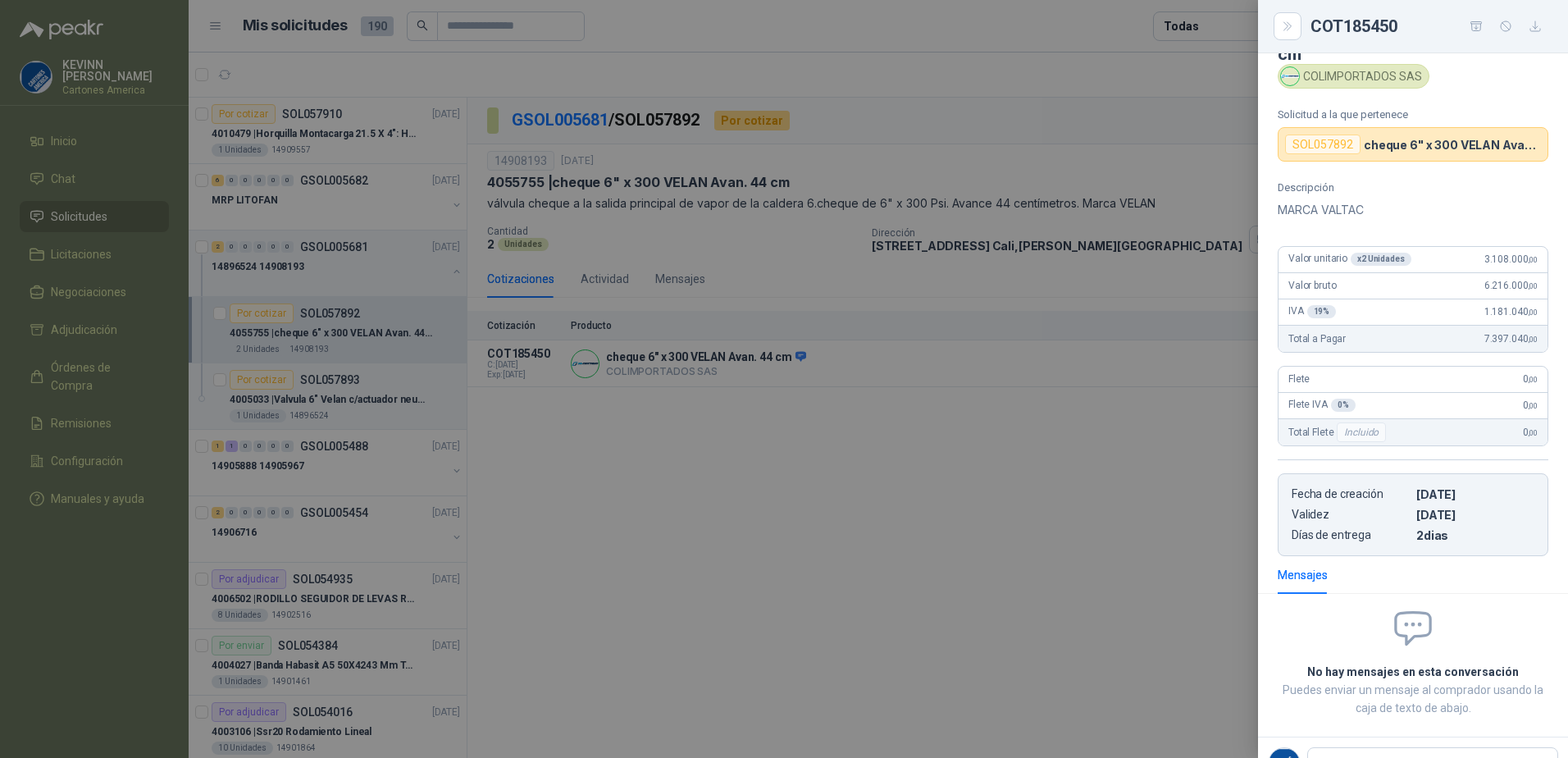
scroll to position [0, 0]
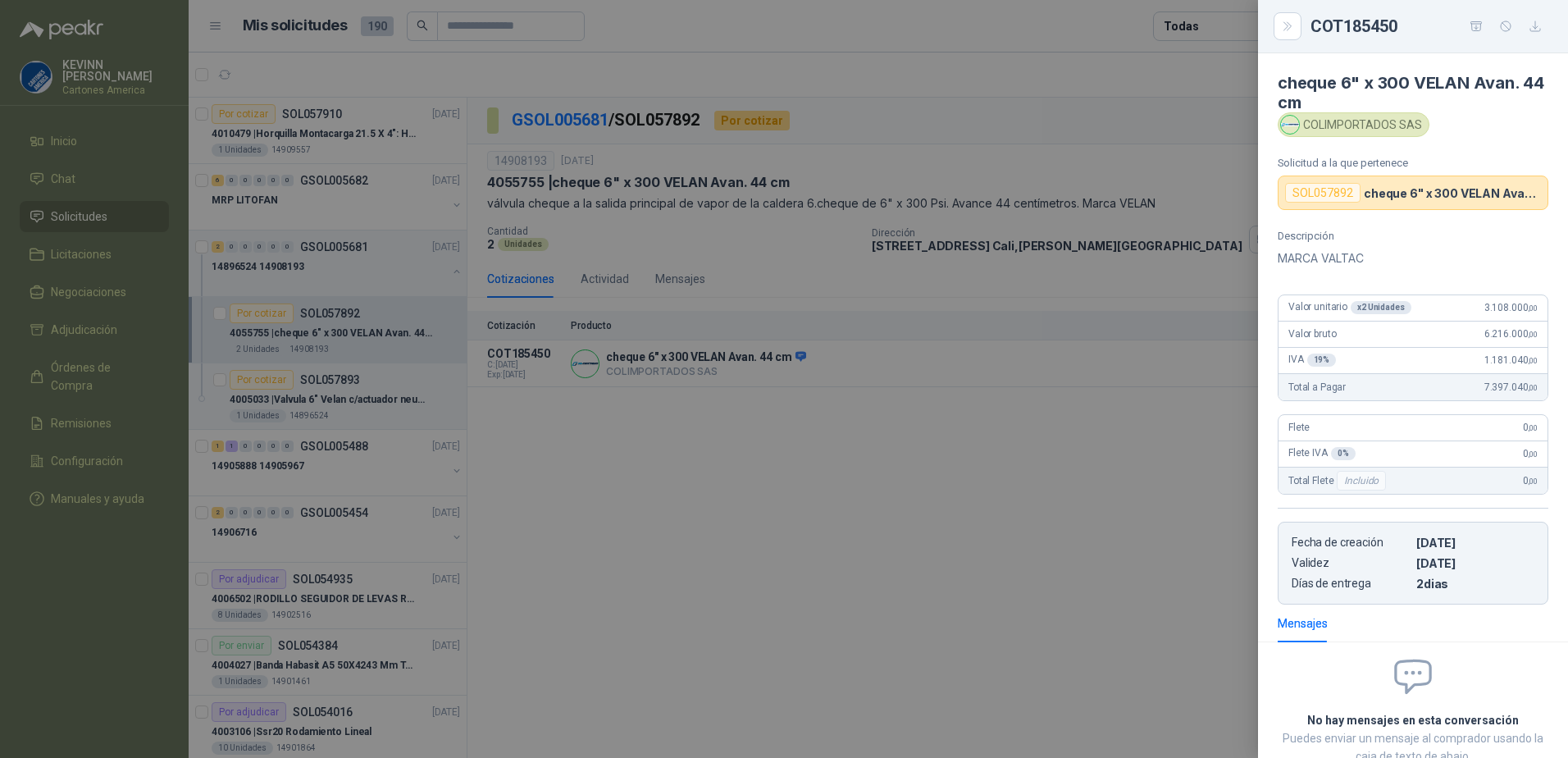
click at [1008, 458] on div at bounding box center [784, 379] width 1568 height 758
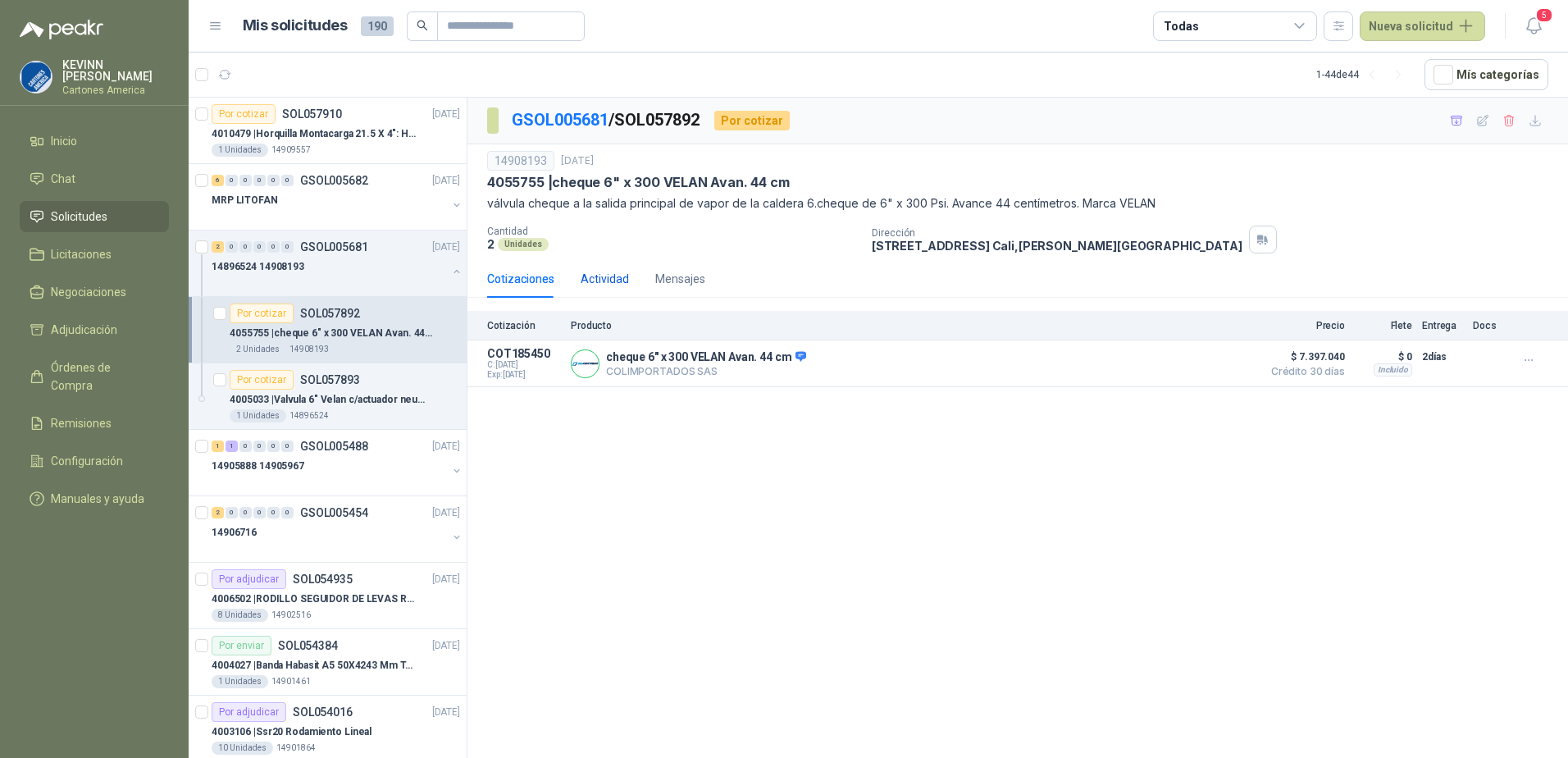
click at [622, 284] on div "Actividad" at bounding box center [605, 279] width 49 height 18
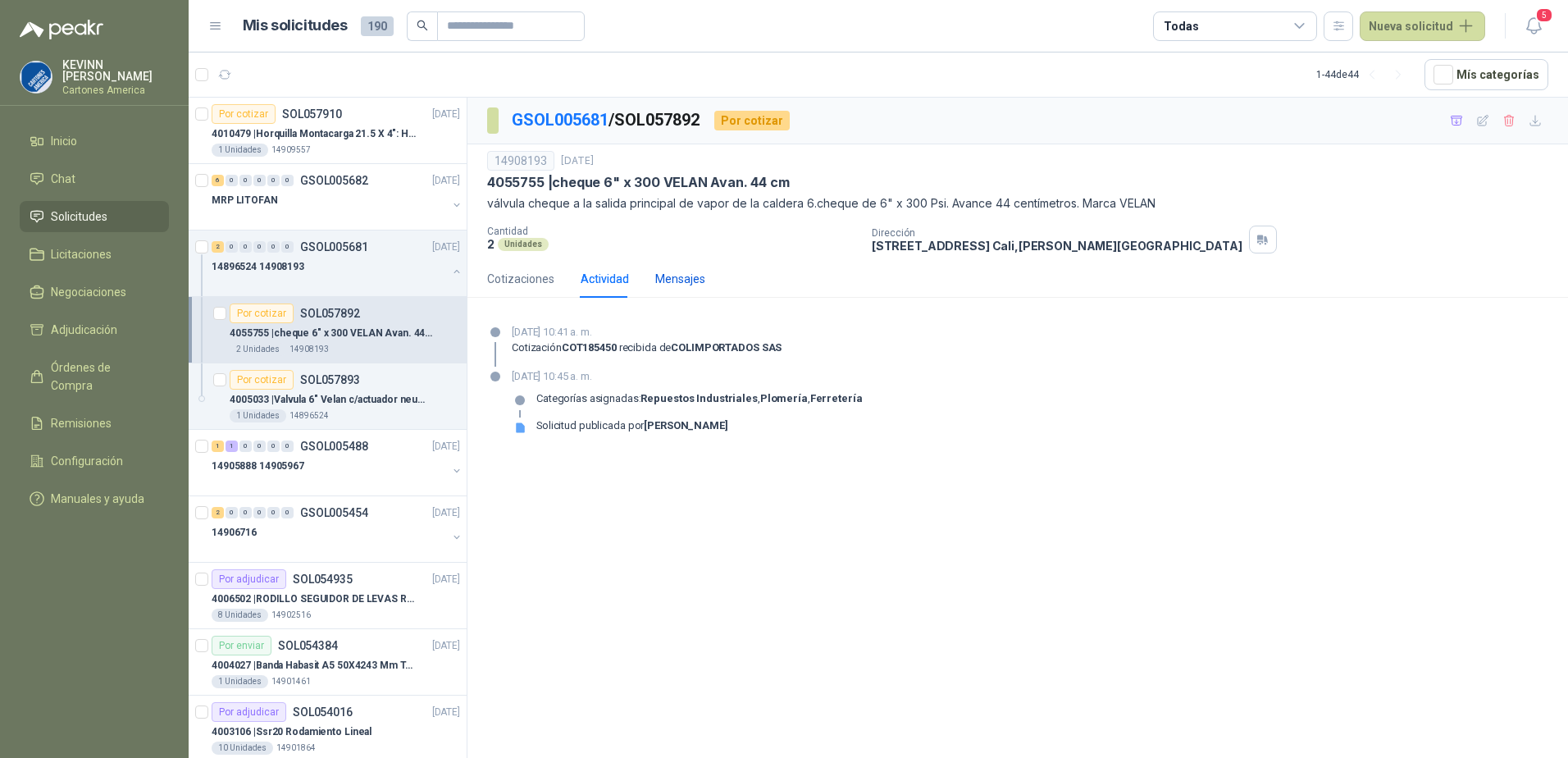
click at [680, 278] on div "Mensajes" at bounding box center [680, 279] width 50 height 18
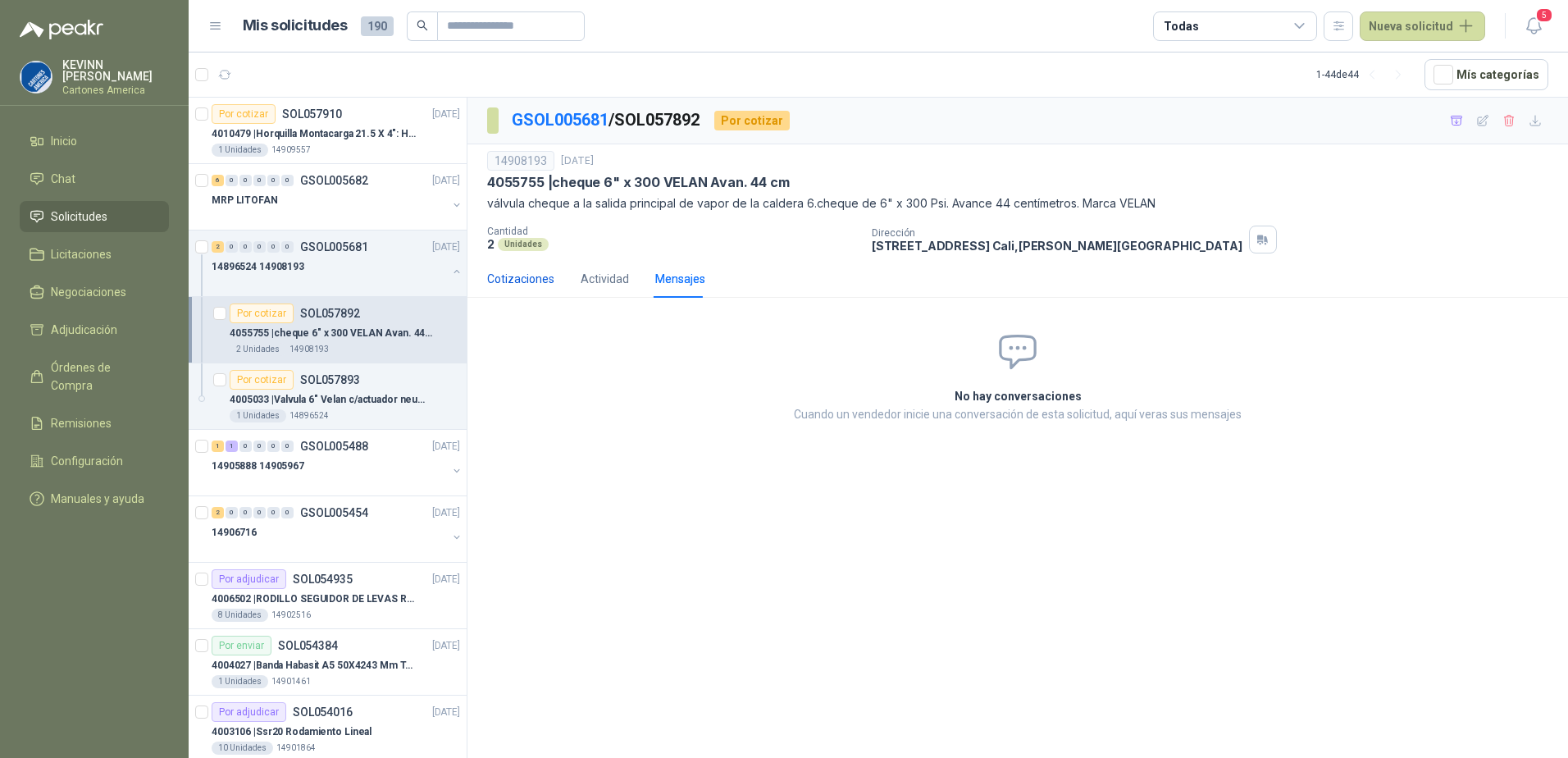
click at [518, 279] on div "Cotizaciones" at bounding box center [520, 279] width 68 height 18
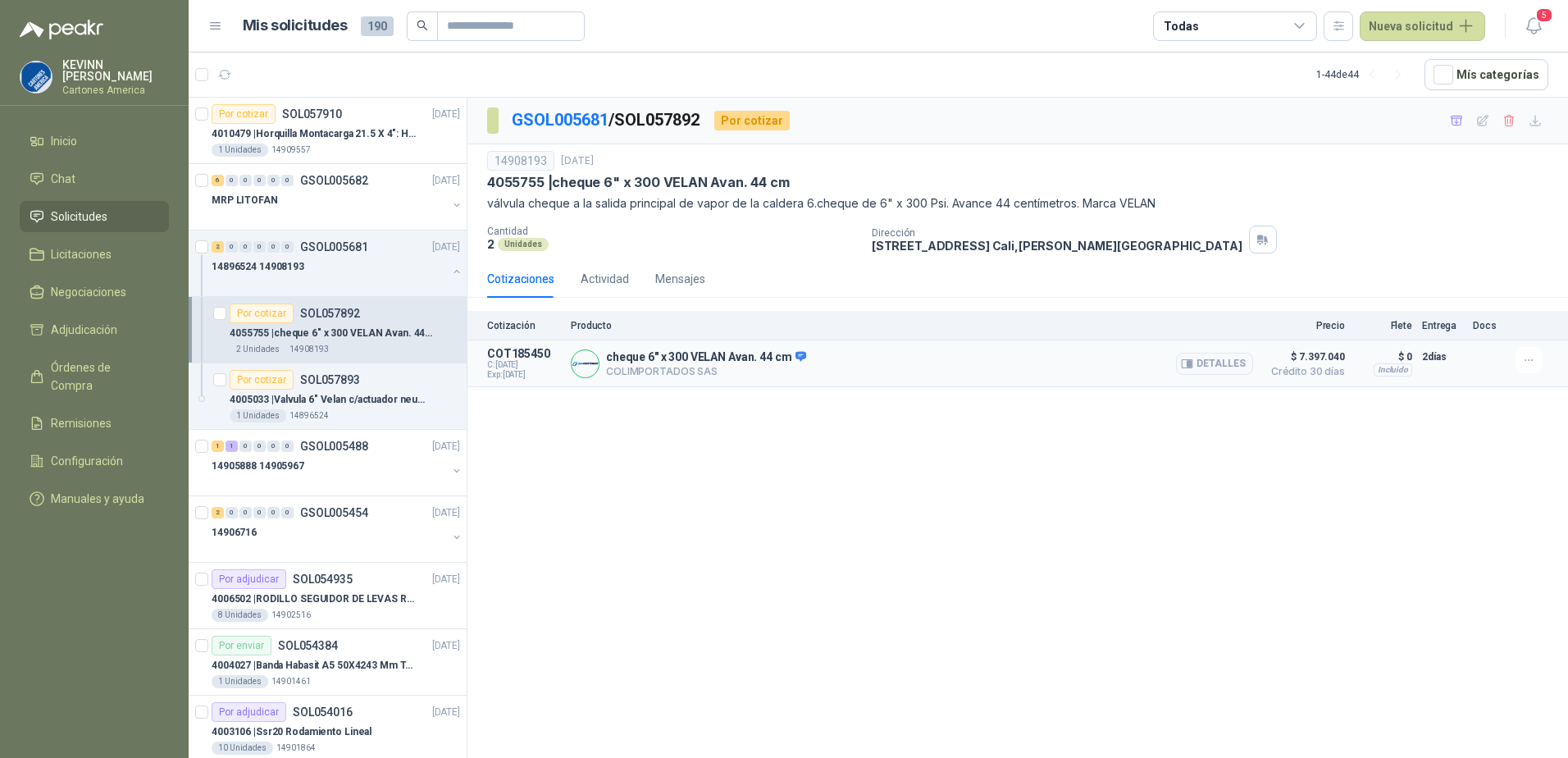
click at [622, 374] on p "COLIMPORTADOS SAS" at bounding box center [706, 372] width 200 height 13
click at [666, 380] on div "cheque 6" x 300 VELAN Avan. 44 cm COLIMPORTADOS SAS Detalles" at bounding box center [912, 363] width 682 height 32
click at [690, 371] on p "COLIMPORTADOS SAS" at bounding box center [706, 372] width 200 height 13
drag, startPoint x: 728, startPoint y: 368, endPoint x: 626, endPoint y: 379, distance: 102.6
click at [626, 379] on div "cheque 6" x 300 VELAN Avan. 44 cm COLIMPORTADOS SAS Detalles" at bounding box center [912, 363] width 682 height 32
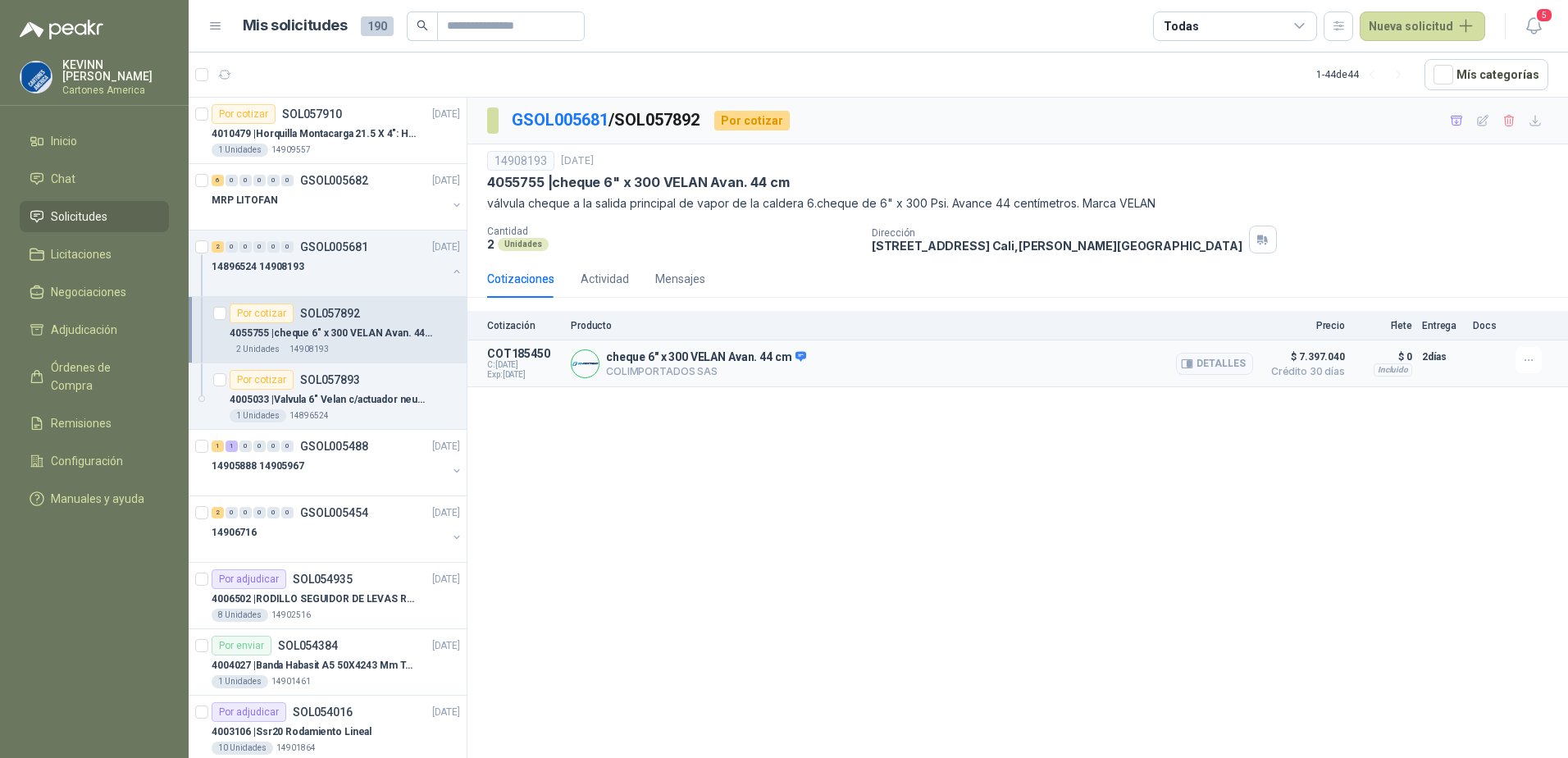
drag, startPoint x: 626, startPoint y: 379, endPoint x: 798, endPoint y: 356, distance: 173.5
click at [798, 356] on icon at bounding box center [801, 356] width 13 height 13
click at [365, 396] on p "4005033 | Valvula 6" Velan c/actuador neum 6"" at bounding box center [331, 400] width 204 height 15
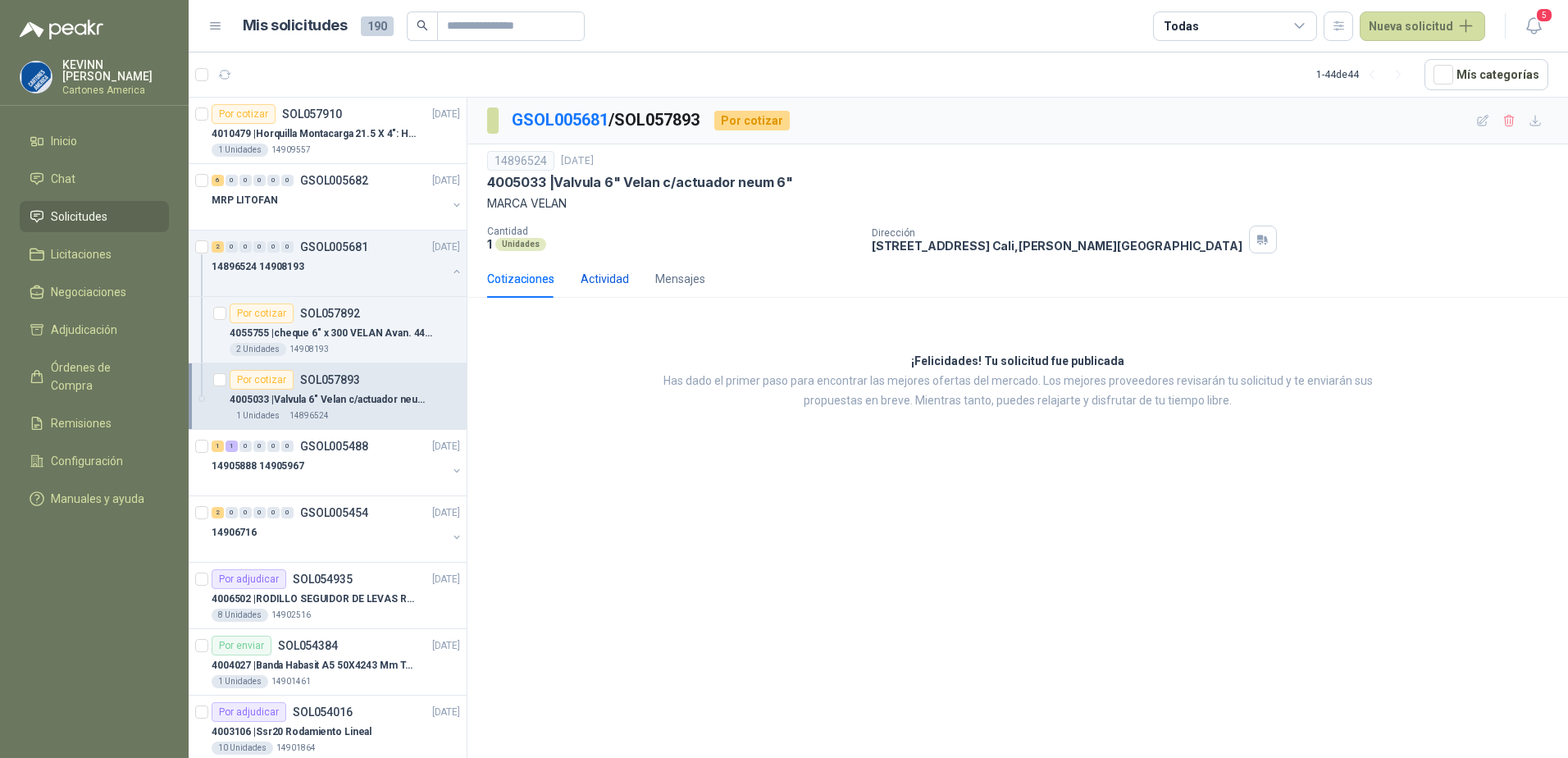
click at [617, 270] on div "Actividad" at bounding box center [605, 279] width 49 height 18
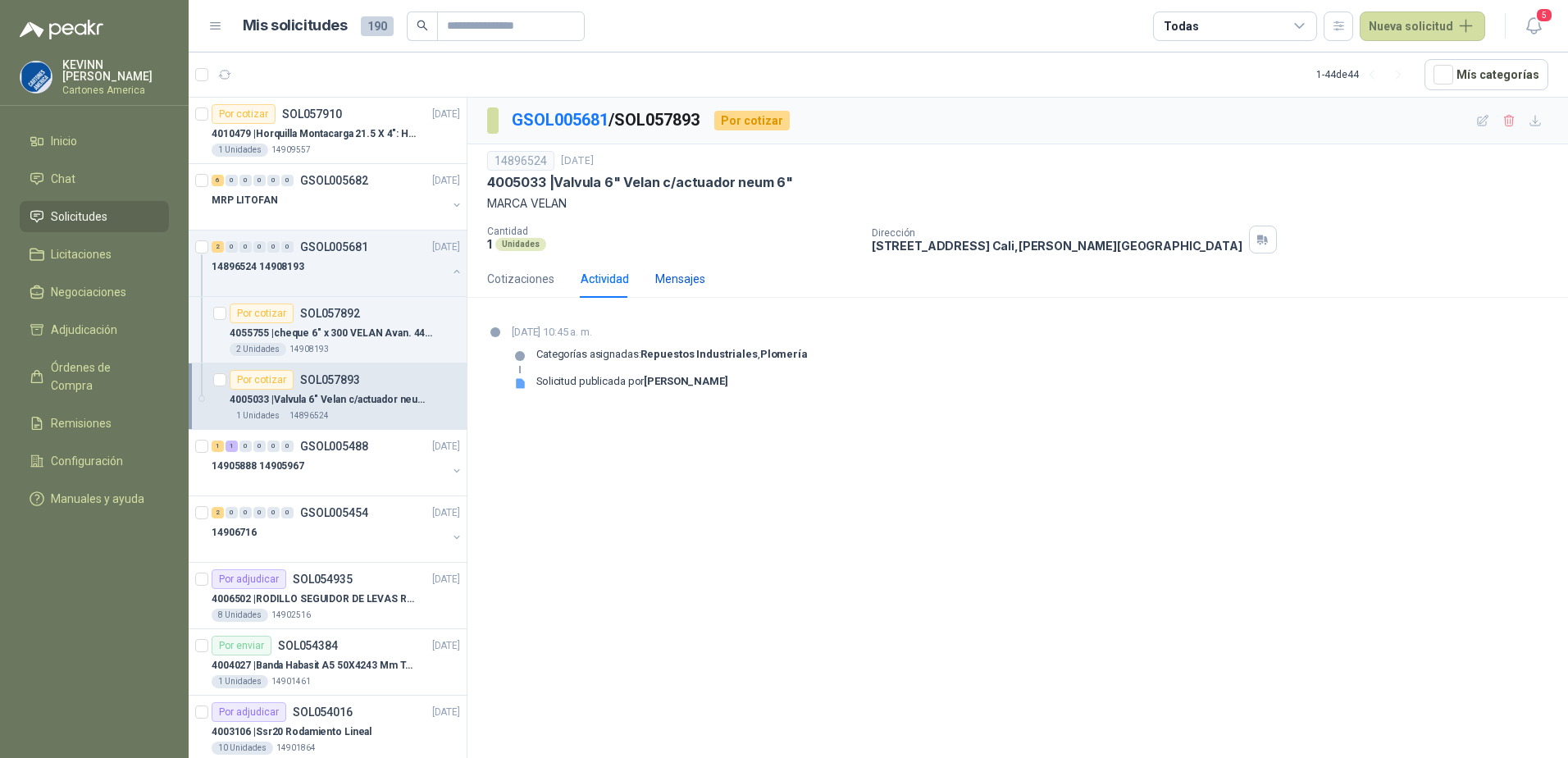
click at [669, 288] on div "Mensajes" at bounding box center [680, 279] width 50 height 18
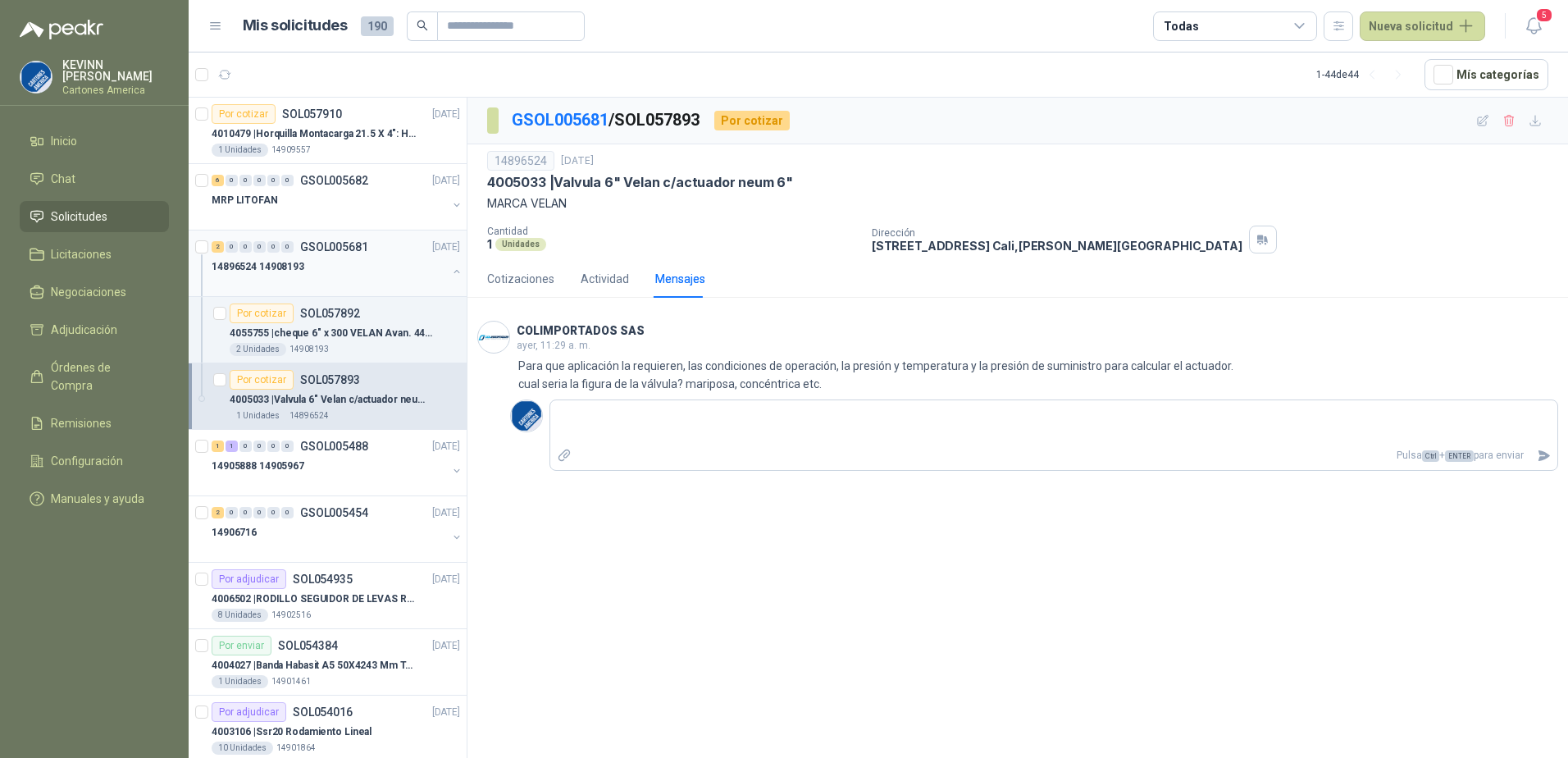
click at [436, 271] on div "14896524 14908193" at bounding box center [338, 273] width 252 height 32
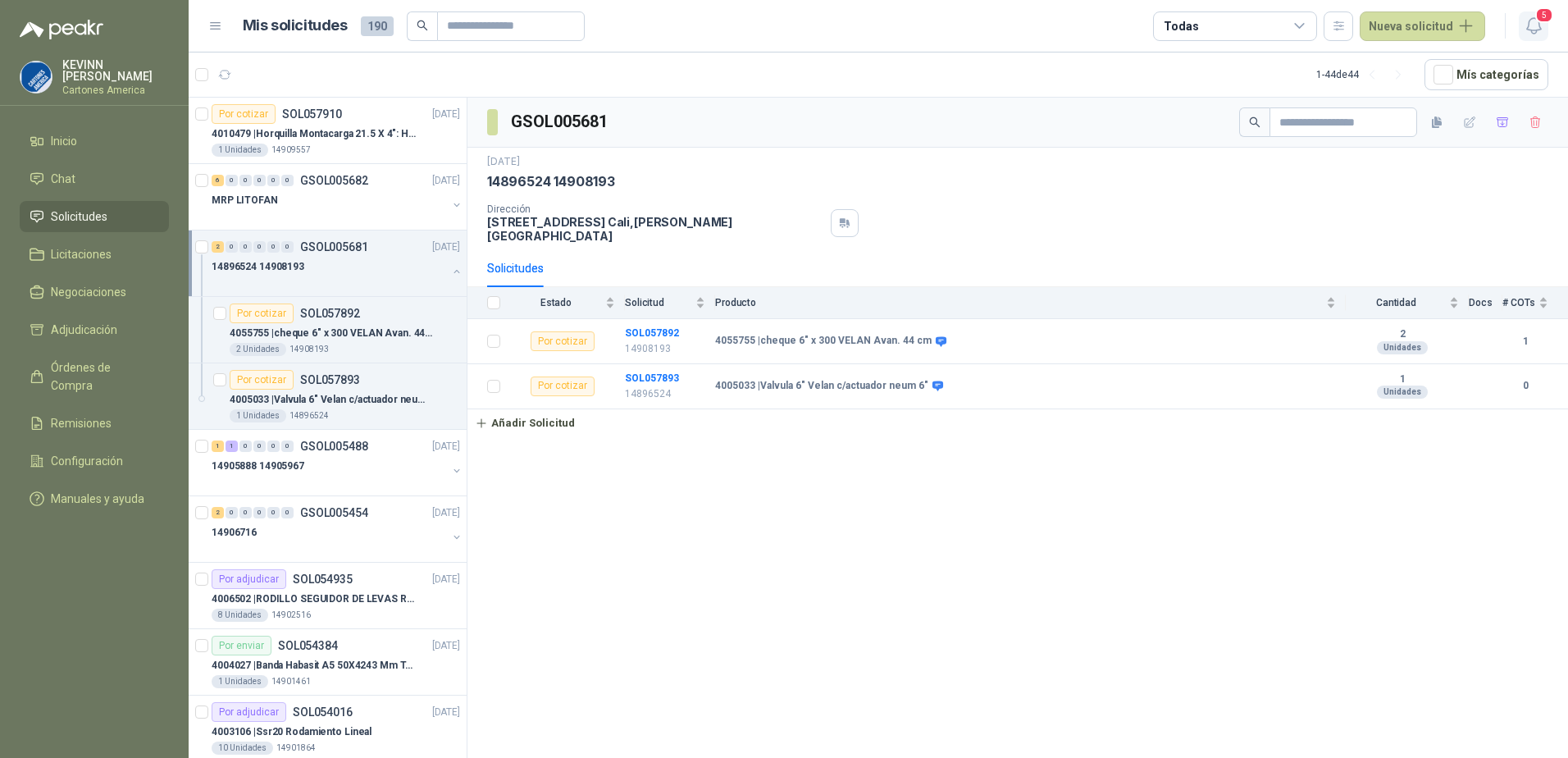
click at [1544, 23] on span "5" at bounding box center [1545, 14] width 18 height 15
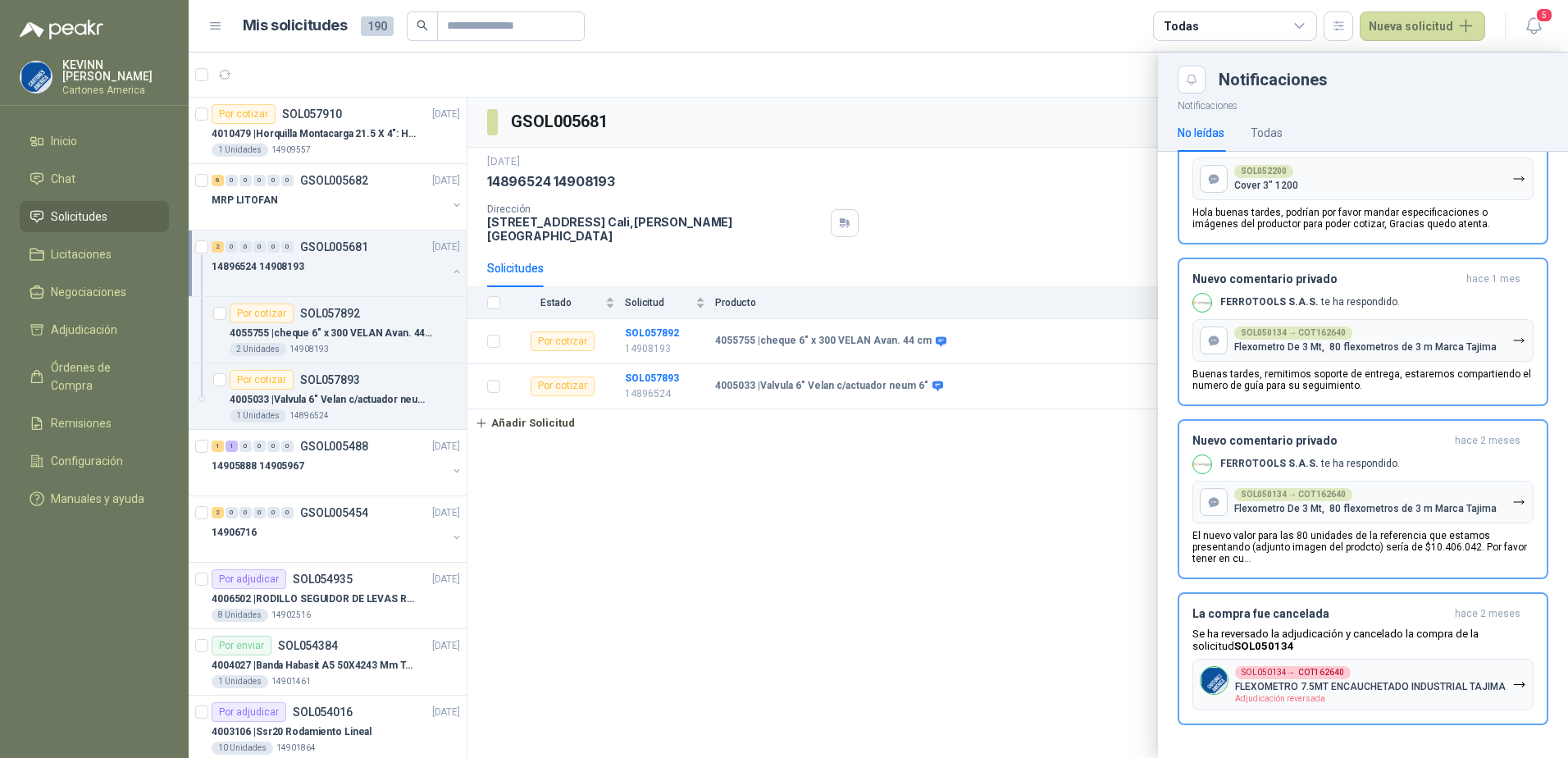
drag, startPoint x: 738, startPoint y: 604, endPoint x: 329, endPoint y: 233, distance: 552.2
click at [738, 603] on div at bounding box center [879, 405] width 1380 height 706
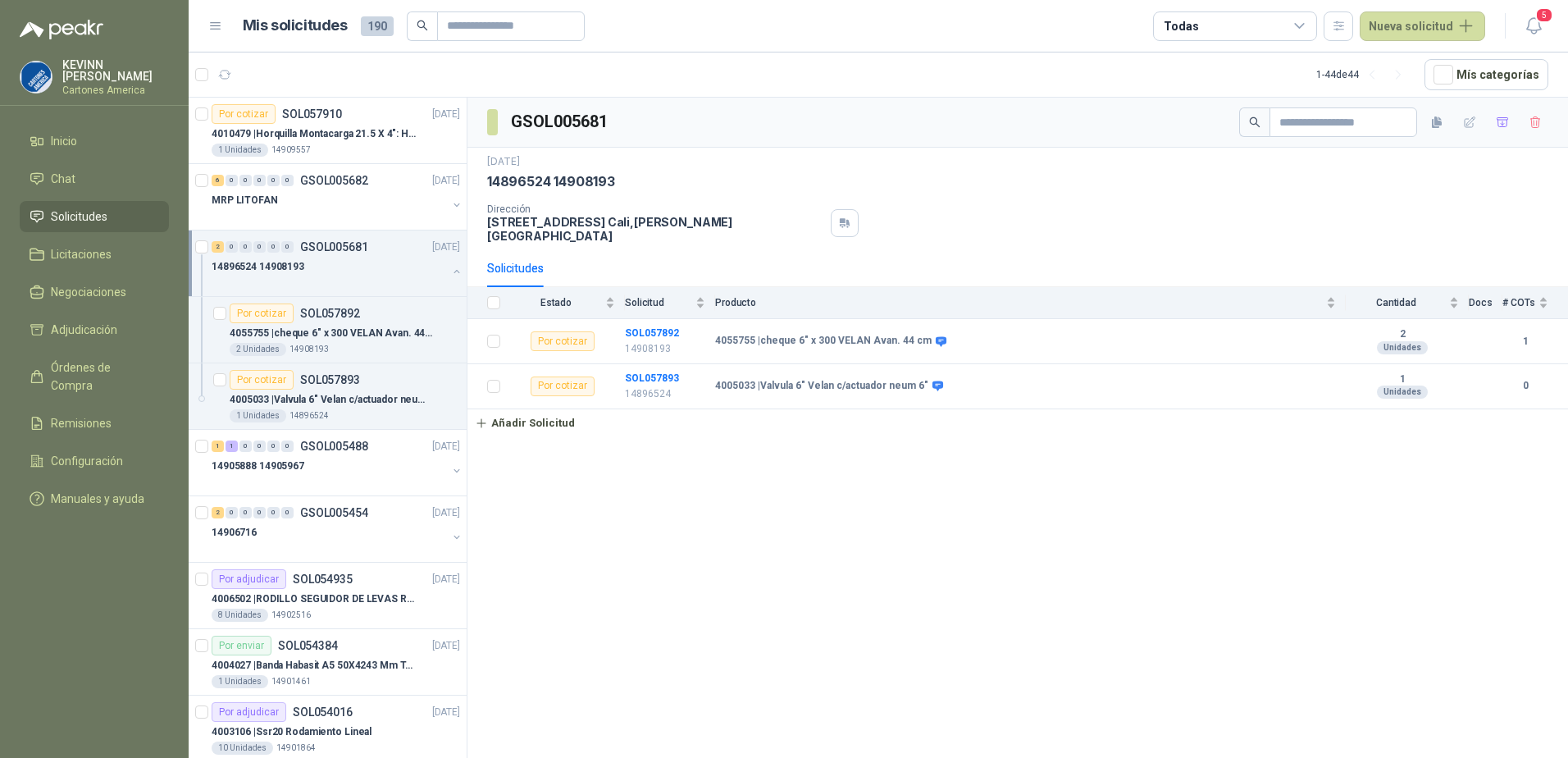
click at [95, 67] on p "[PERSON_NAME]" at bounding box center [115, 71] width 106 height 23
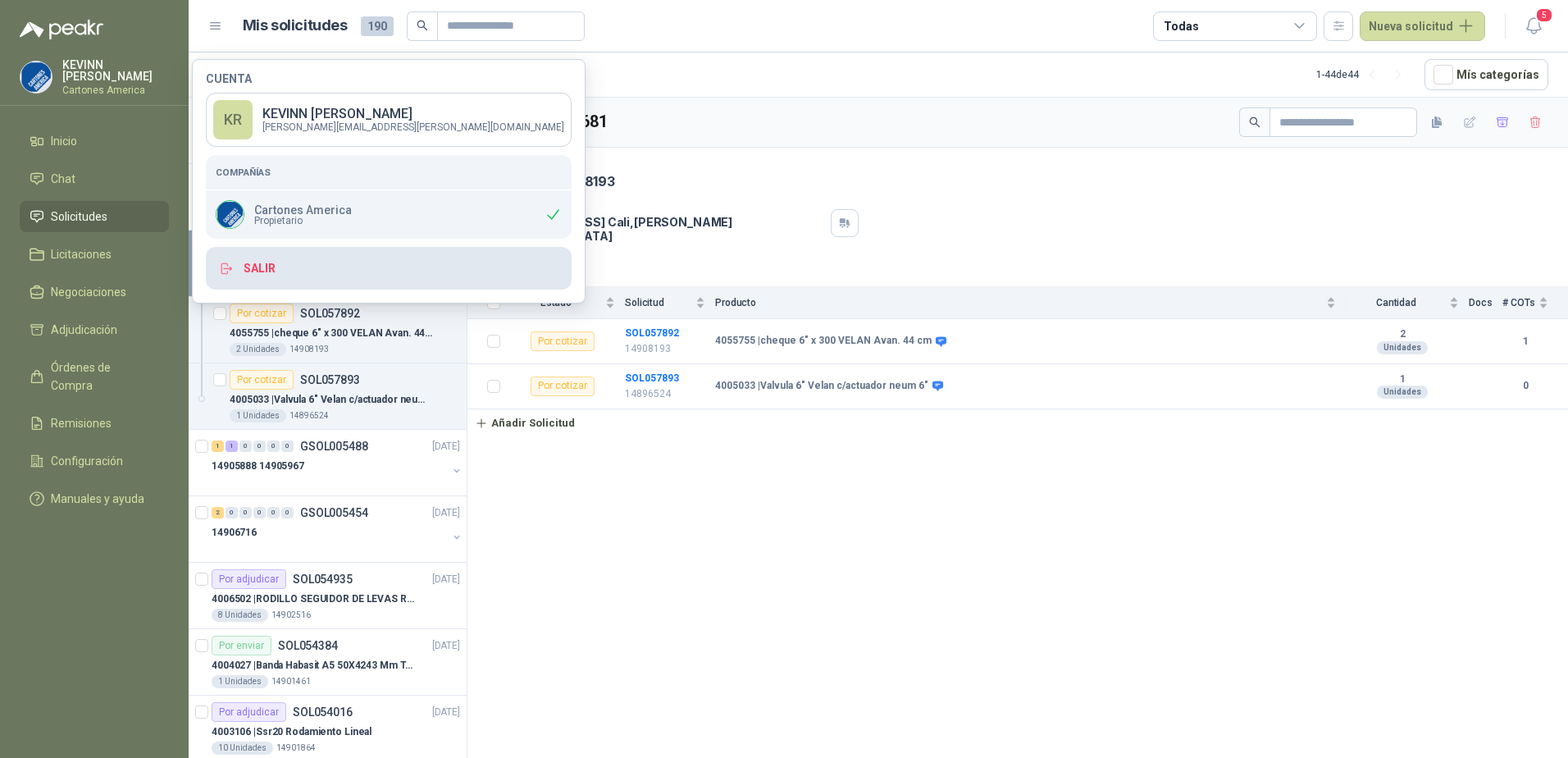
click at [238, 273] on button "Salir" at bounding box center [389, 267] width 365 height 42
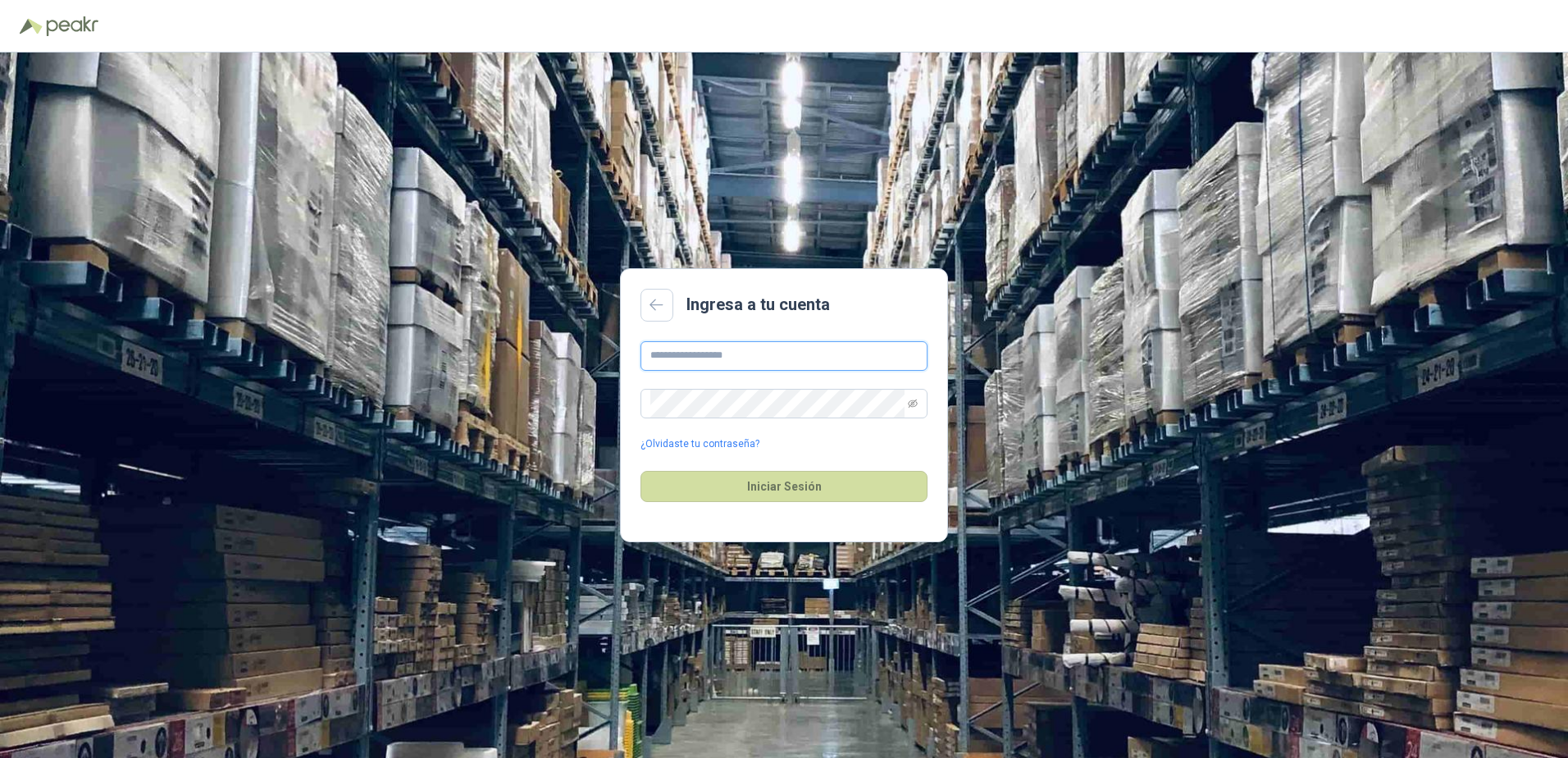
type input "**********"
click at [936, 110] on div "**********" at bounding box center [784, 405] width 1568 height 706
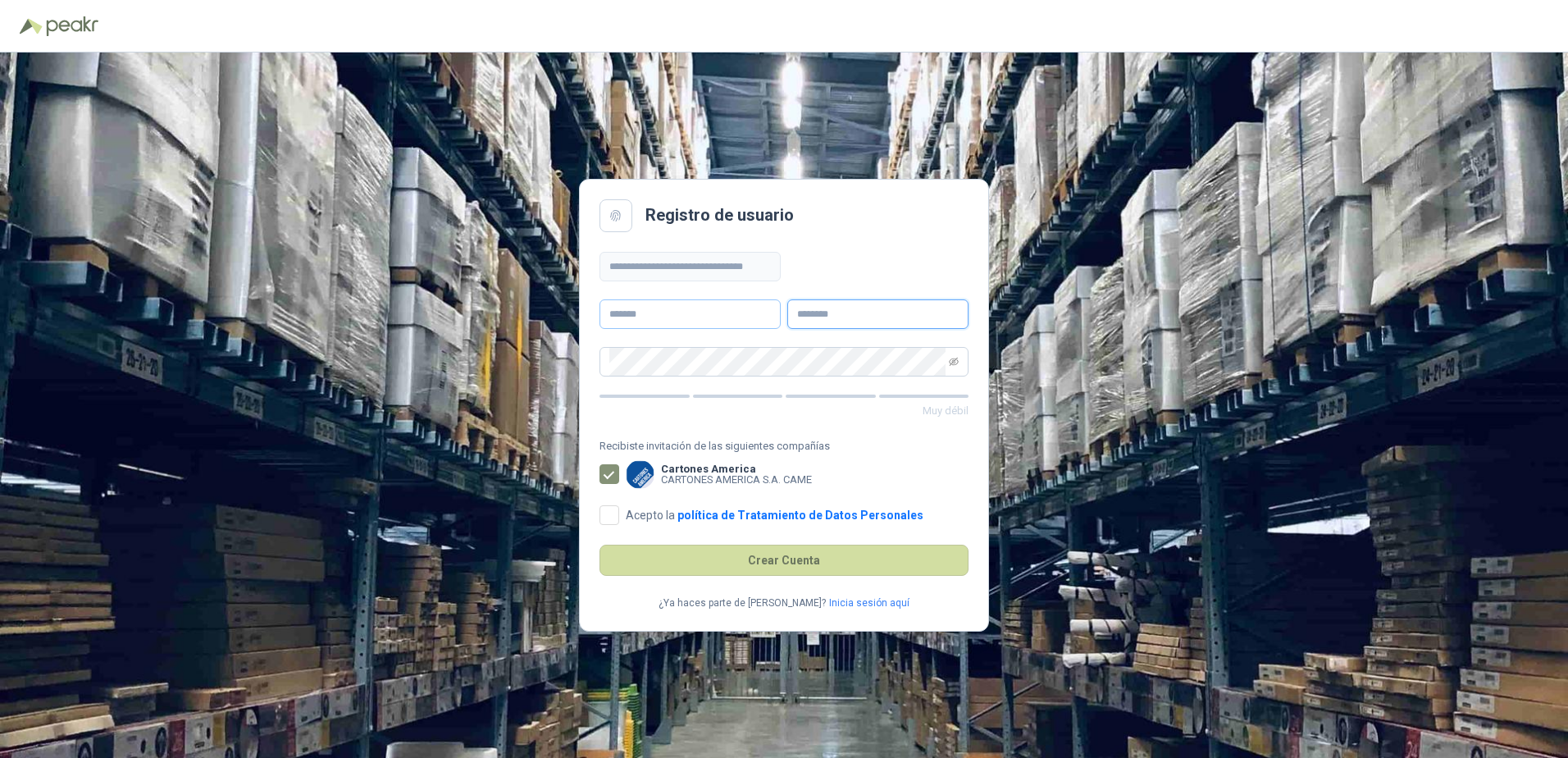
type input "**********"
click at [694, 322] on input "text" at bounding box center [689, 314] width 181 height 30
type input "*****"
click at [863, 253] on div "**********" at bounding box center [784, 379] width 369 height 254
drag, startPoint x: 854, startPoint y: 319, endPoint x: 753, endPoint y: 327, distance: 101.3
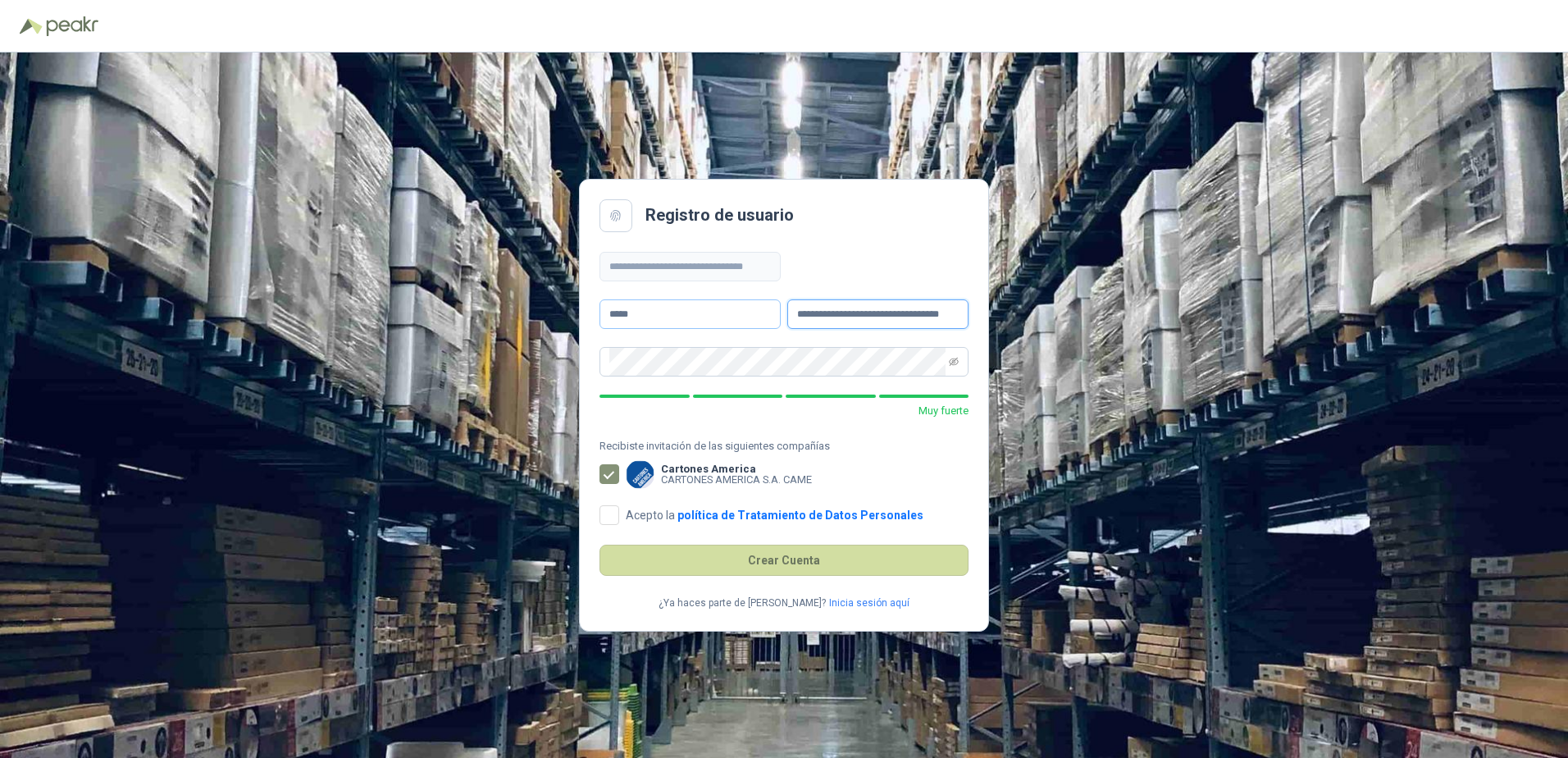
click at [753, 327] on div "**********" at bounding box center [784, 379] width 369 height 254
drag, startPoint x: 887, startPoint y: 320, endPoint x: 750, endPoint y: 320, distance: 137.0
click at [750, 320] on div "**********" at bounding box center [784, 379] width 369 height 254
click at [852, 267] on div "**********" at bounding box center [784, 379] width 369 height 254
drag, startPoint x: 815, startPoint y: 310, endPoint x: 764, endPoint y: 313, distance: 51.1
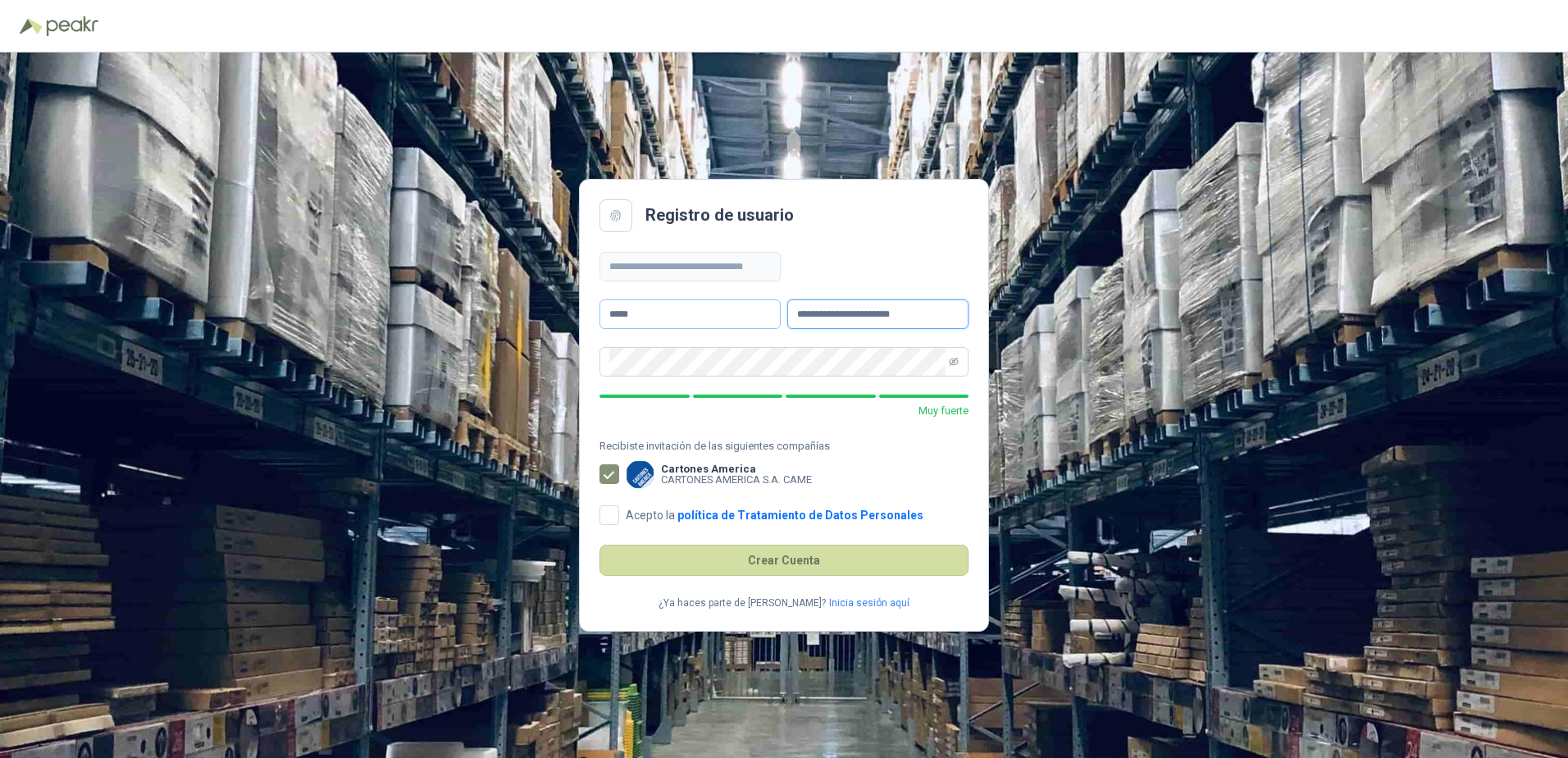
click at [764, 313] on div "**********" at bounding box center [784, 379] width 369 height 254
type input "**********"
drag, startPoint x: 921, startPoint y: 312, endPoint x: 685, endPoint y: 326, distance: 236.4
click at [685, 326] on div "**********" at bounding box center [784, 379] width 369 height 254
click at [825, 315] on input "text" at bounding box center [878, 314] width 181 height 30
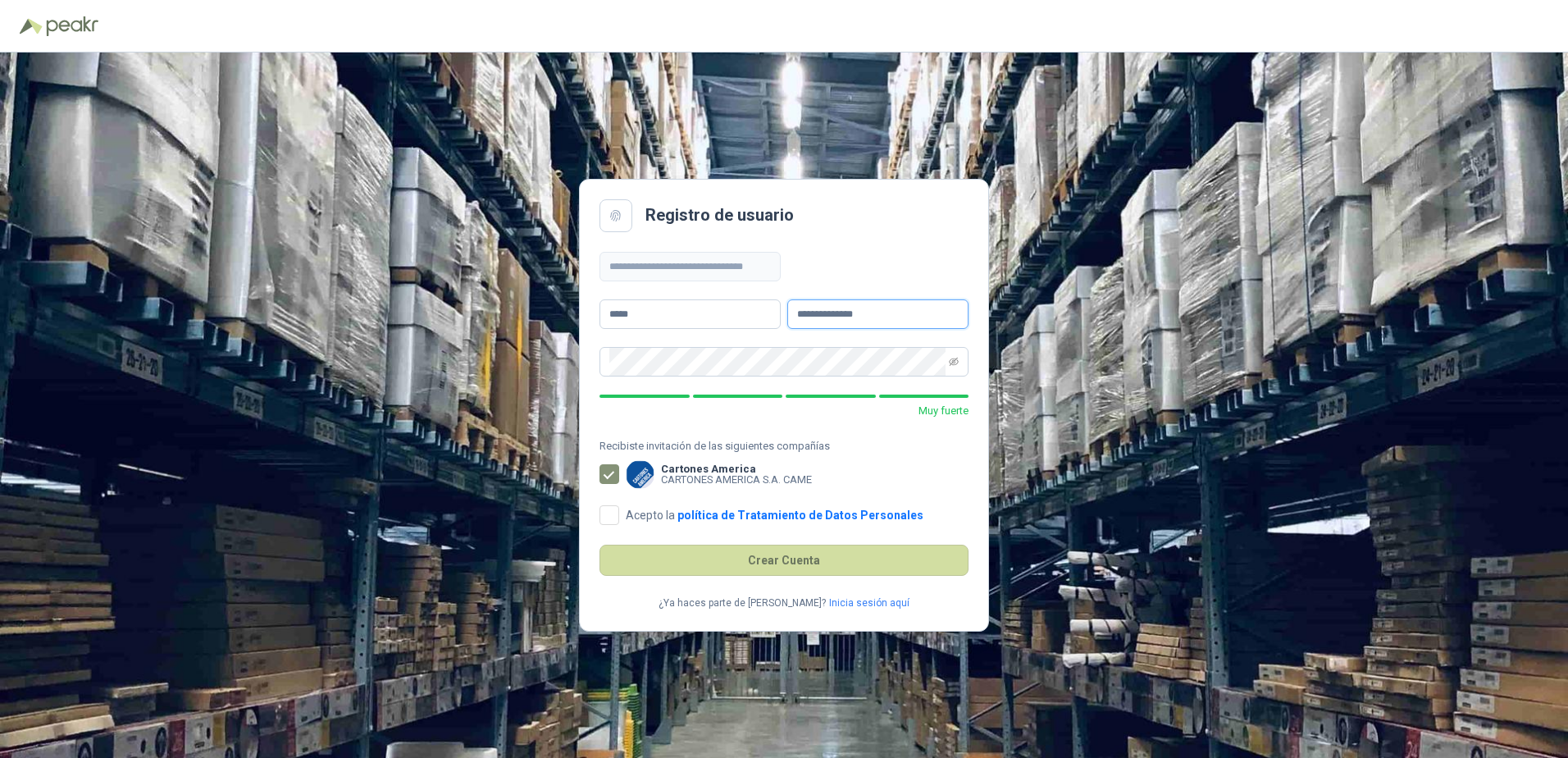
type input "**********"
click at [941, 244] on main "**********" at bounding box center [784, 405] width 410 height 453
click at [561, 358] on div "**********" at bounding box center [784, 405] width 1568 height 706
click at [544, 366] on div "**********" at bounding box center [784, 405] width 1568 height 706
click at [931, 245] on main "**********" at bounding box center [784, 405] width 410 height 453
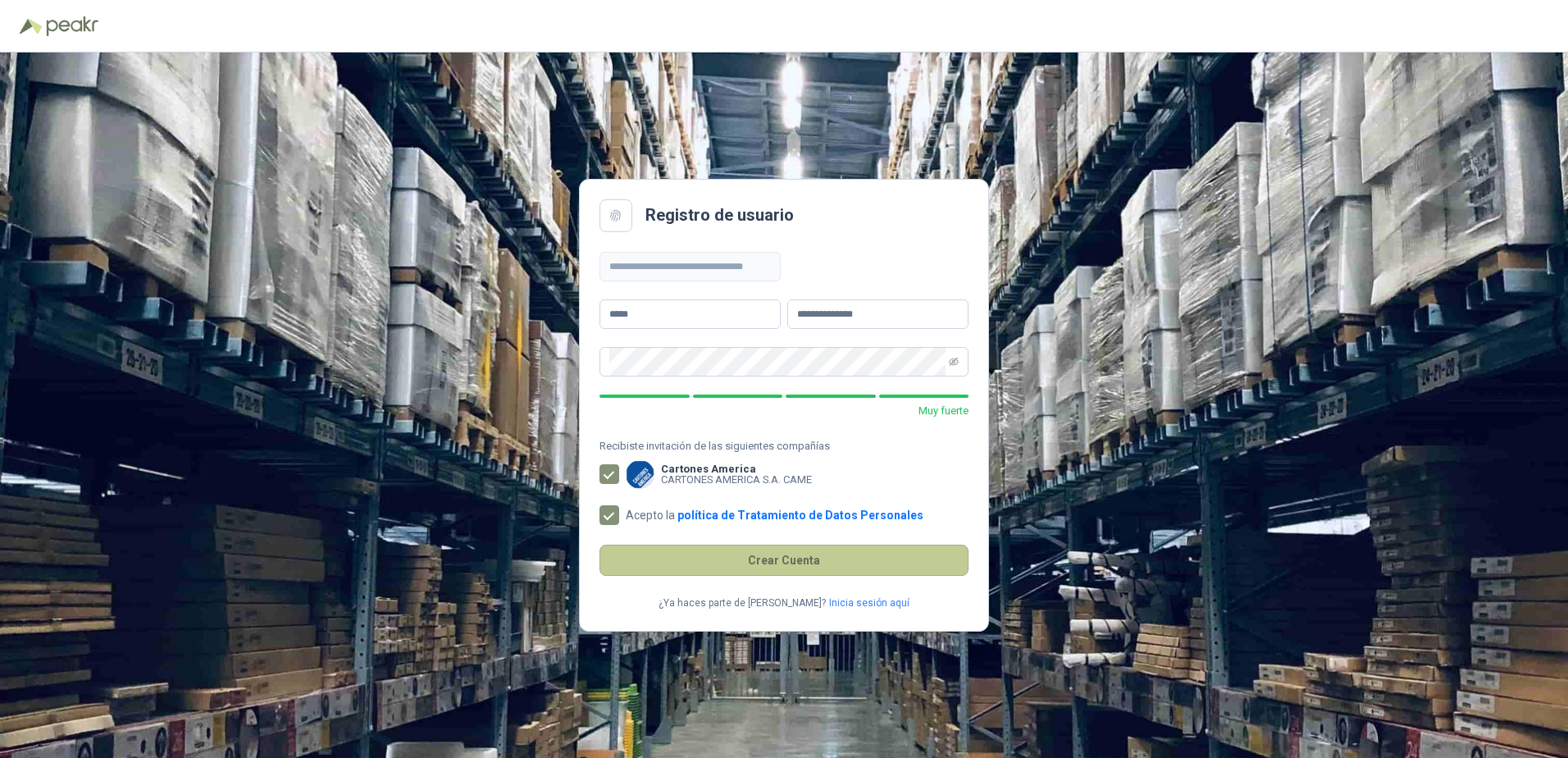
click at [706, 558] on button "Crear Cuenta" at bounding box center [784, 560] width 369 height 32
